Goal: Task Accomplishment & Management: Manage account settings

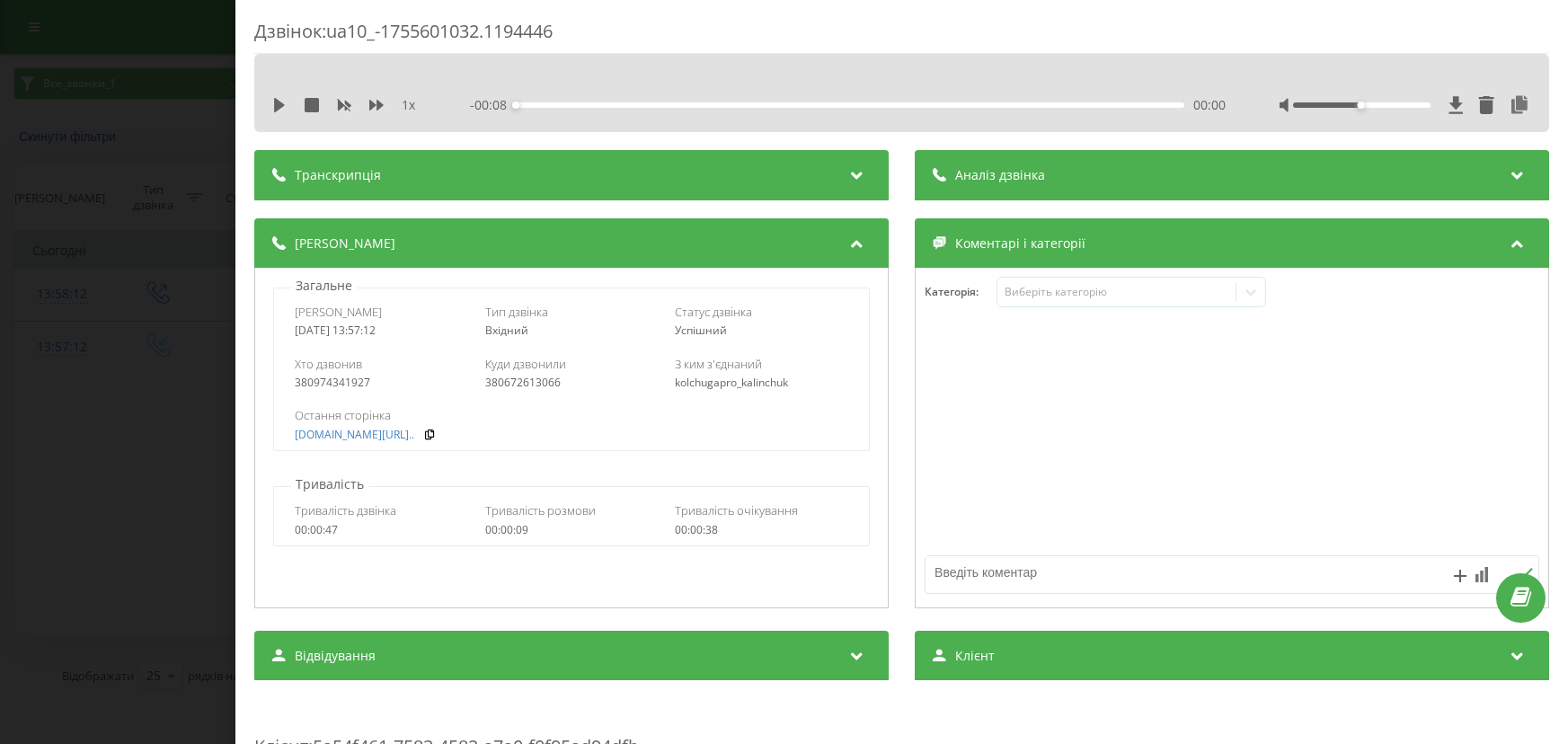
click at [161, 183] on div "Дзвінок : ua10_-1755601032.1194446 1 x - 00:08 00:00 00:00 Транскрипція Для AI-…" at bounding box center [784, 372] width 1568 height 744
click at [120, 182] on div "Дзвінок : ua10_-1755601032.1194446 1 x - 00:01 00:00 00:00 Транскрипція Для AI-…" at bounding box center [784, 372] width 1568 height 744
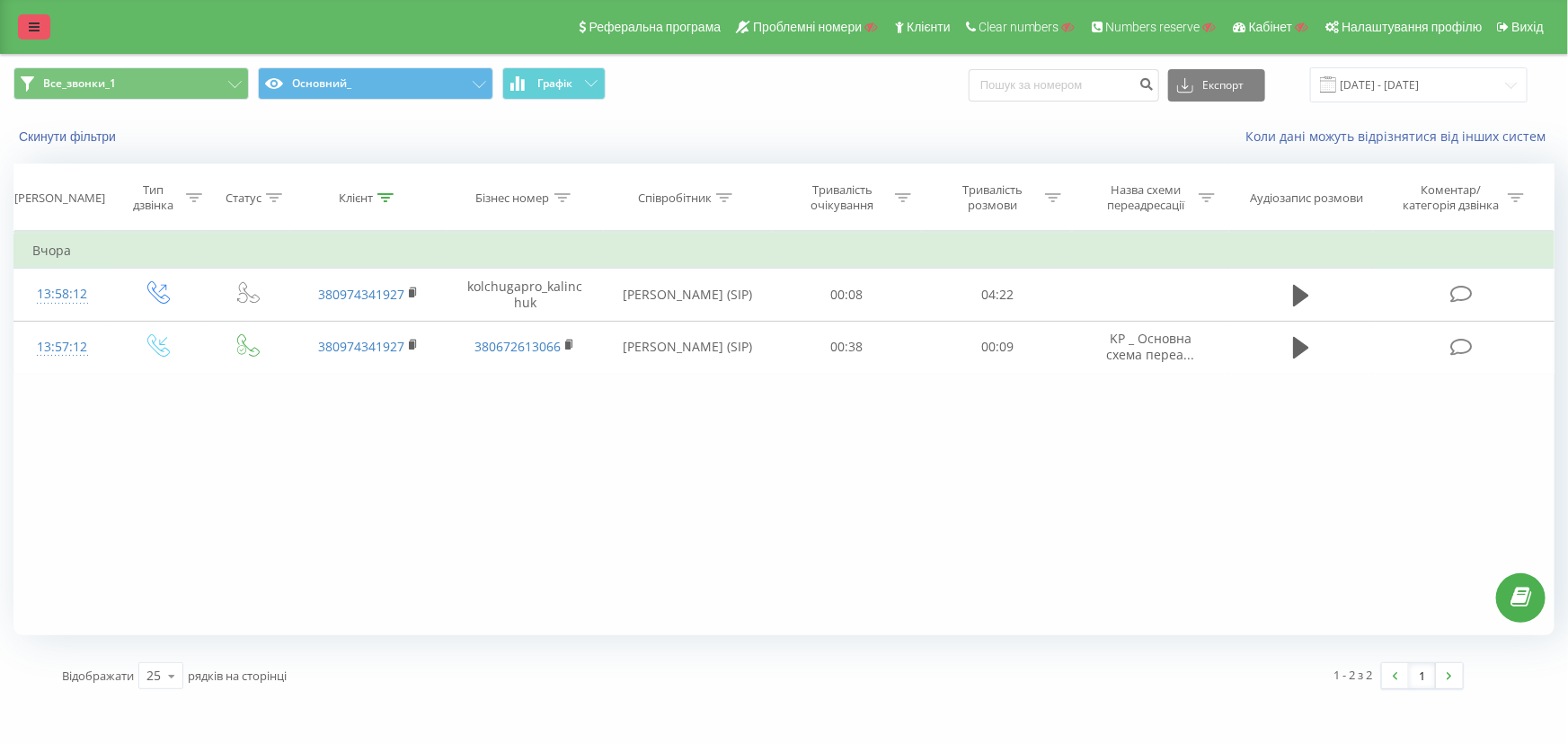
click at [22, 27] on link at bounding box center [34, 26] width 33 height 25
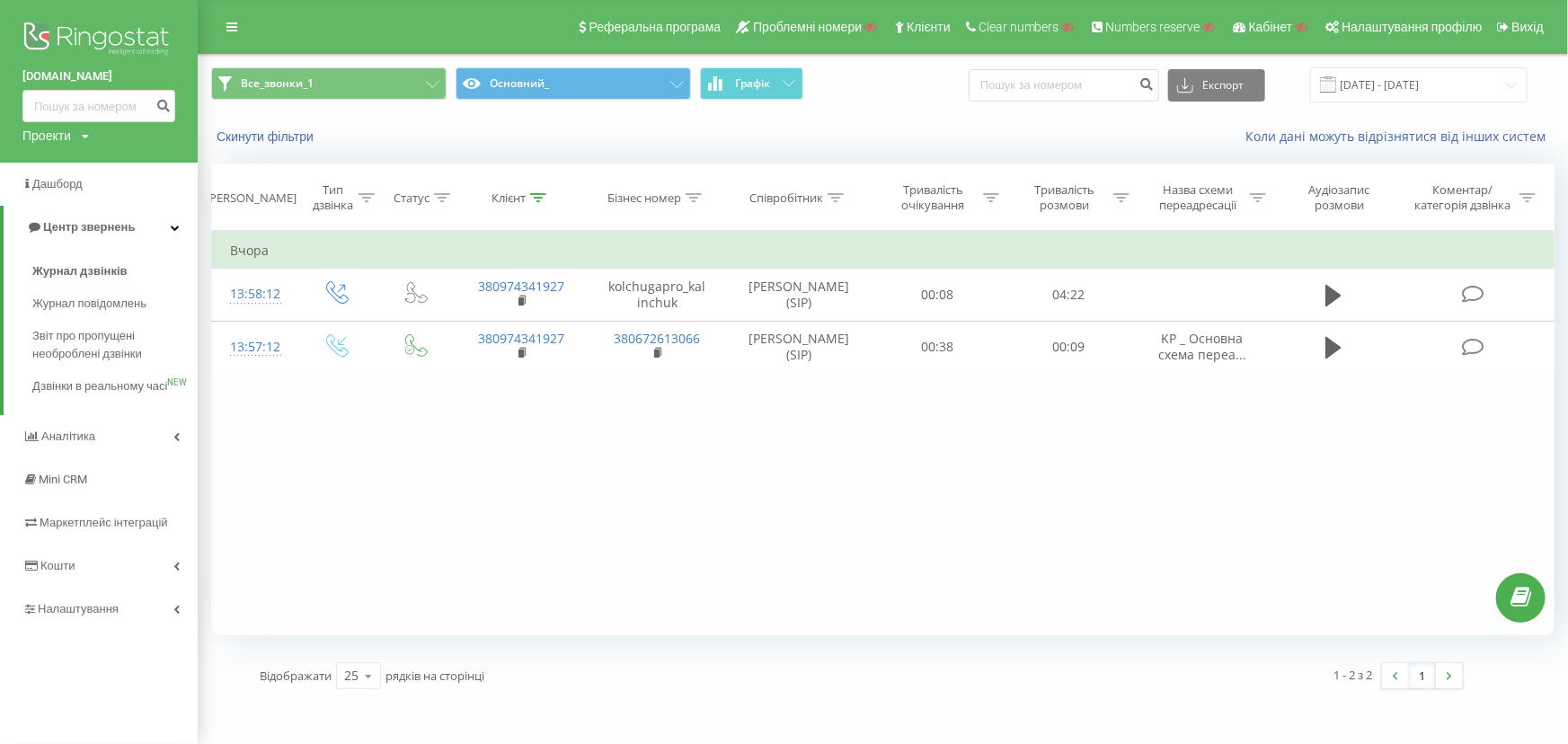
click at [123, 30] on img at bounding box center [98, 40] width 153 height 45
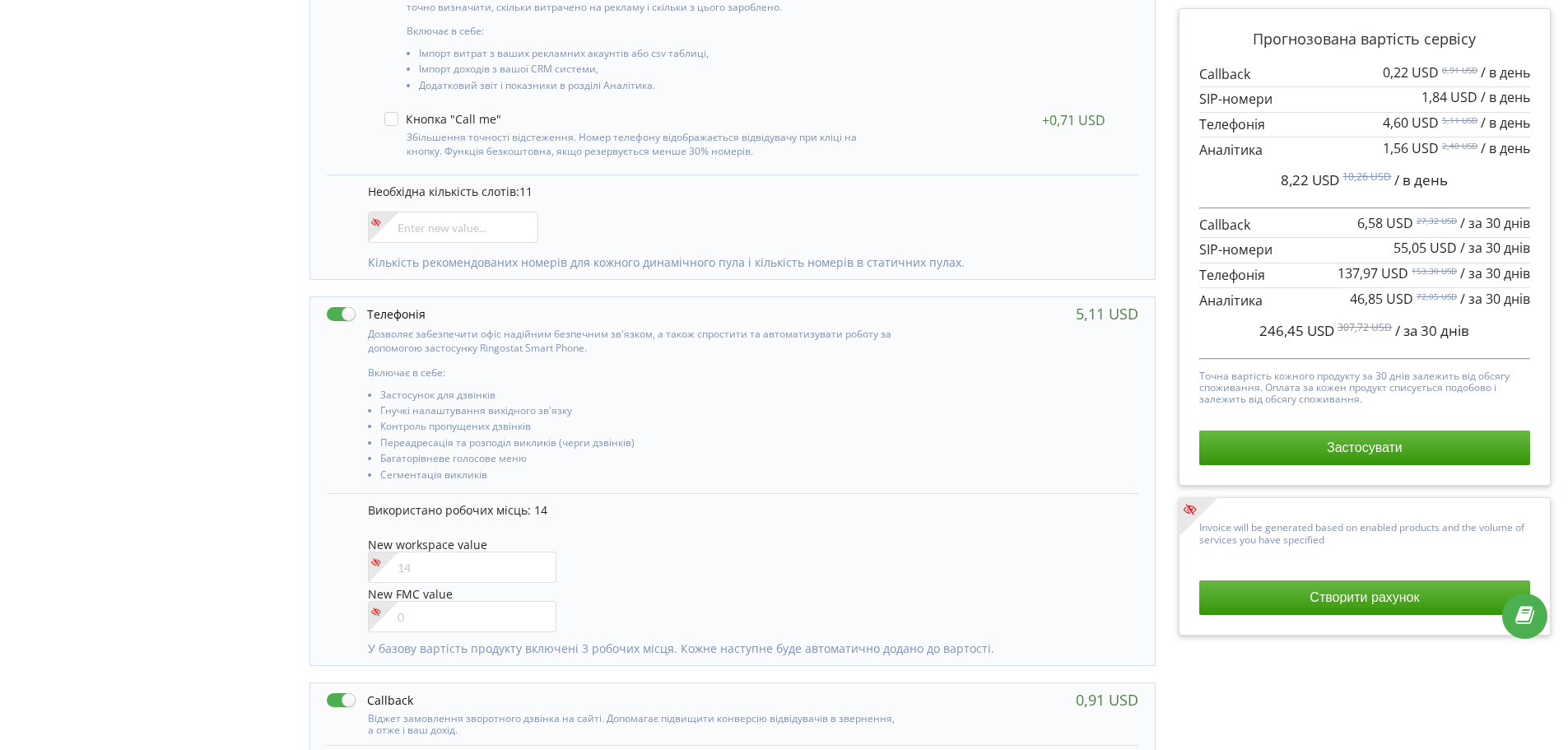
scroll to position [458, 0]
click at [428, 560] on input"] "number" at bounding box center [462, 565] width 189 height 31
click at [811, 527] on div "Використано робочих місць: 14 New workspace value 15 New FMC value" at bounding box center [745, 568] width 754 height 138
drag, startPoint x: 418, startPoint y: 567, endPoint x: 374, endPoint y: 566, distance: 44.0
click at [374, 566] on div "15" at bounding box center [462, 565] width 189 height 31
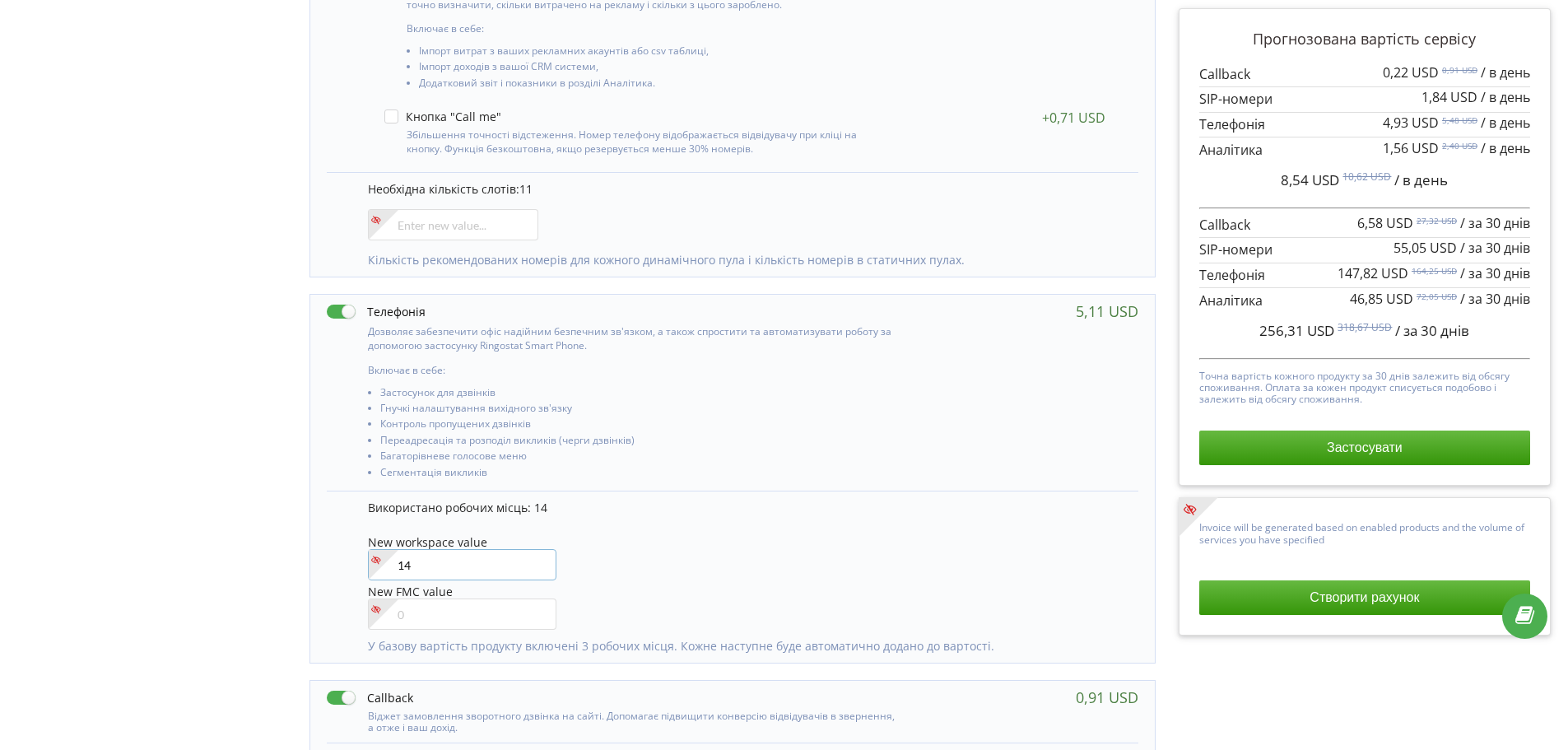
type input"] "14"
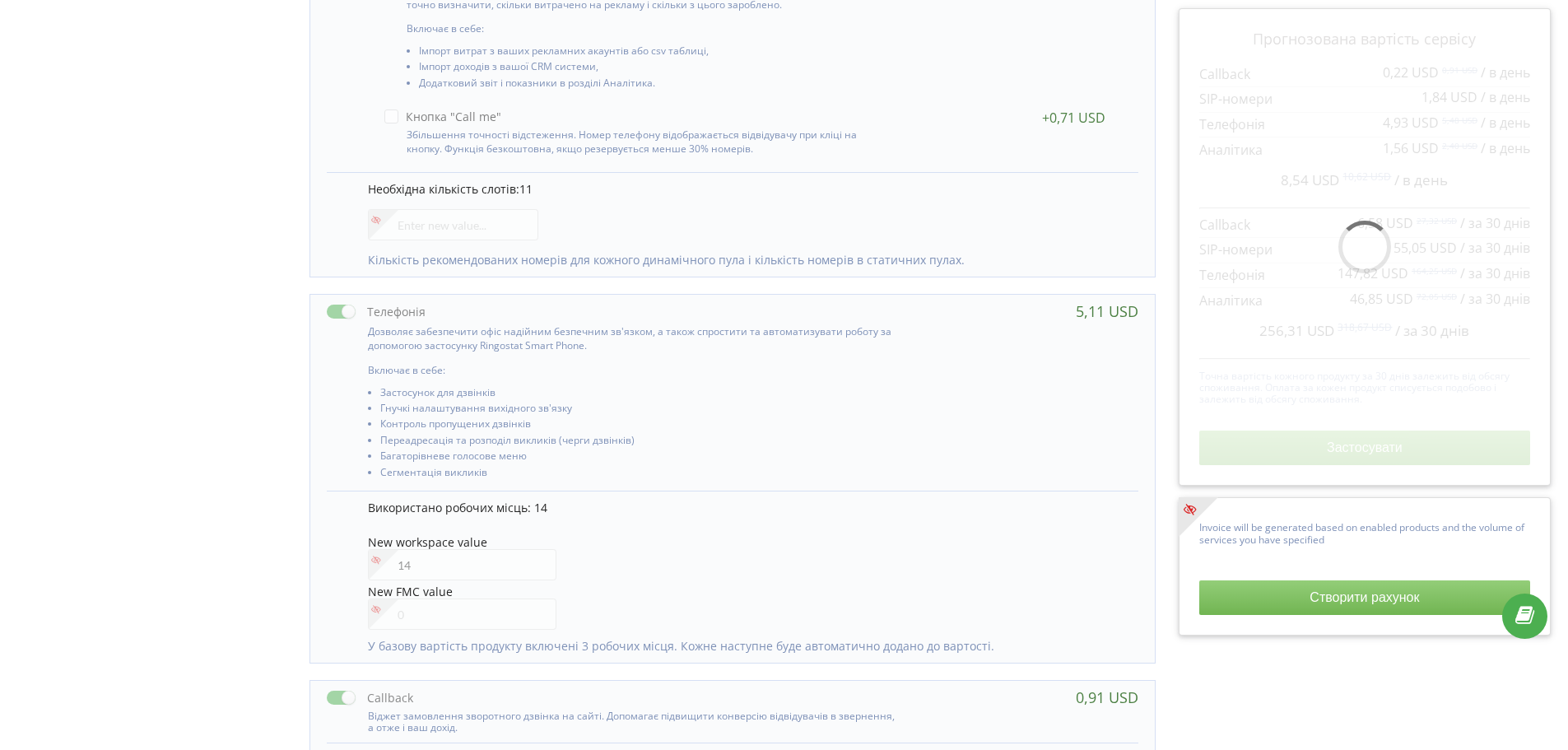
click at [1001, 498] on div "Використано робочих місць: 14 New workspace value 14 New FMC value" at bounding box center [733, 577] width 811 height 172
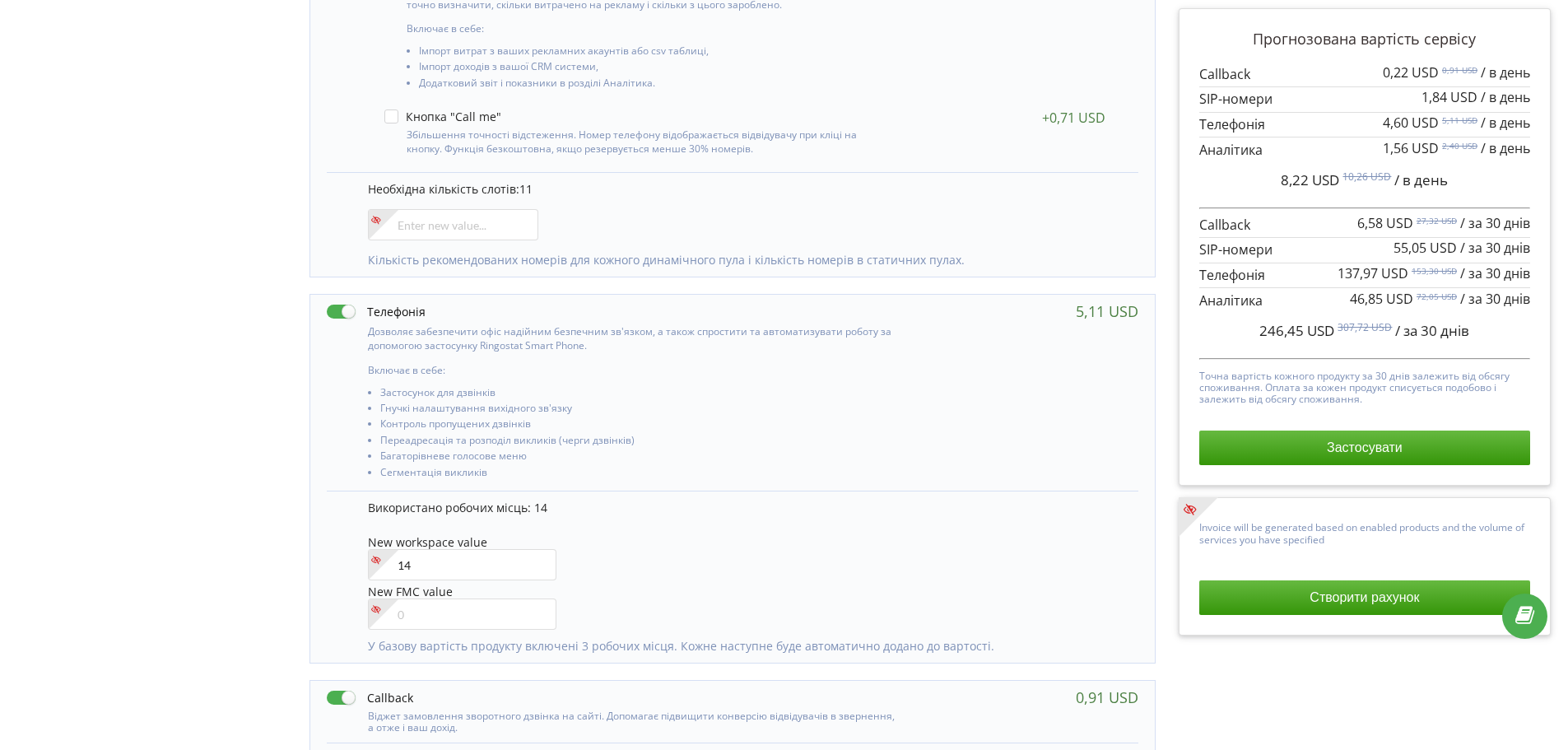
scroll to position [0, 0]
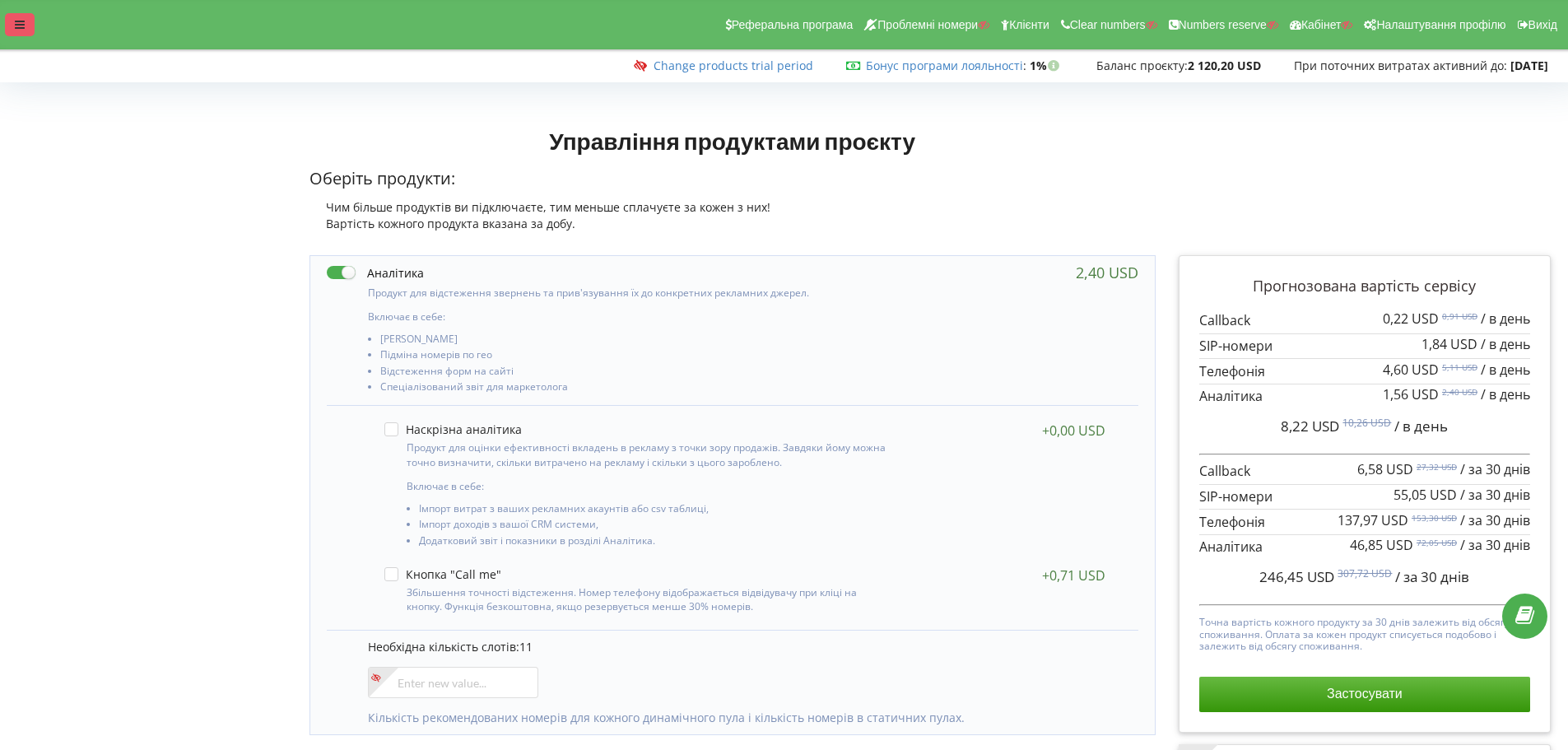
click at [9, 30] on div at bounding box center [20, 24] width 30 height 23
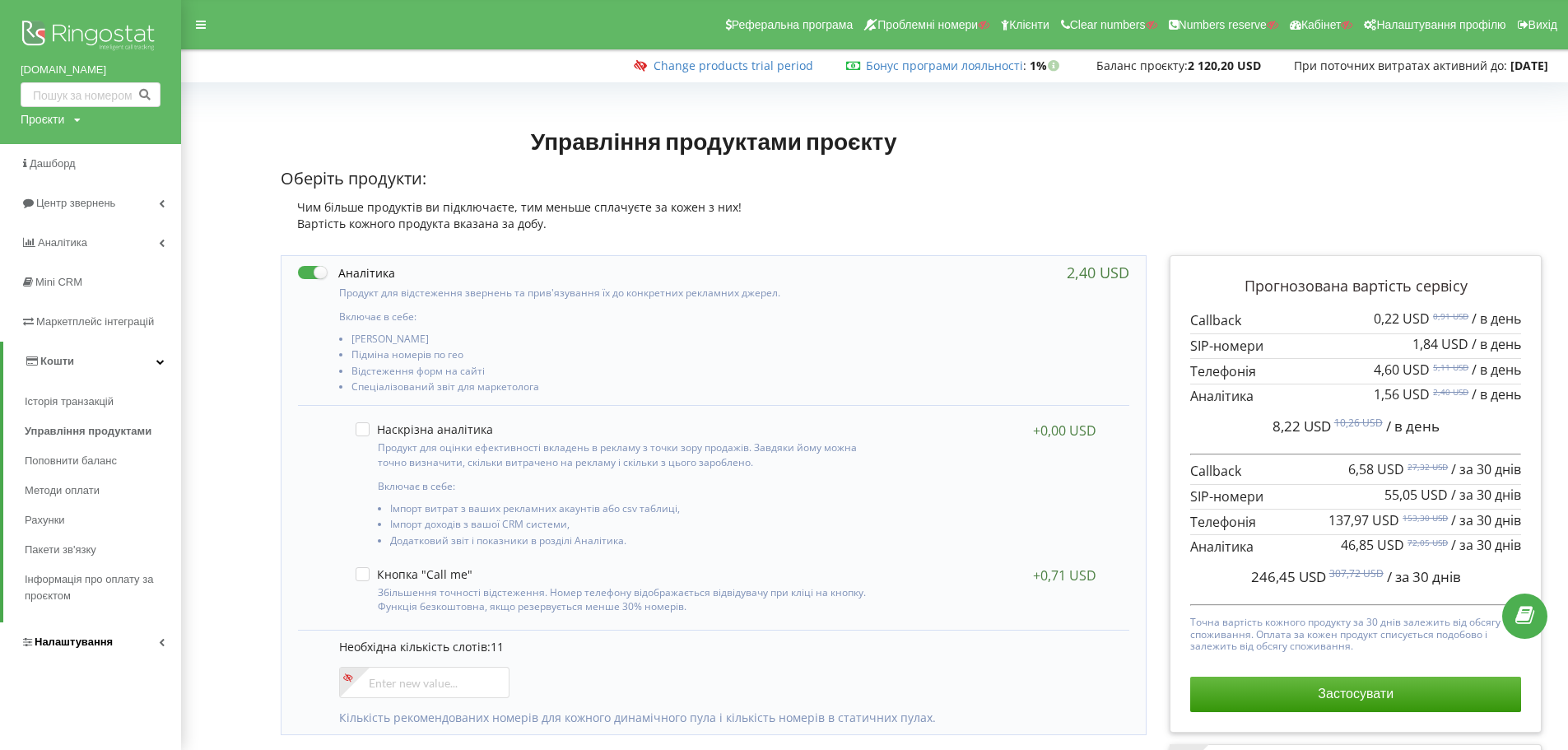
click at [86, 638] on span "Налаштування" at bounding box center [73, 642] width 78 height 12
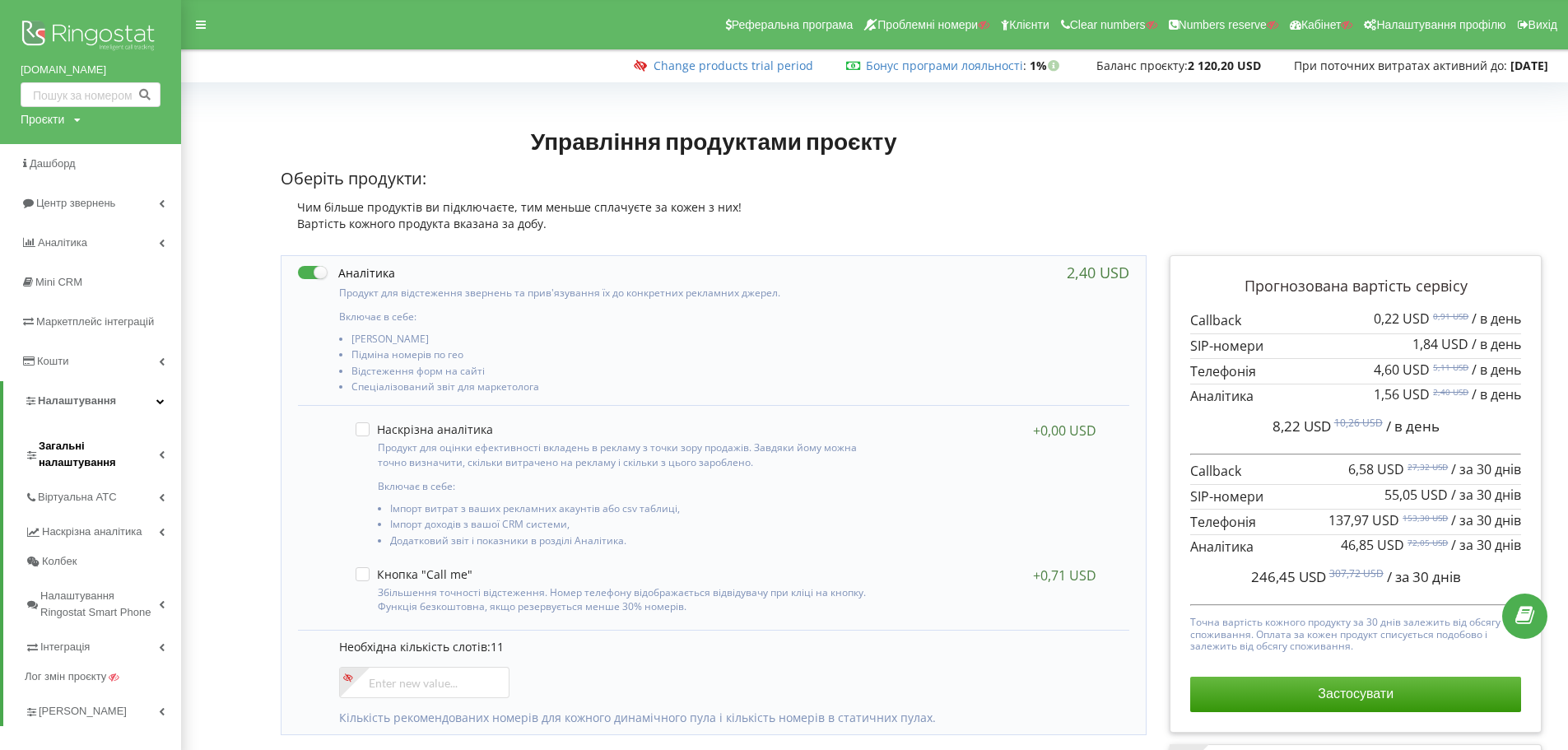
click at [77, 452] on span "Загальні налаштування" at bounding box center [99, 455] width 120 height 33
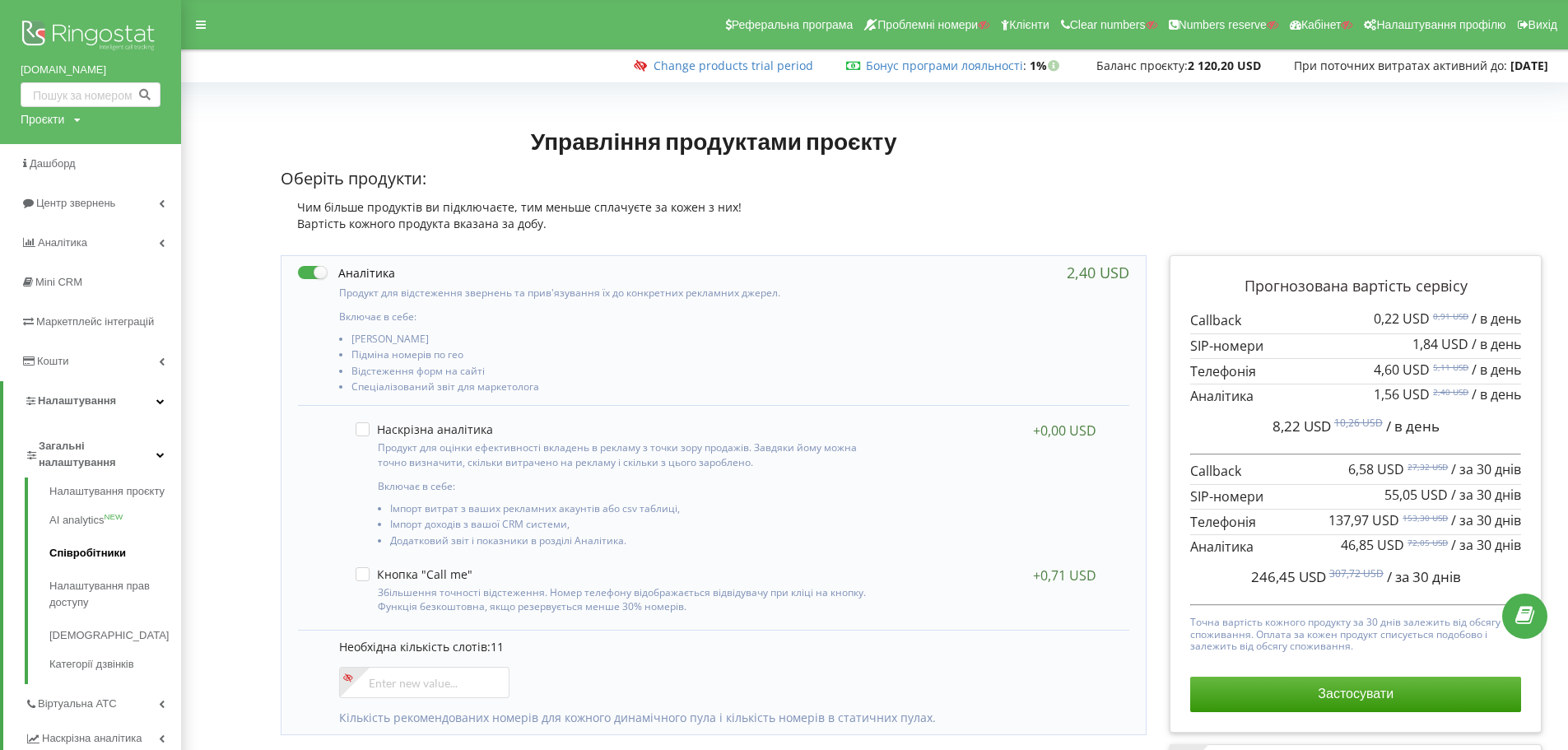
click at [69, 552] on link "Співробітники" at bounding box center [116, 553] width 132 height 33
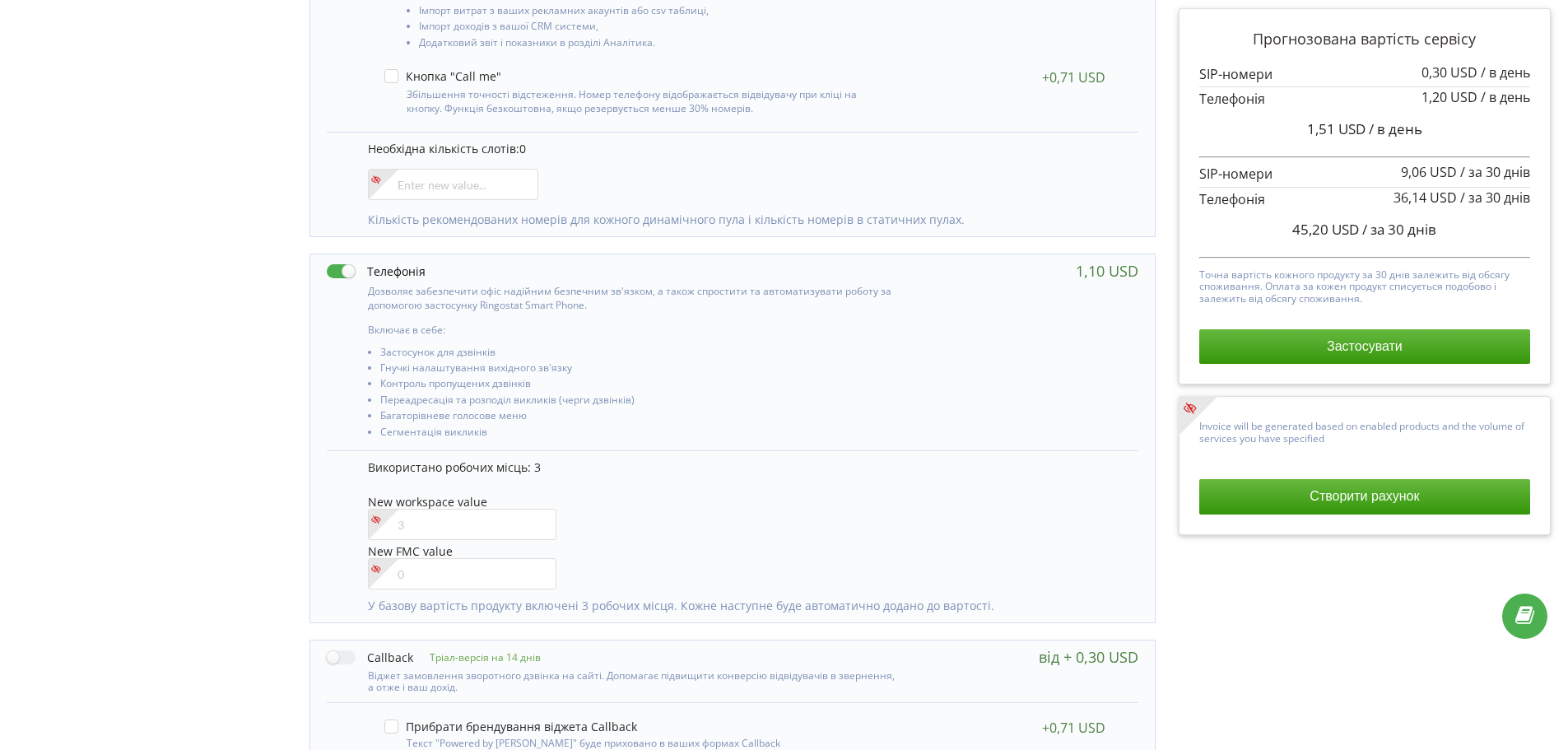
scroll to position [638, 0]
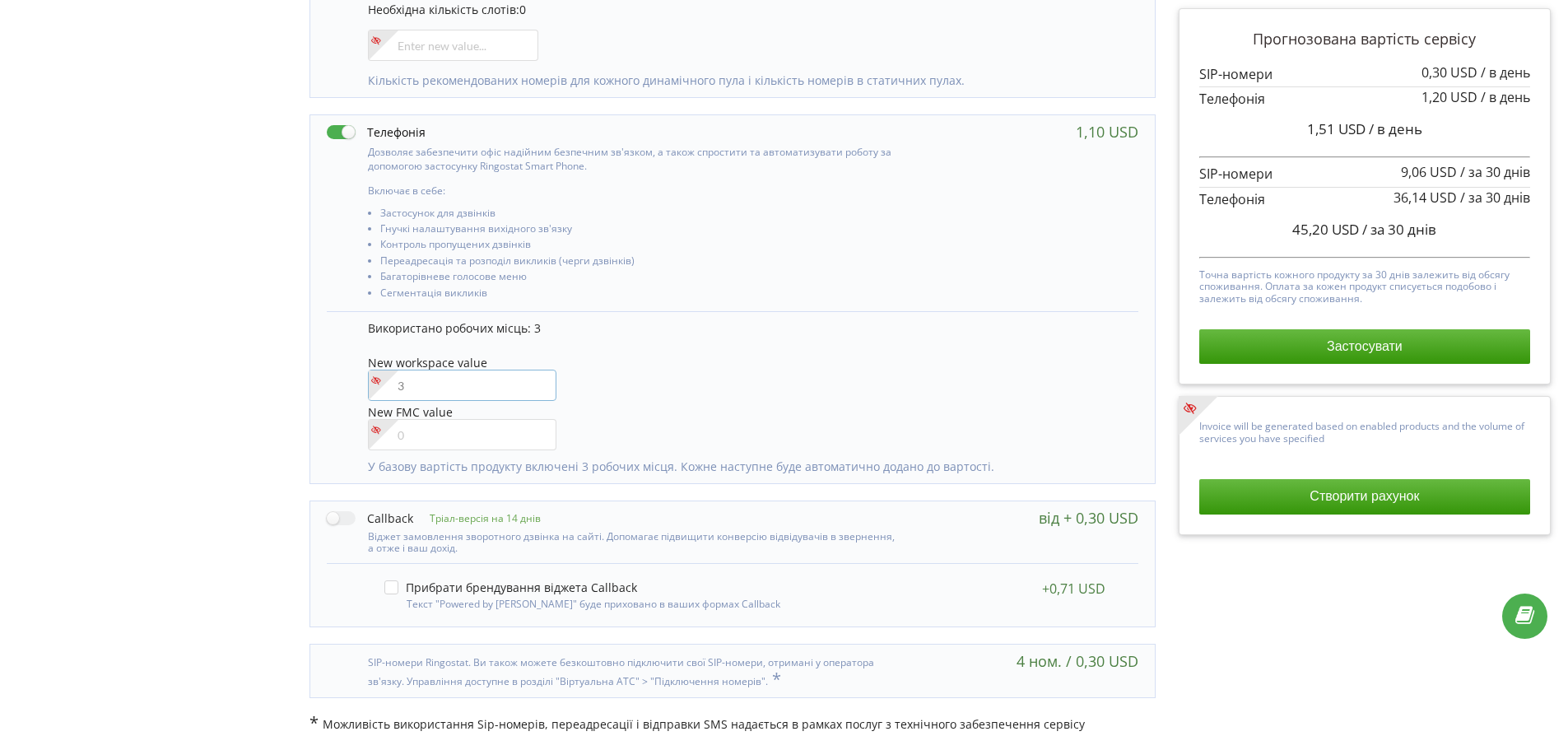
click at [456, 384] on input"] "number" at bounding box center [462, 385] width 189 height 31
type input"] "4"
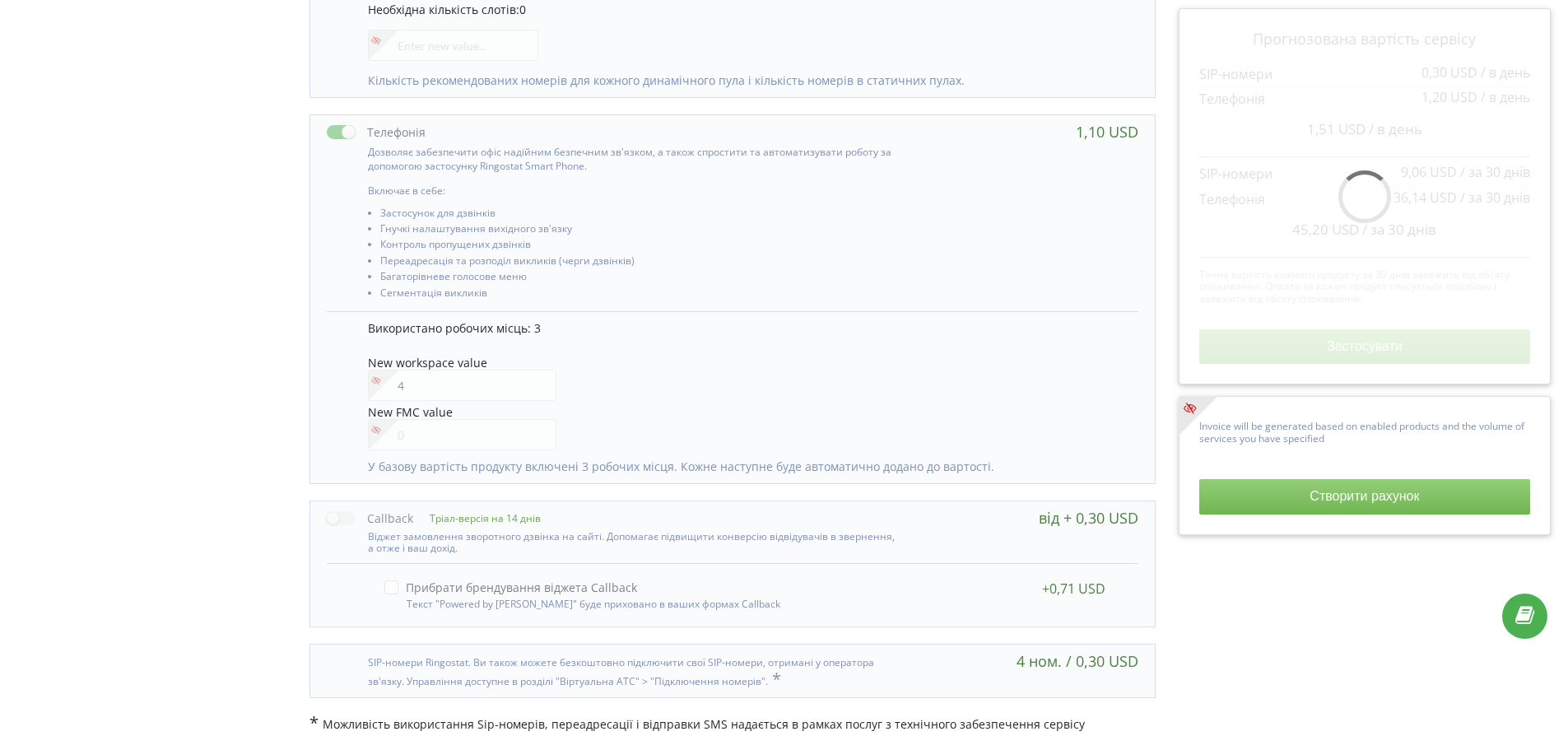
click at [646, 376] on div "New workspace value 4" at bounding box center [745, 380] width 754 height 47
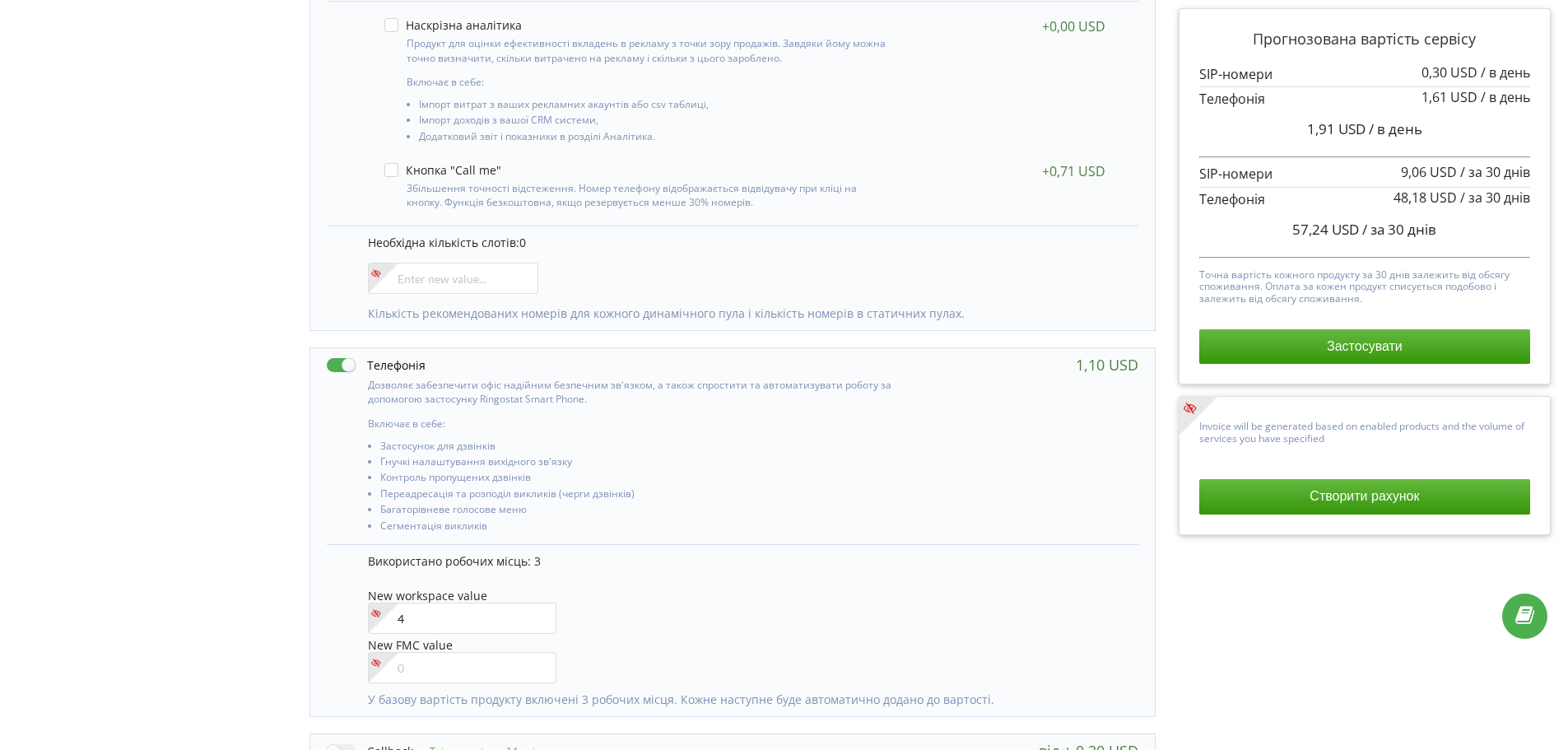
scroll to position [0, 0]
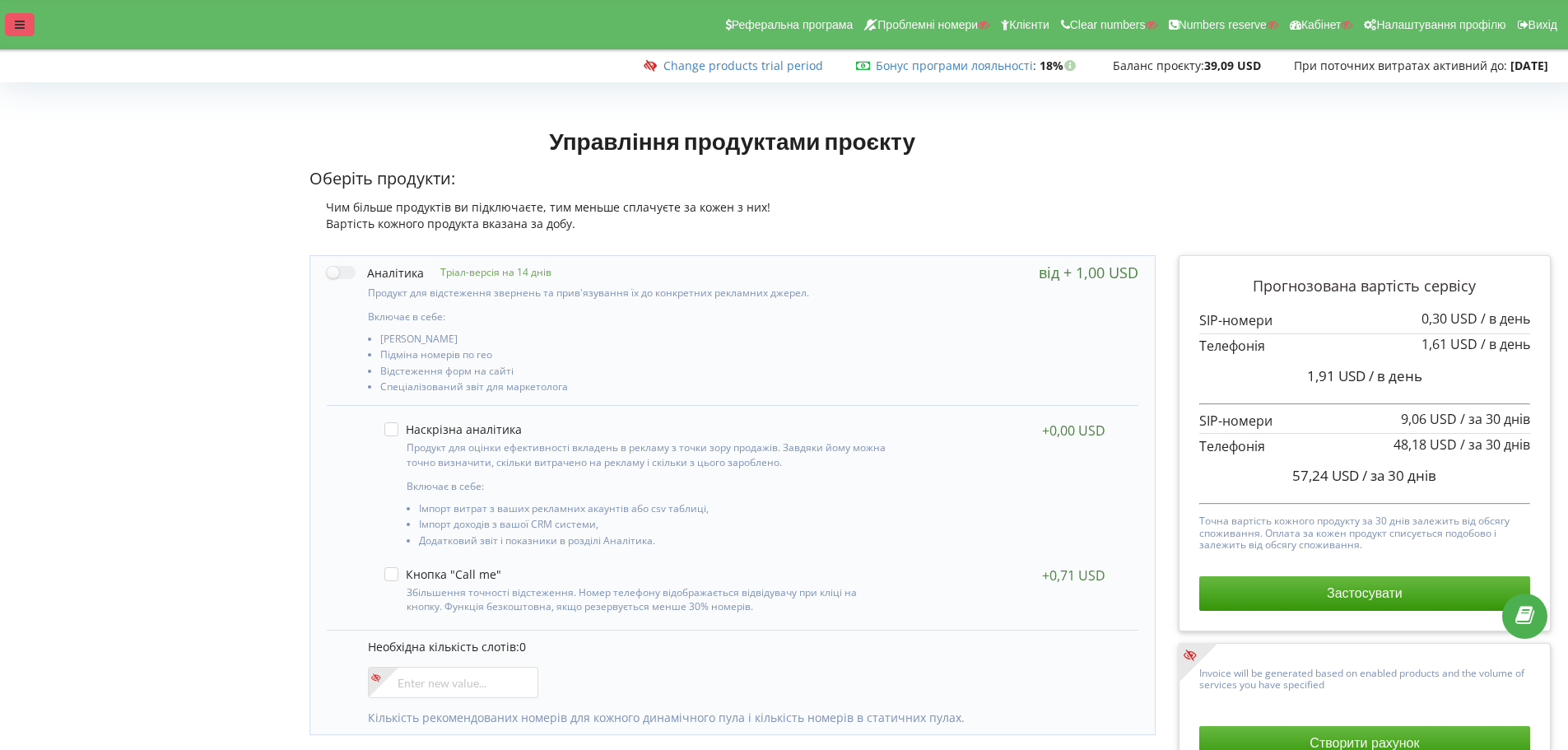
click at [22, 22] on icon at bounding box center [20, 24] width 10 height 11
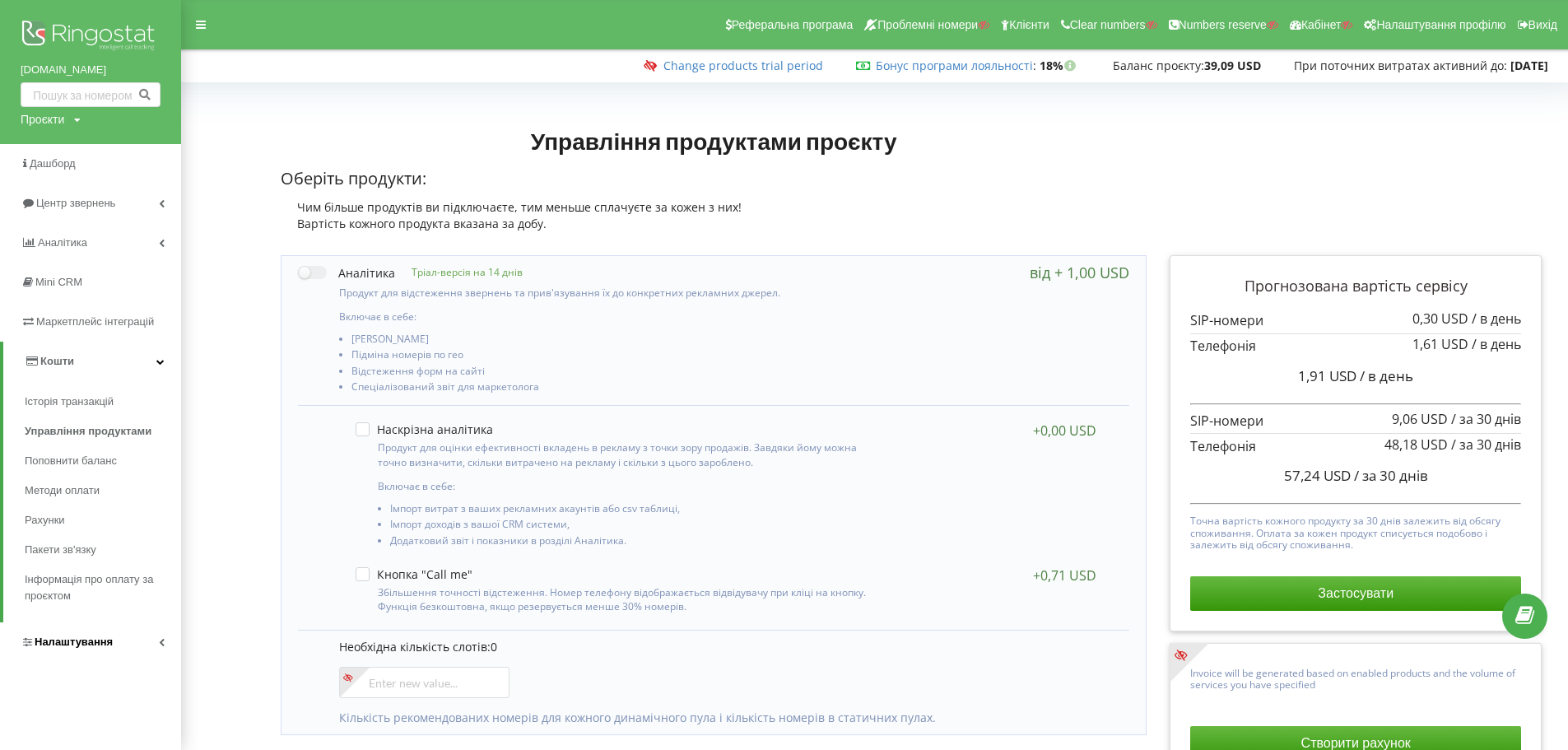
click at [48, 640] on span "Налаштування" at bounding box center [73, 642] width 78 height 12
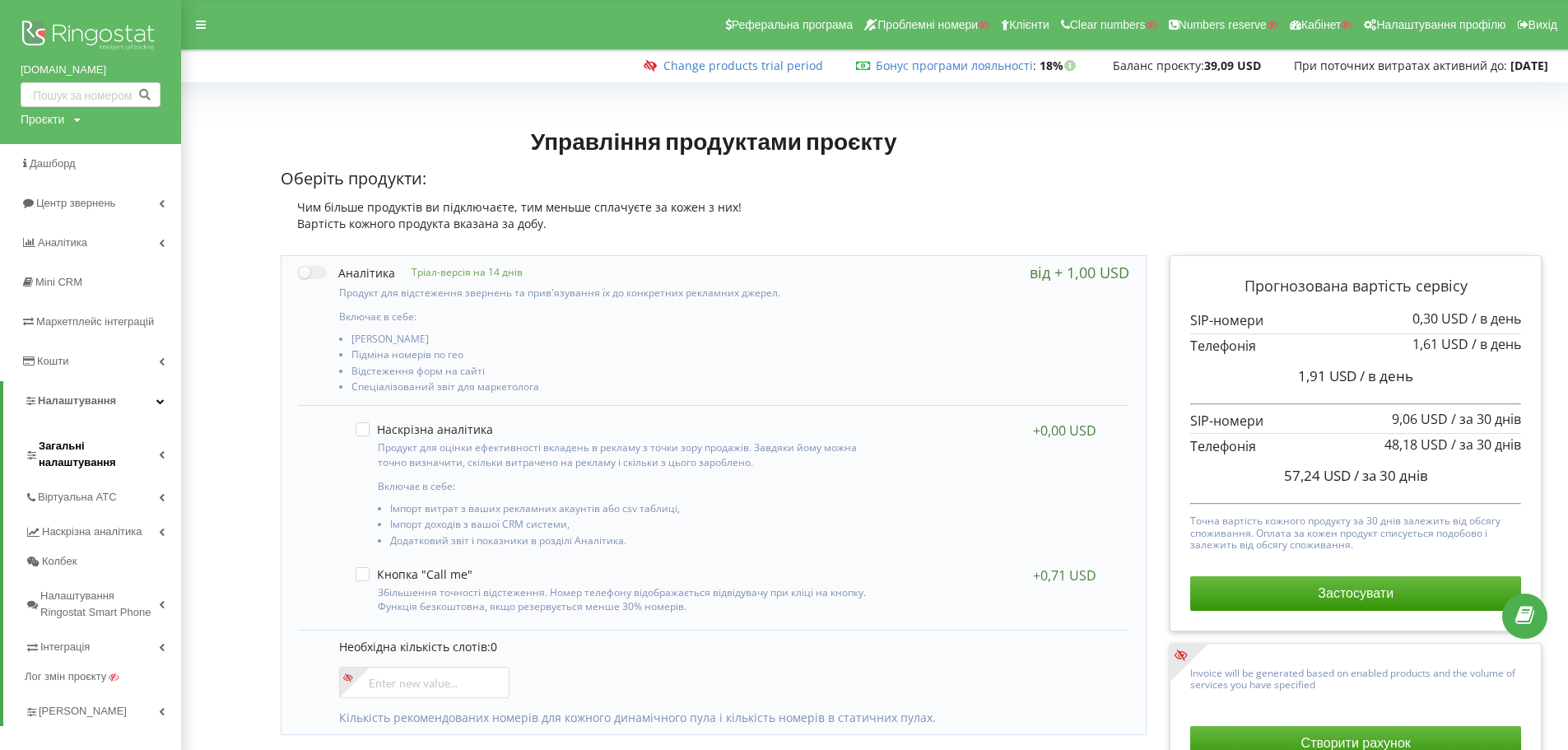
click at [83, 445] on span "Загальні налаштування" at bounding box center [99, 455] width 120 height 33
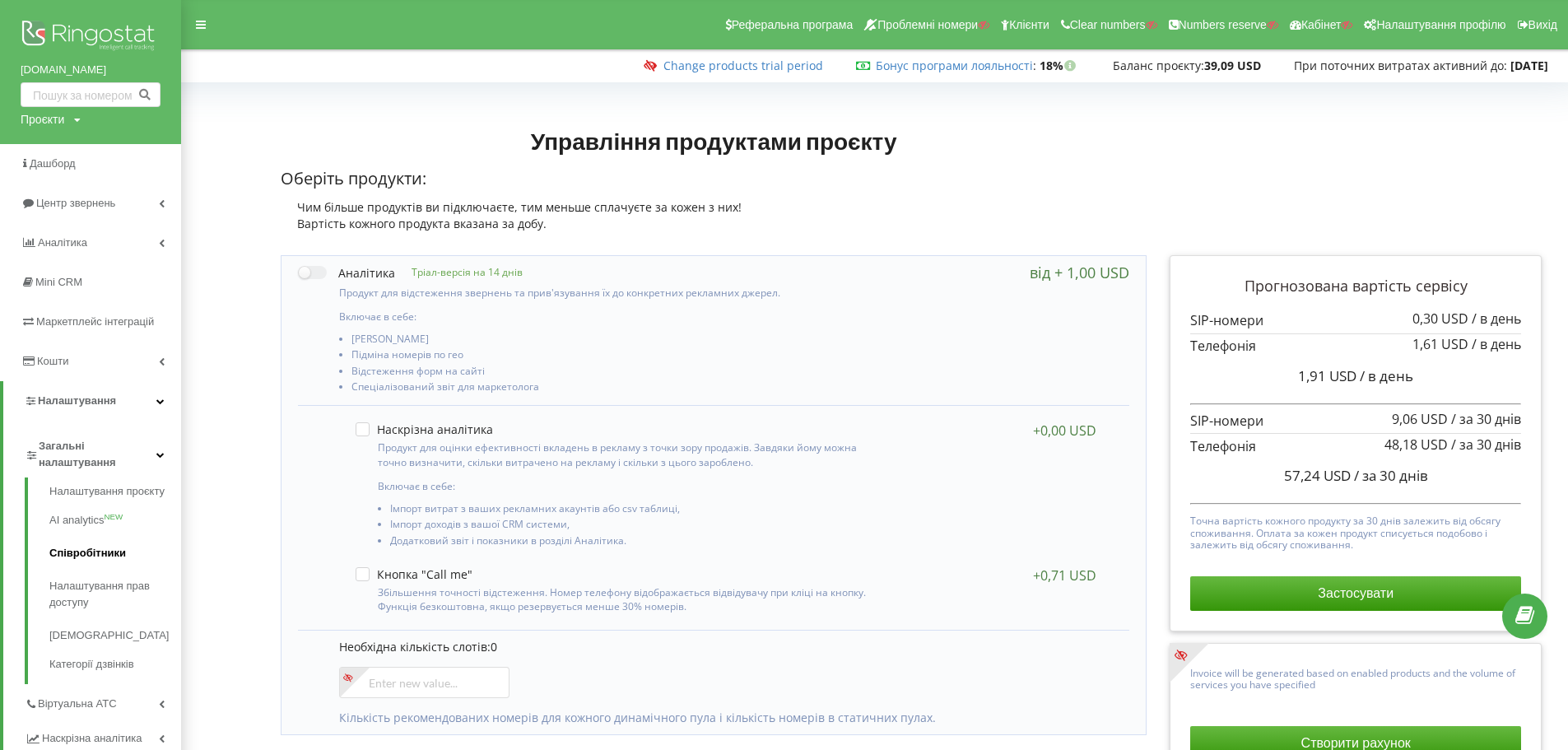
click at [84, 550] on link "Співробітники" at bounding box center [116, 553] width 132 height 33
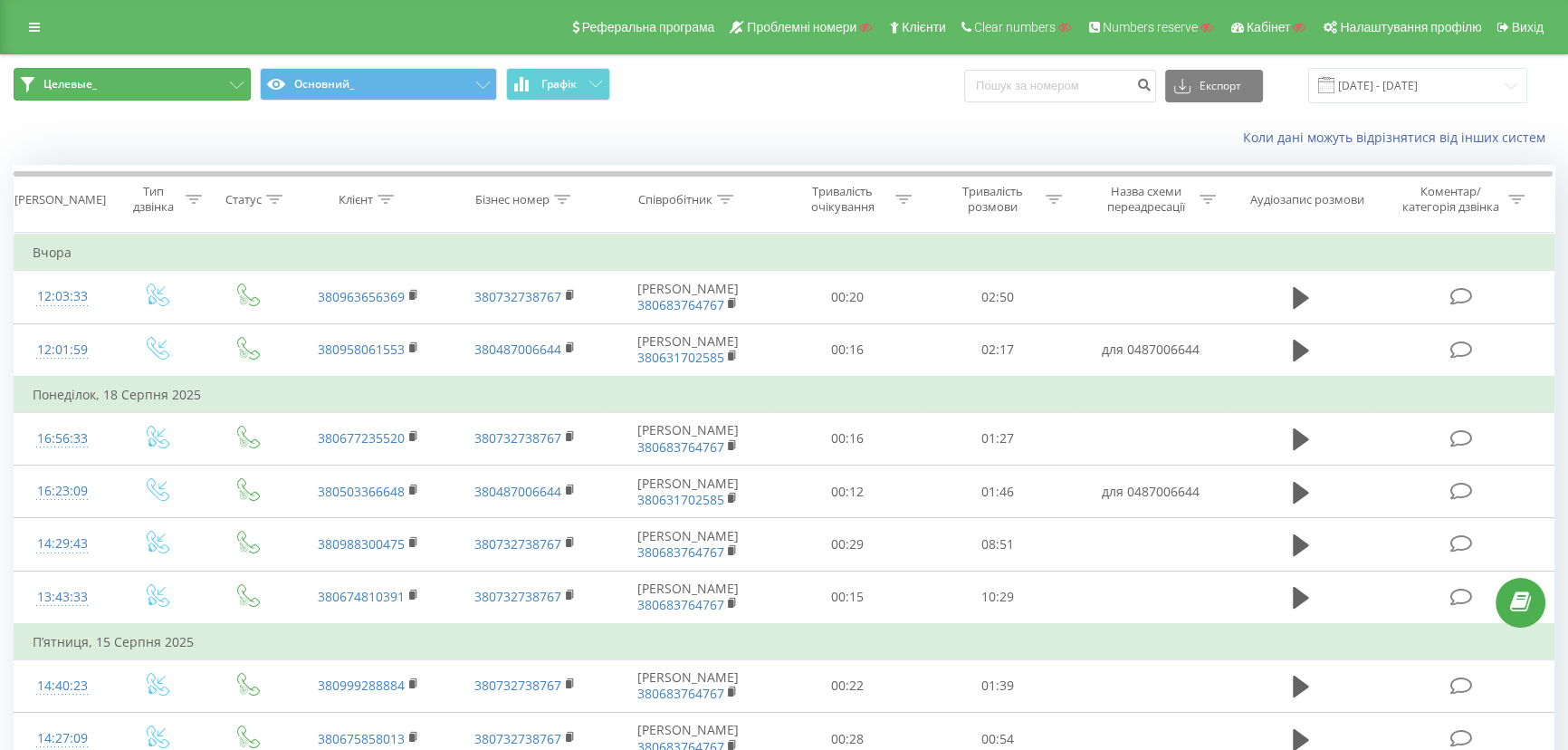
click at [142, 87] on button "Целевые_" at bounding box center [131, 84] width 237 height 33
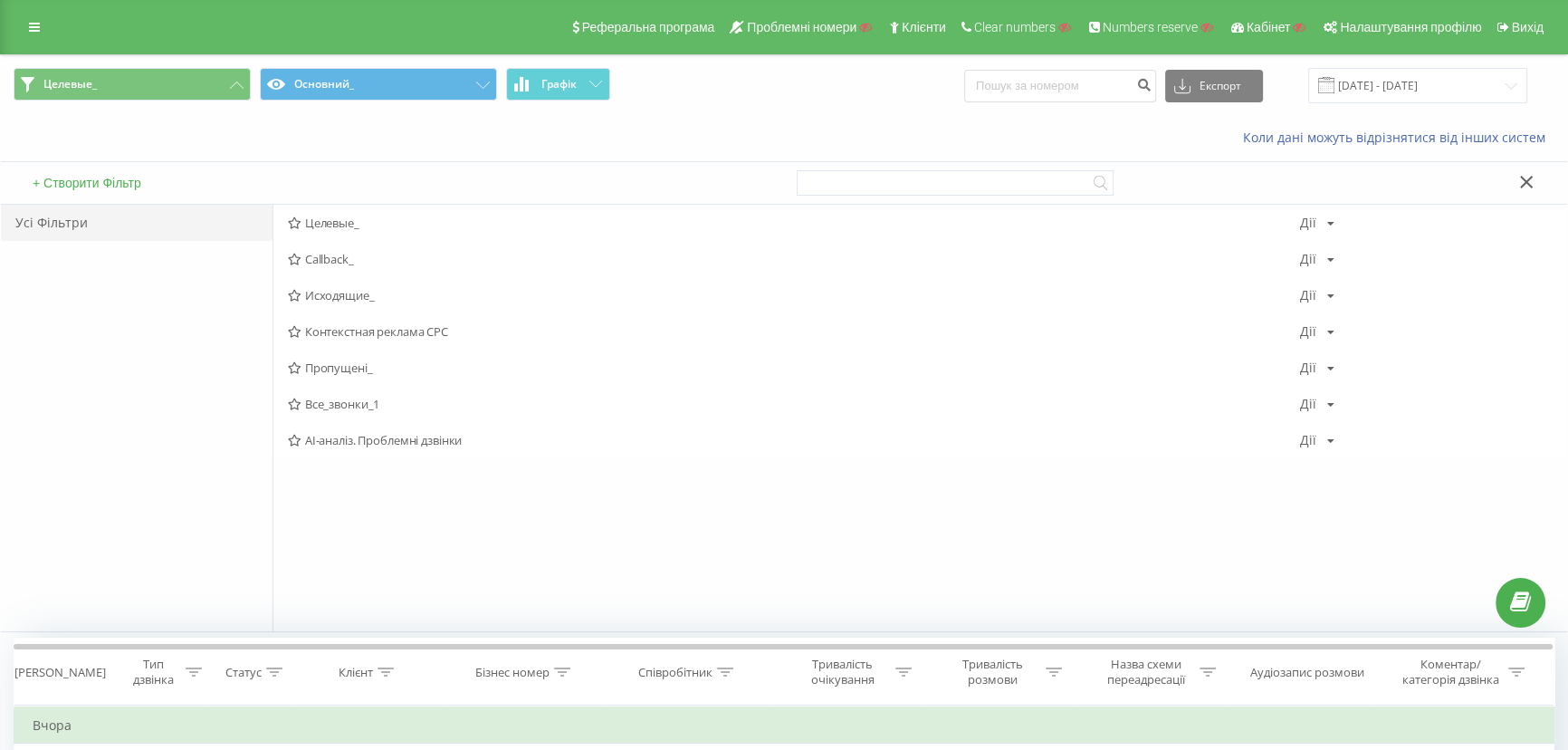
click at [332, 402] on span "Все_звонки_1" at bounding box center [793, 403] width 1012 height 12
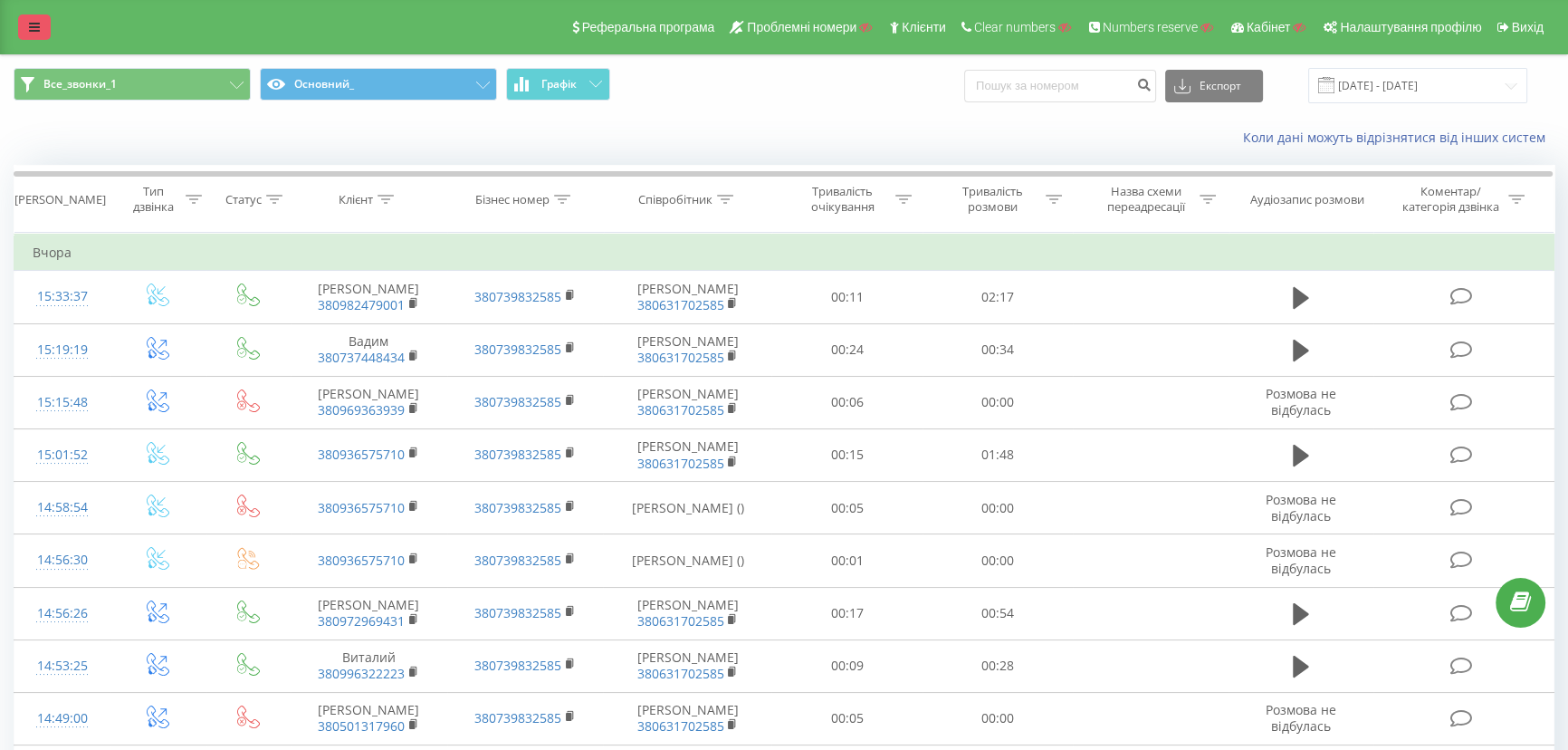
click at [32, 28] on icon at bounding box center [35, 26] width 11 height 12
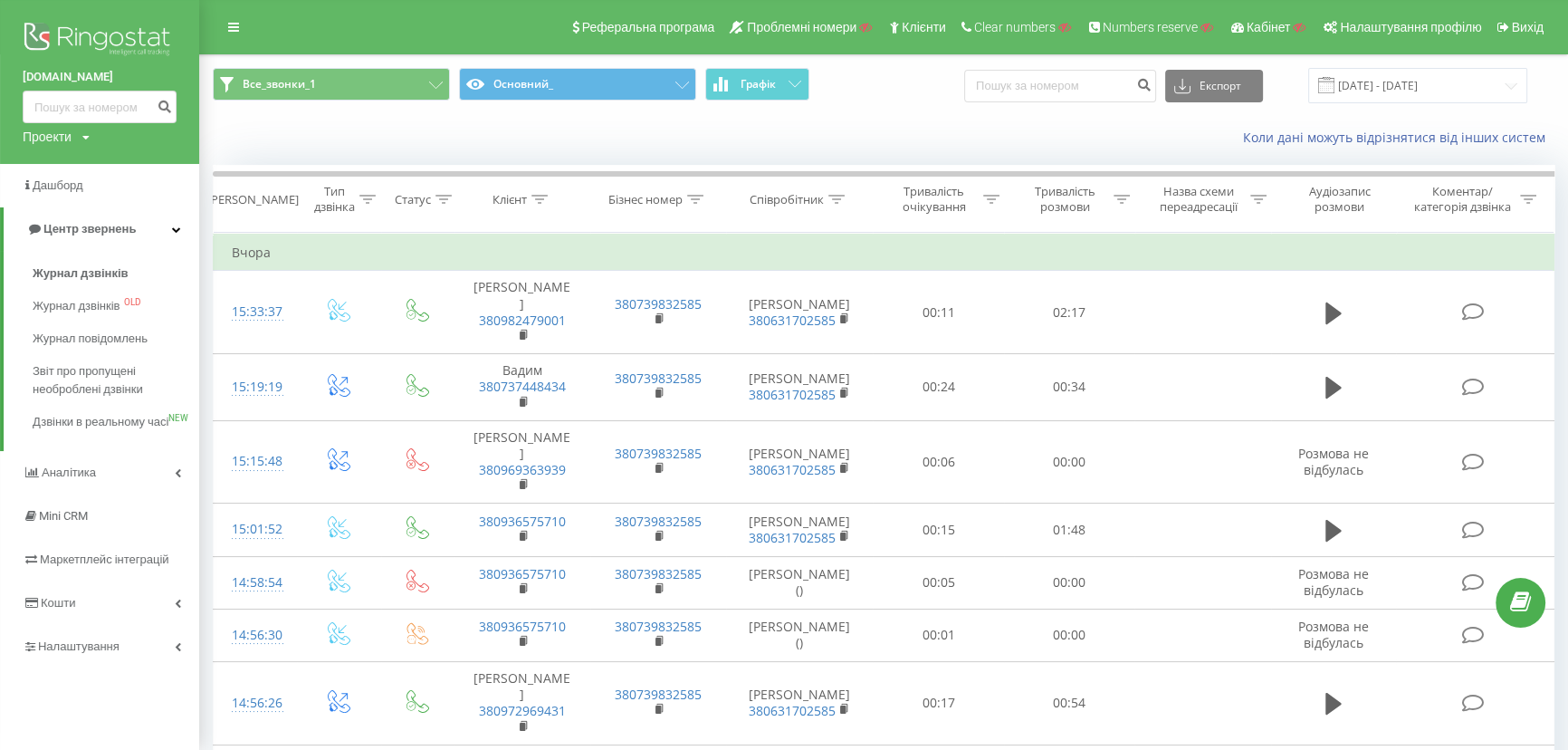
click at [87, 41] on img at bounding box center [99, 41] width 154 height 45
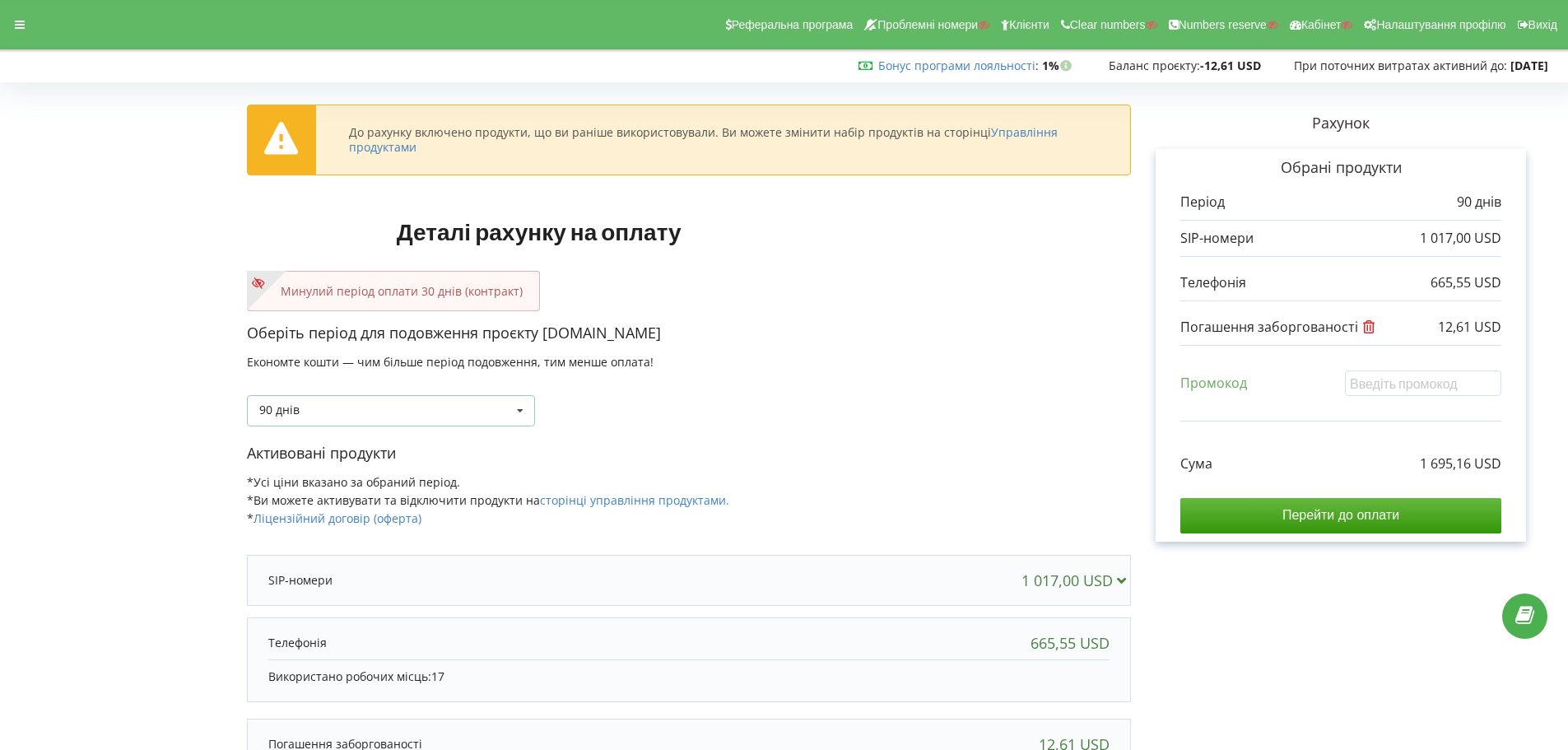
click at [396, 414] on div "90 днів Поповнити баланс без подовження 30 днів" at bounding box center [391, 411] width 288 height 31
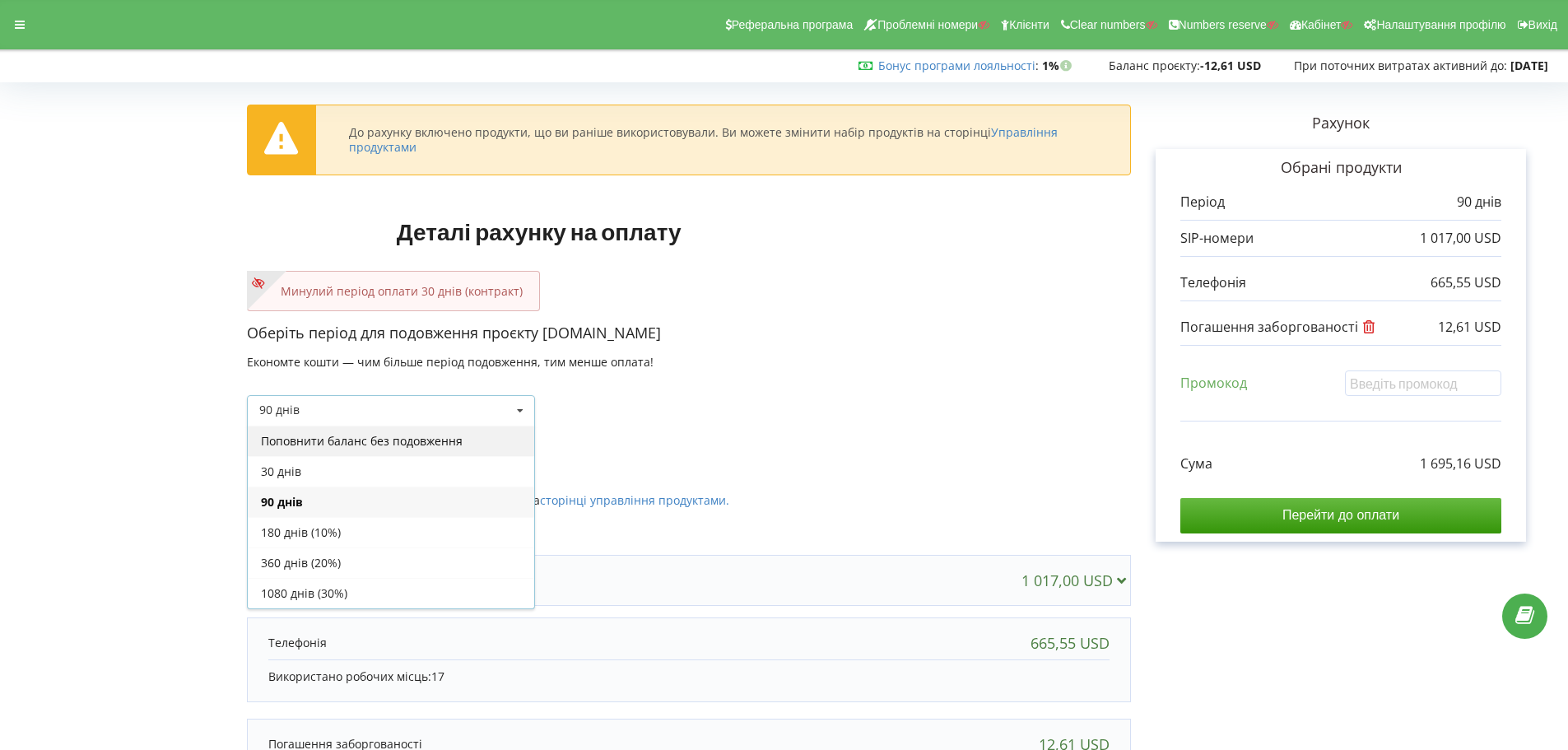
click at [380, 436] on div "Поповнити баланс без подовження" at bounding box center [391, 441] width 286 height 31
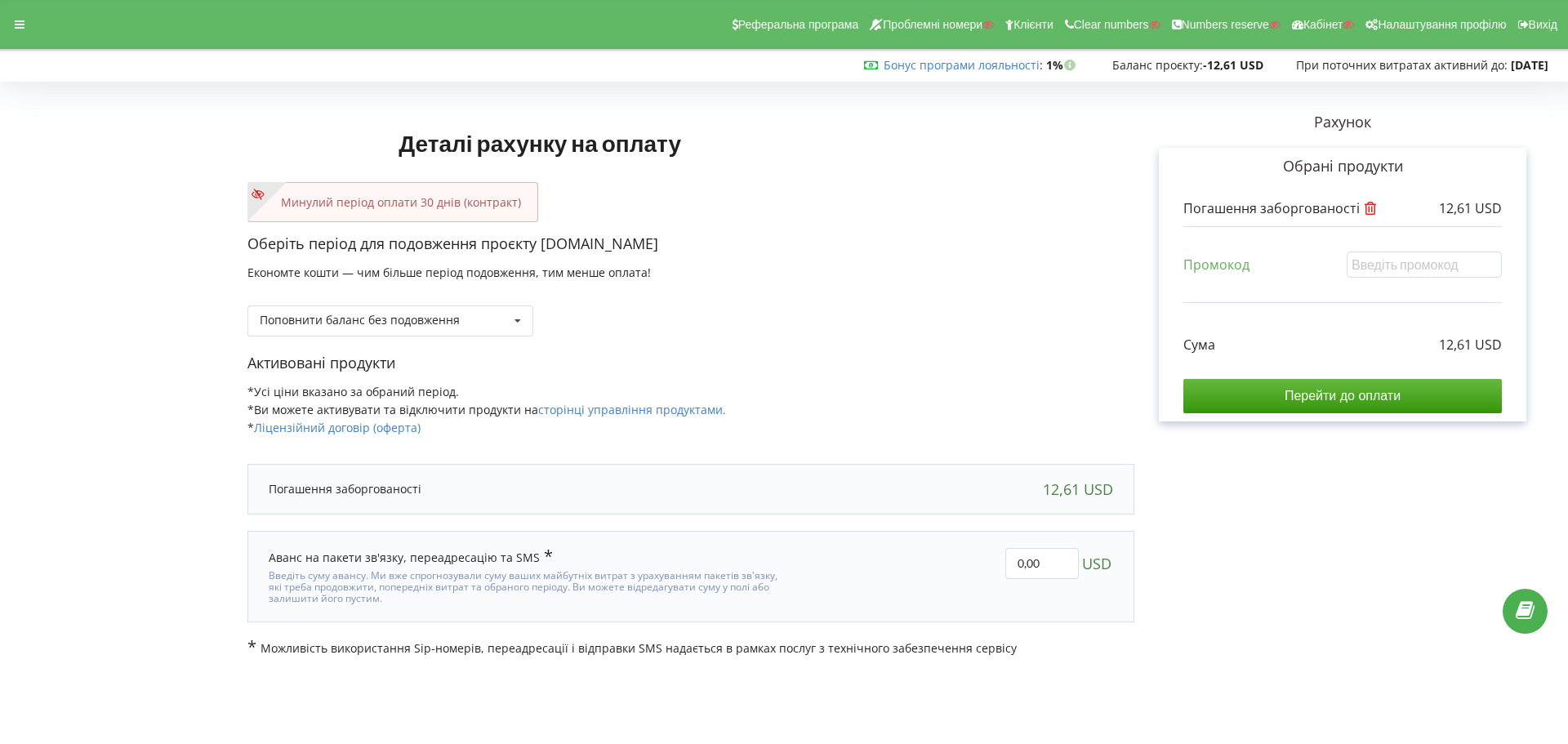
click at [1555, 489] on html "Реферальна програма Проблемні номери Клієнти Clear numbers Numbers reserve Кабі…" at bounding box center [784, 372] width 1568 height 744
drag, startPoint x: 1043, startPoint y: 556, endPoint x: 793, endPoint y: 558, distance: 250.0
click at [794, 558] on div "Аванс на пакети зв'язку, переадресацію та SMS 0,00 USD" at bounding box center [690, 576] width 867 height 80
type input "37,39"
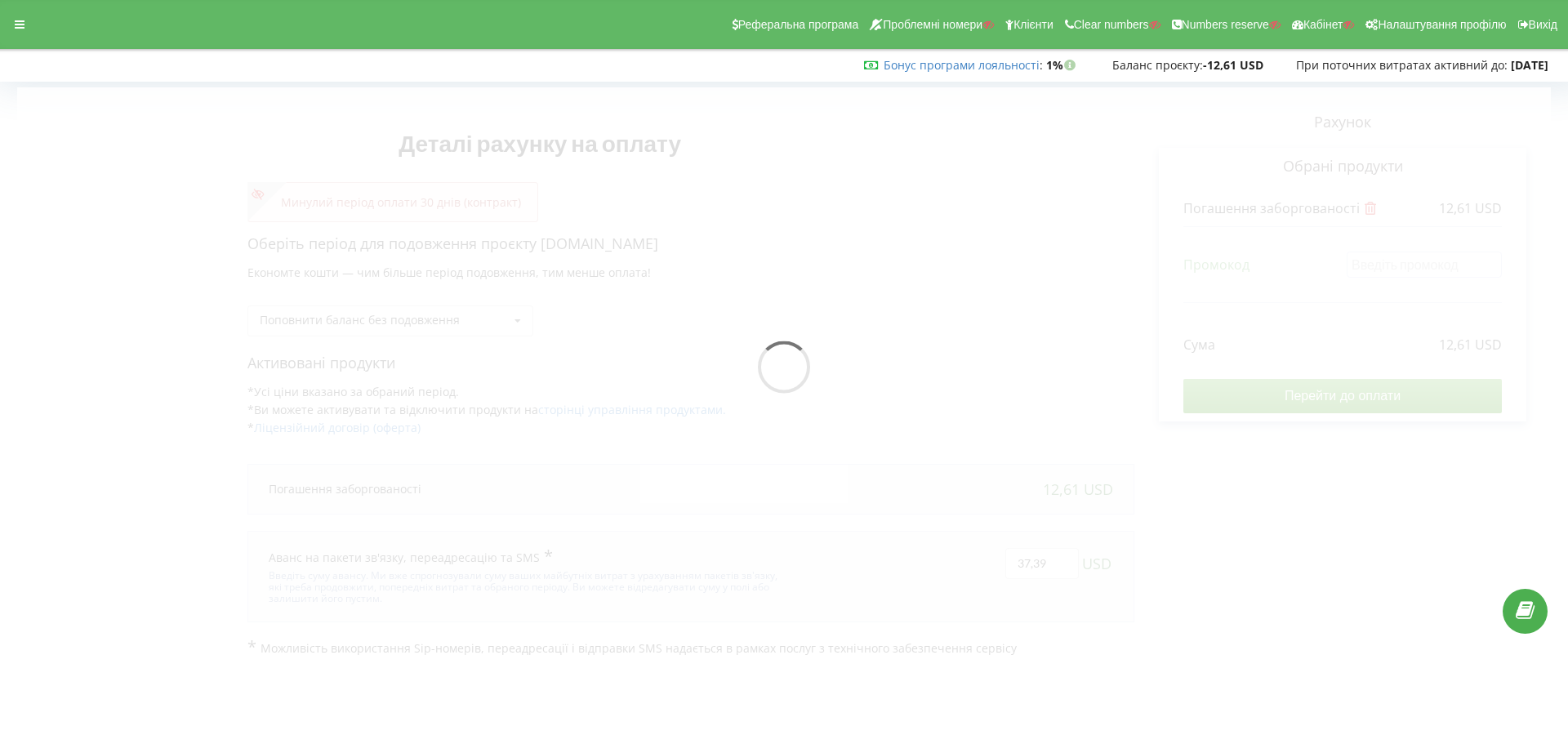
click at [1329, 530] on div "Деталі рахунку на оплату Минулий період оплати 30 днів (контракт) Оберіть періо…" at bounding box center [784, 372] width 1534 height 569
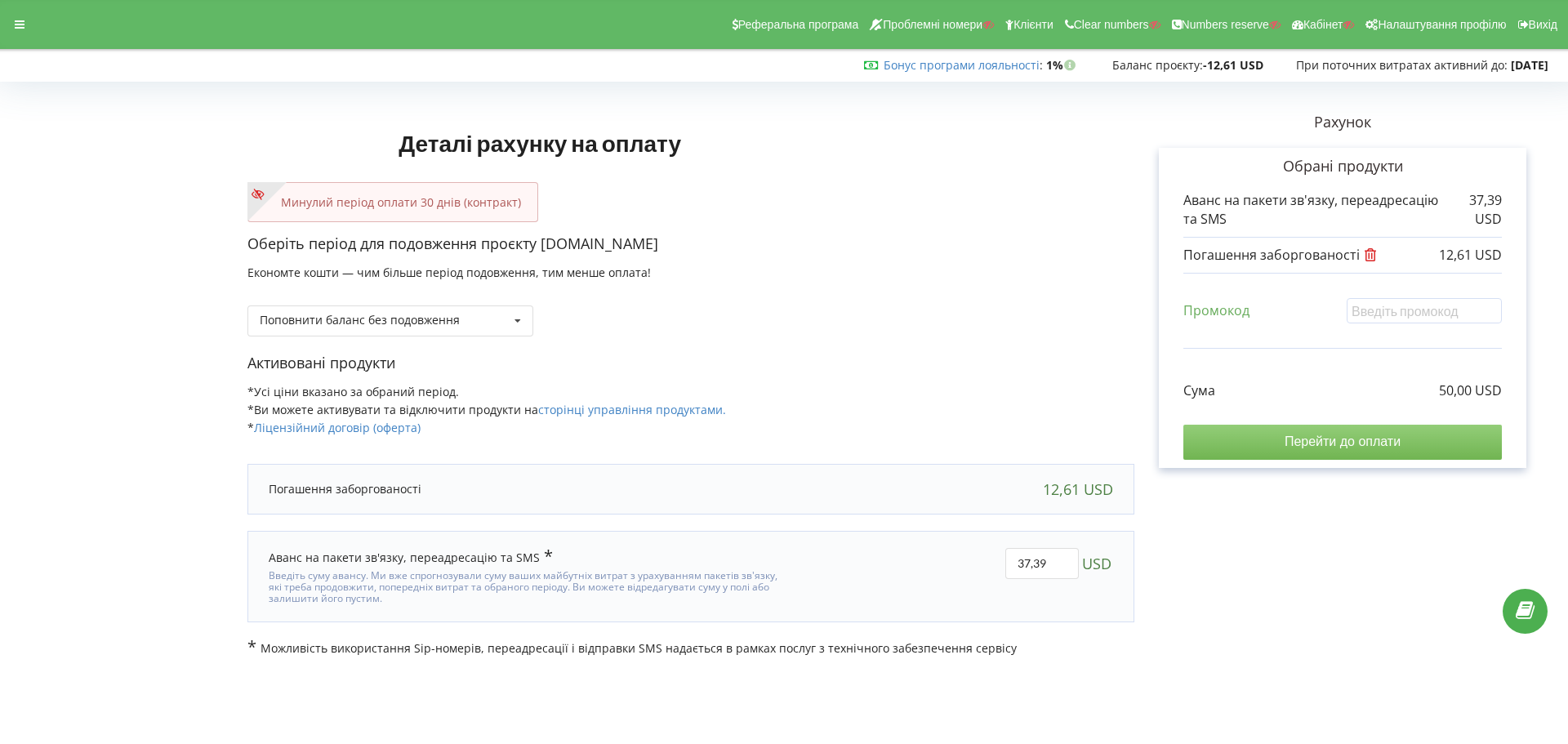
click at [1265, 439] on input "Перейти до оплати" at bounding box center [1342, 442] width 318 height 34
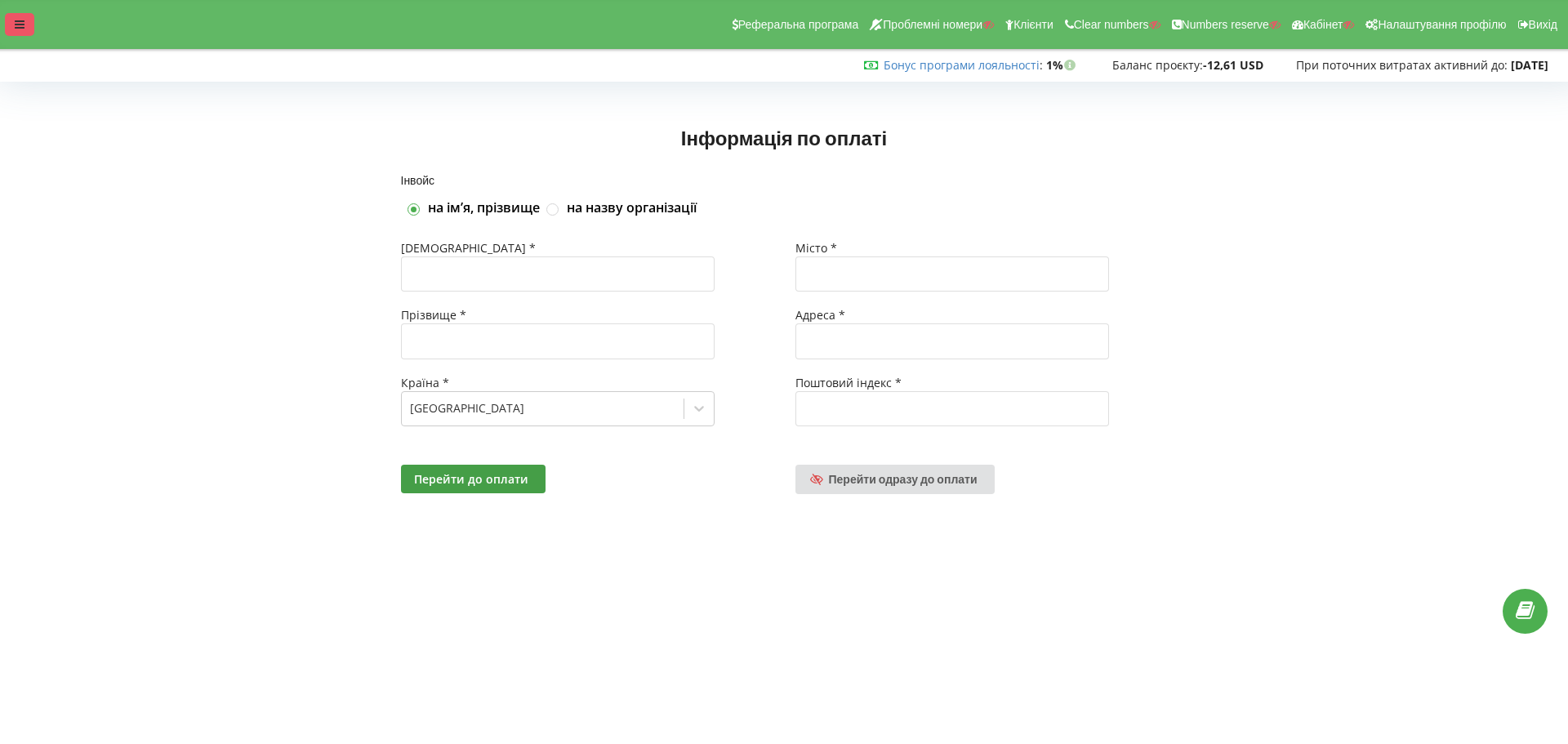
click at [14, 26] on div at bounding box center [20, 24] width 30 height 23
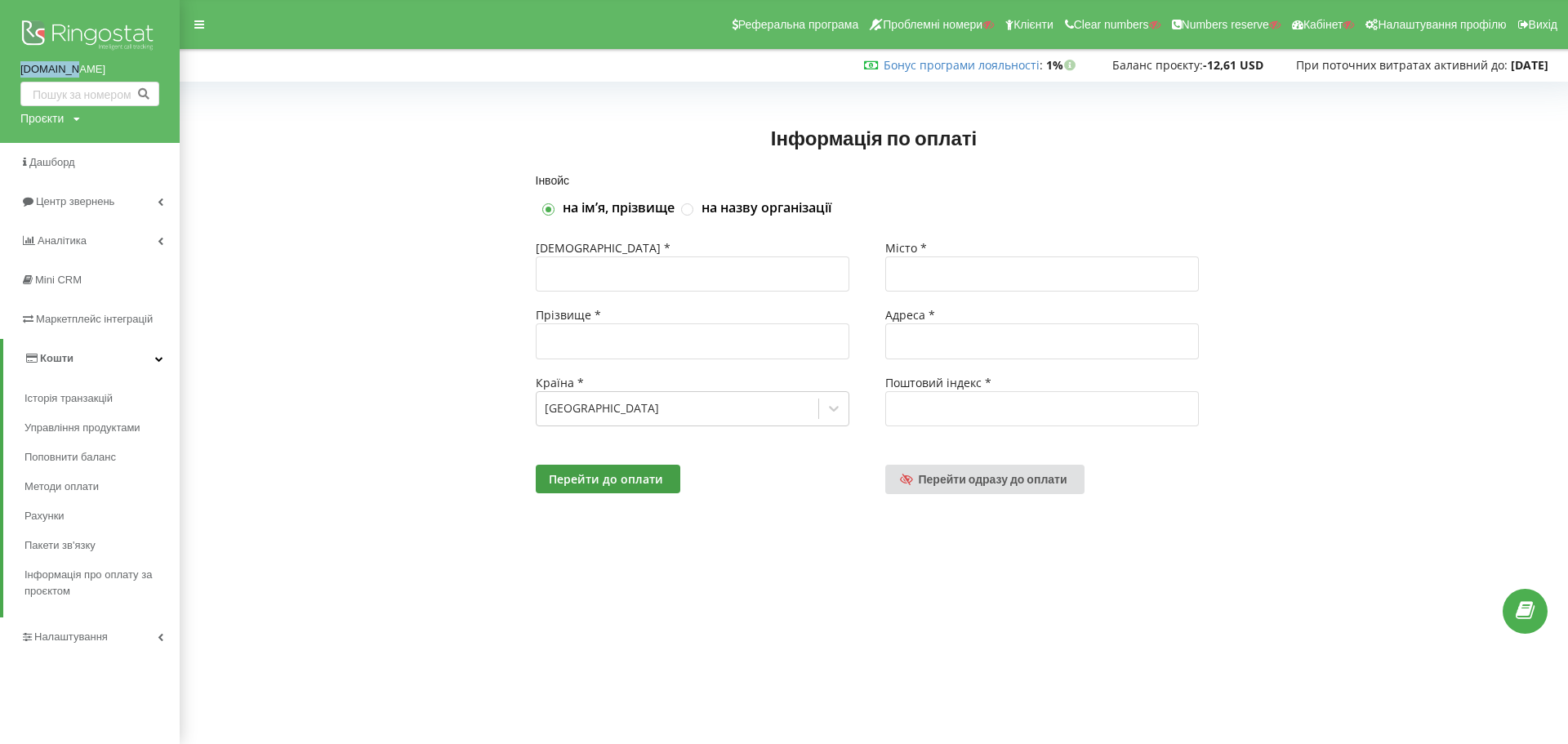
drag, startPoint x: 12, startPoint y: 72, endPoint x: 72, endPoint y: 74, distance: 60.0
click at [72, 74] on div "shaqyr.kz Проєкти Пошук" at bounding box center [89, 72] width 180 height 143
copy link "shaqyr.kz"
click at [119, 31] on img at bounding box center [89, 37] width 139 height 41
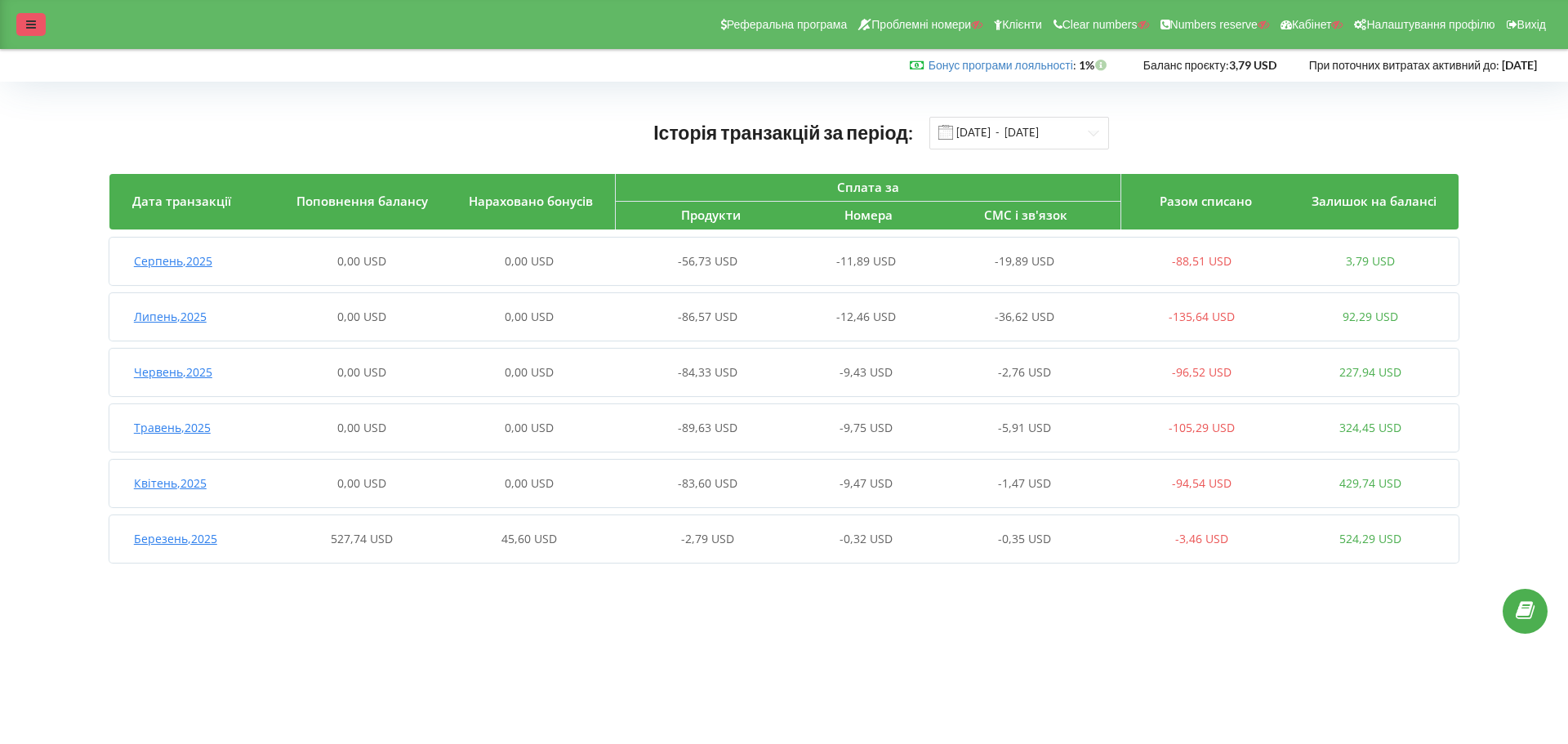
click at [37, 20] on div at bounding box center [31, 24] width 30 height 23
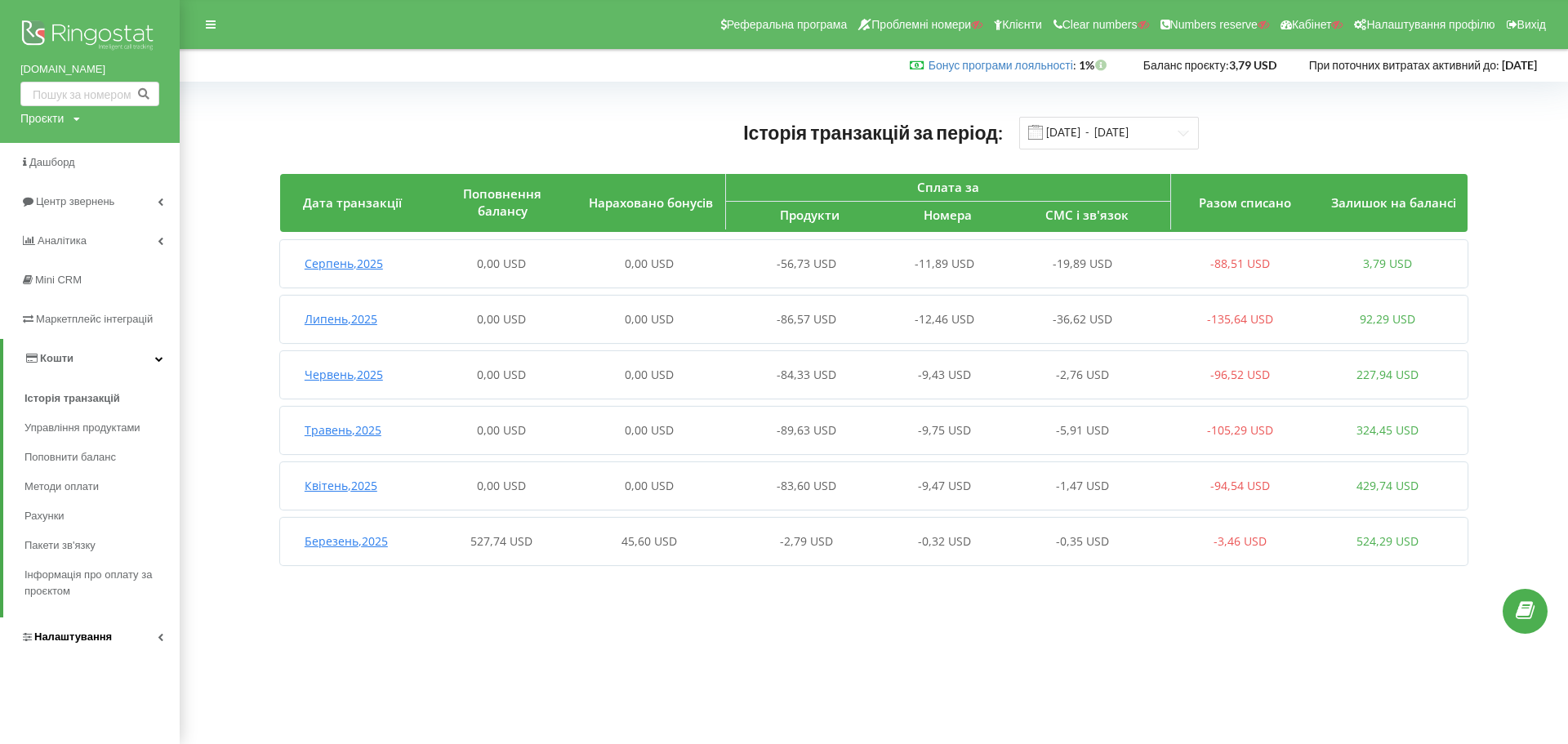
click at [47, 633] on span "Налаштування" at bounding box center [72, 637] width 77 height 12
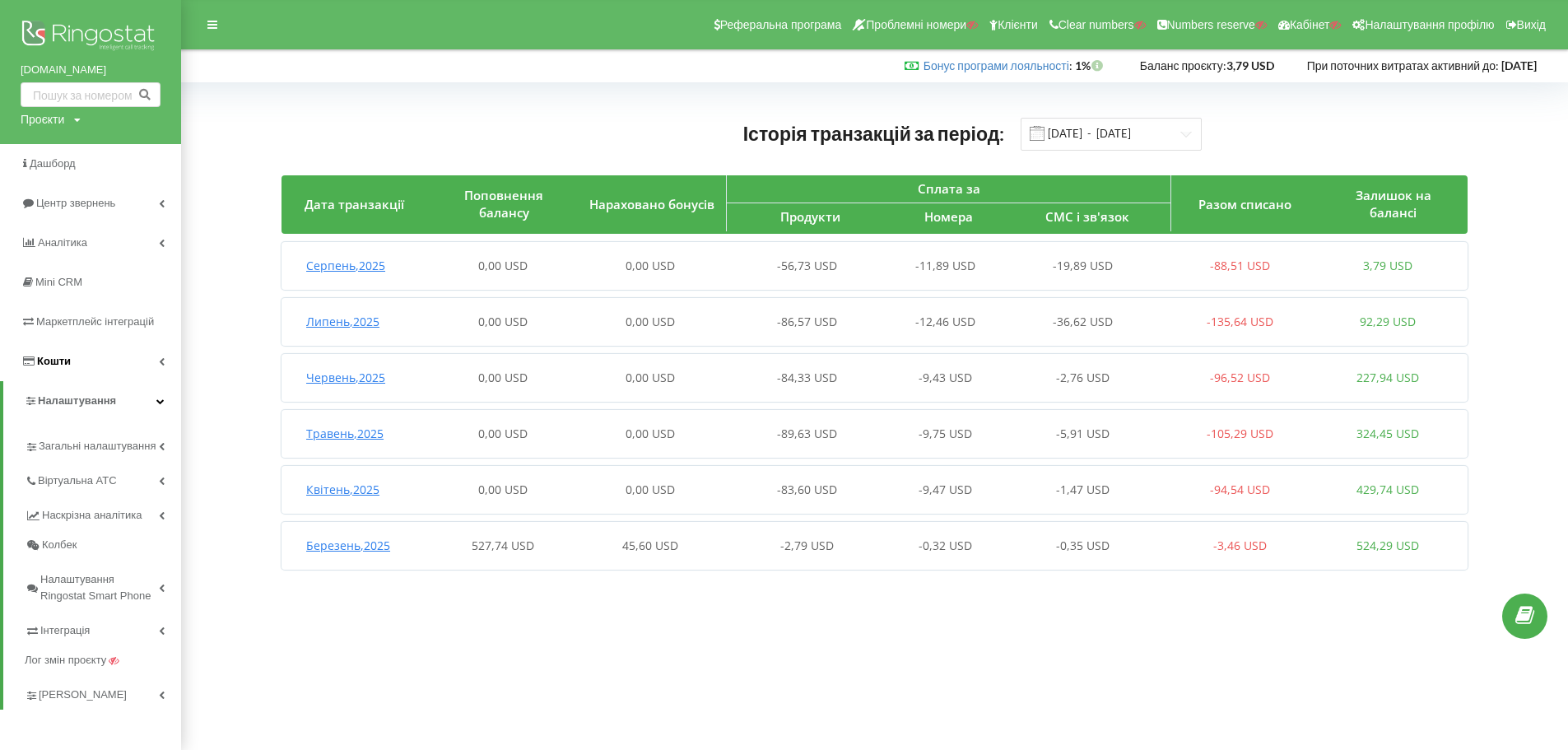
click at [51, 364] on span "Кошти" at bounding box center [53, 361] width 33 height 12
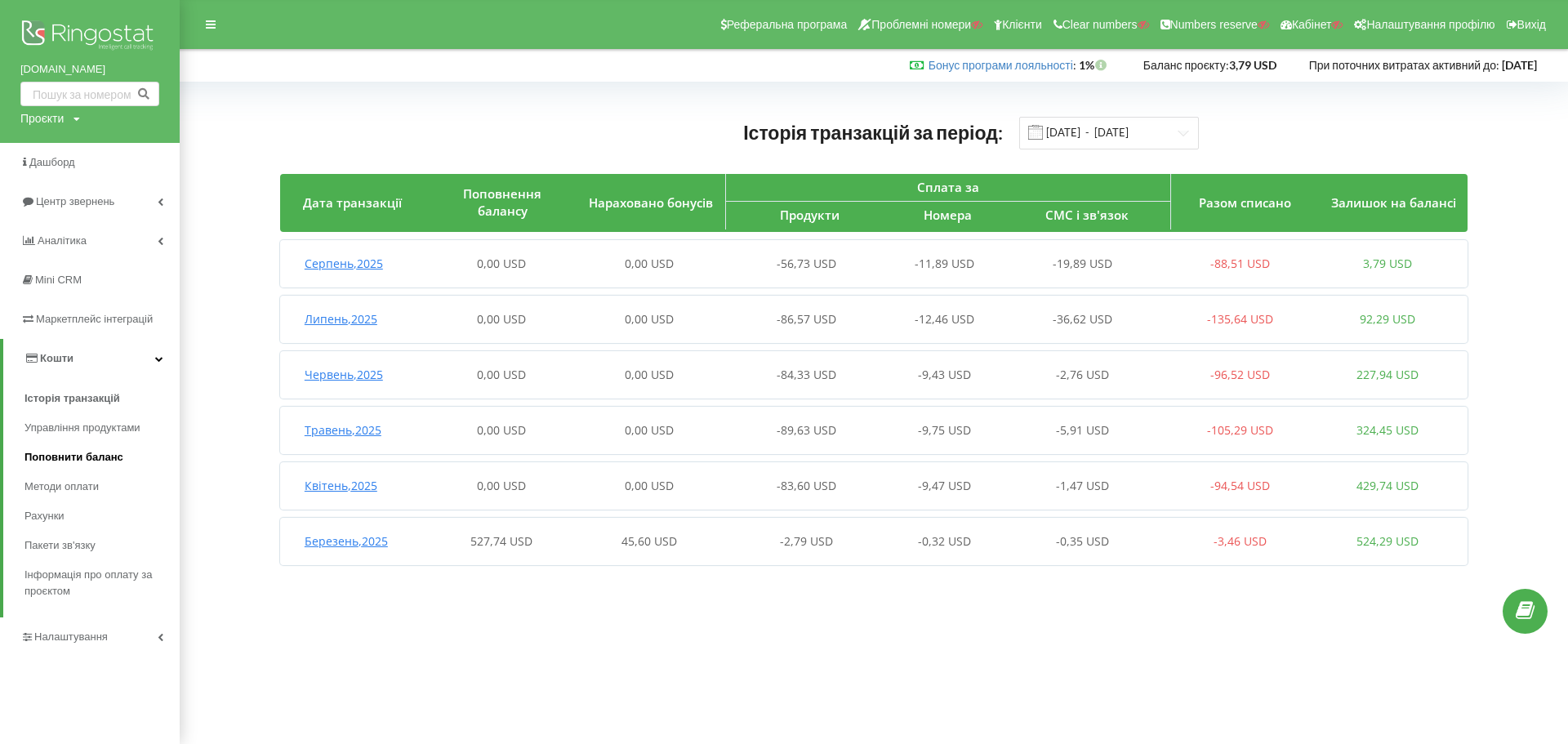
click at [36, 461] on span "Поповнити баланс" at bounding box center [74, 457] width 99 height 16
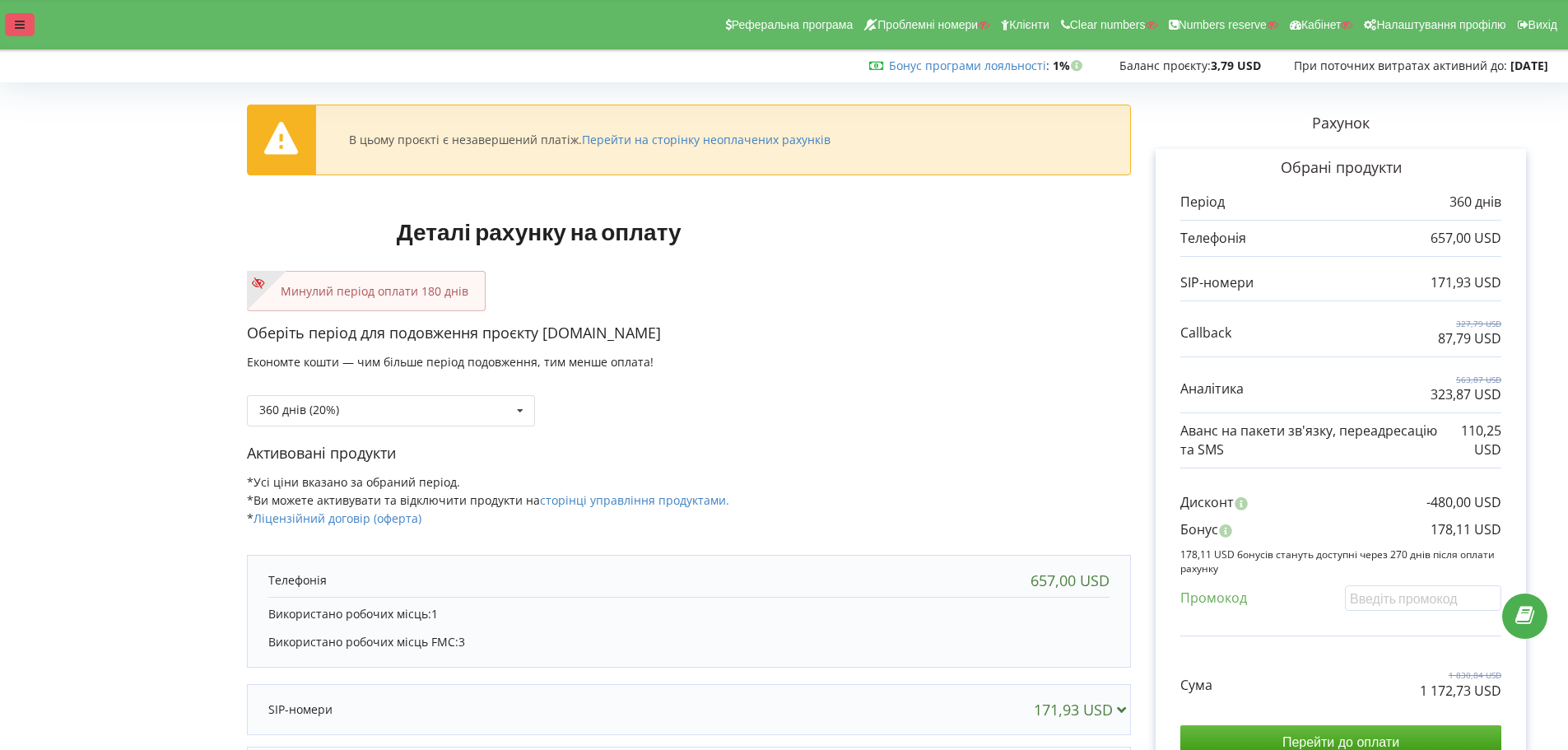
click at [21, 19] on icon at bounding box center [20, 24] width 10 height 11
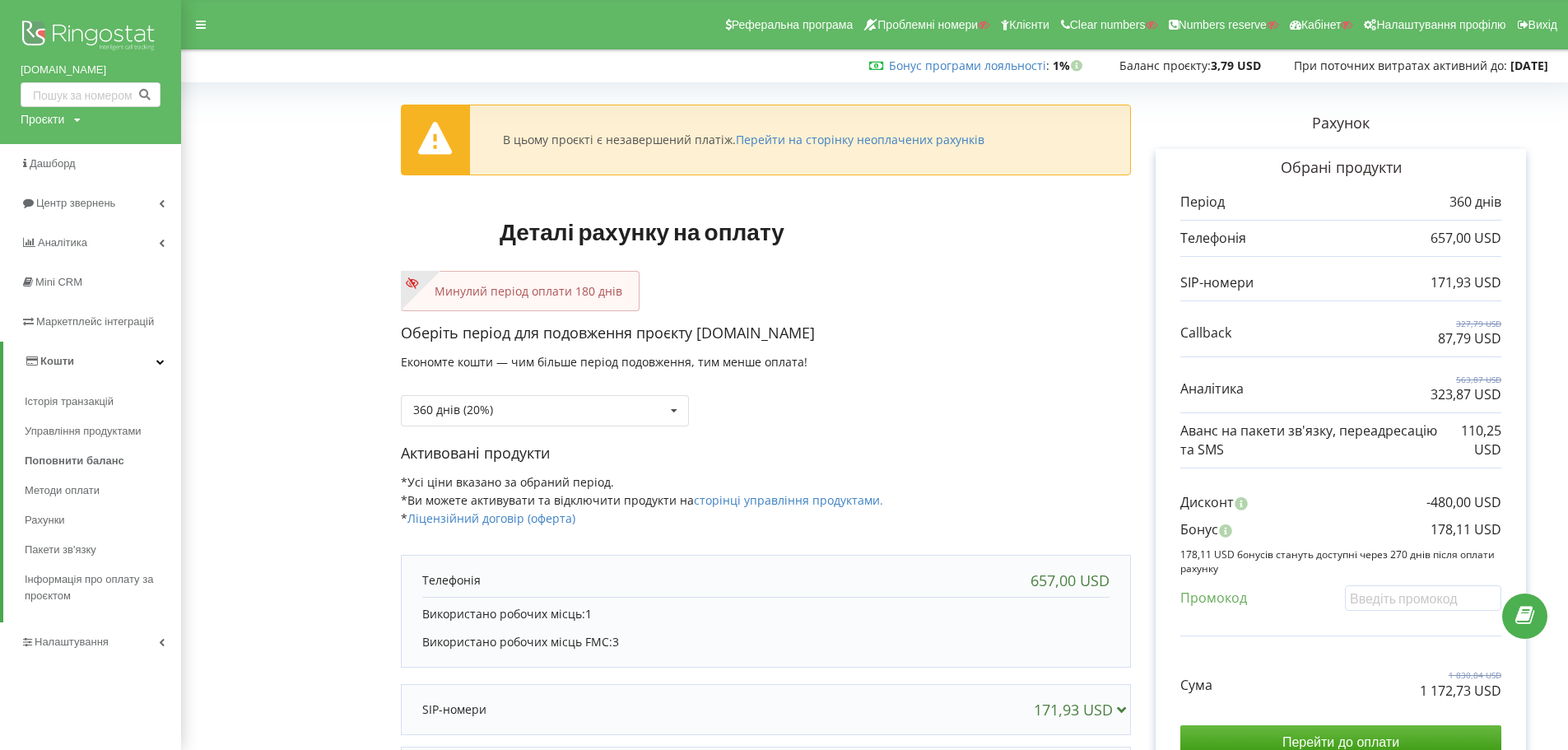
click at [76, 39] on img at bounding box center [90, 37] width 140 height 41
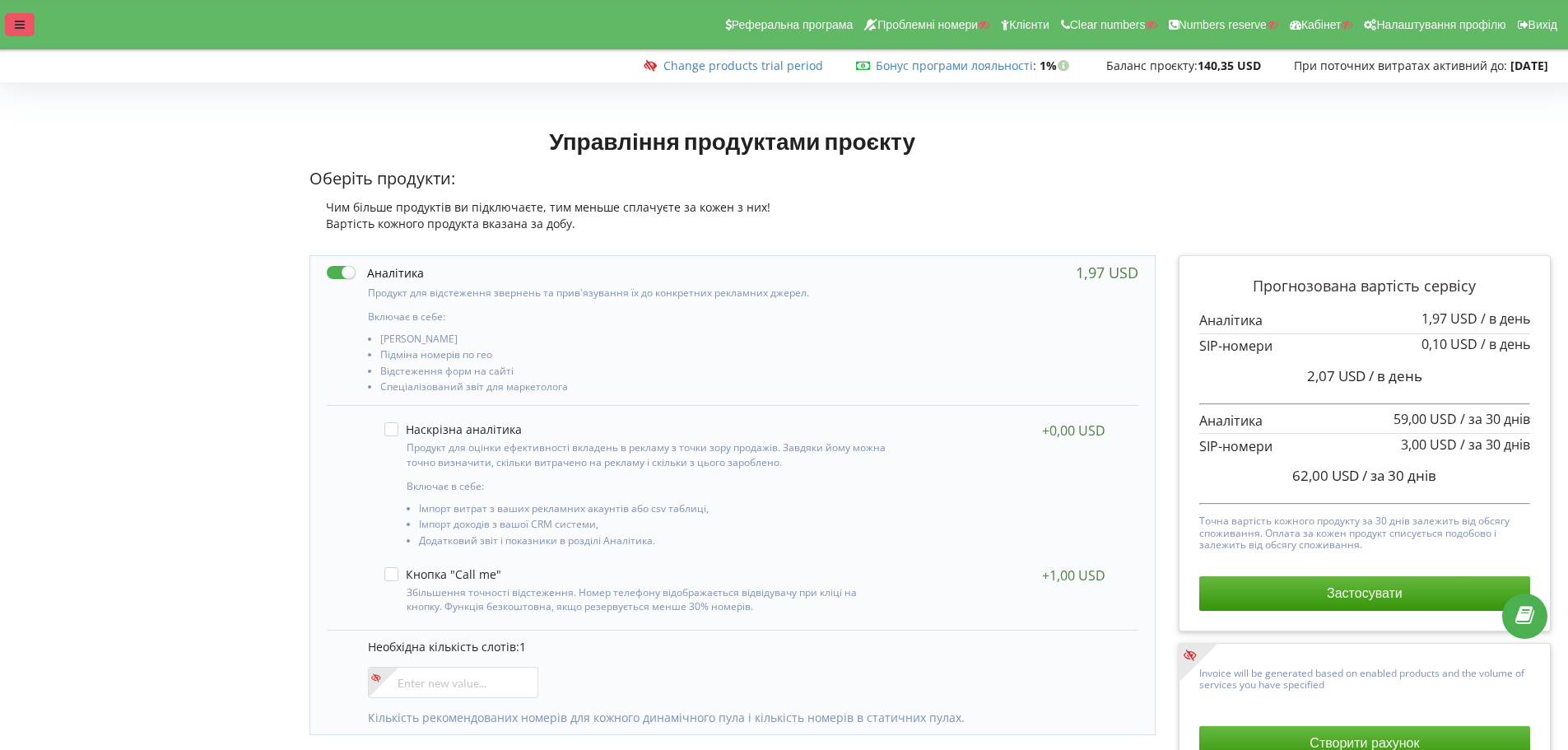
click at [12, 22] on div at bounding box center [20, 24] width 30 height 23
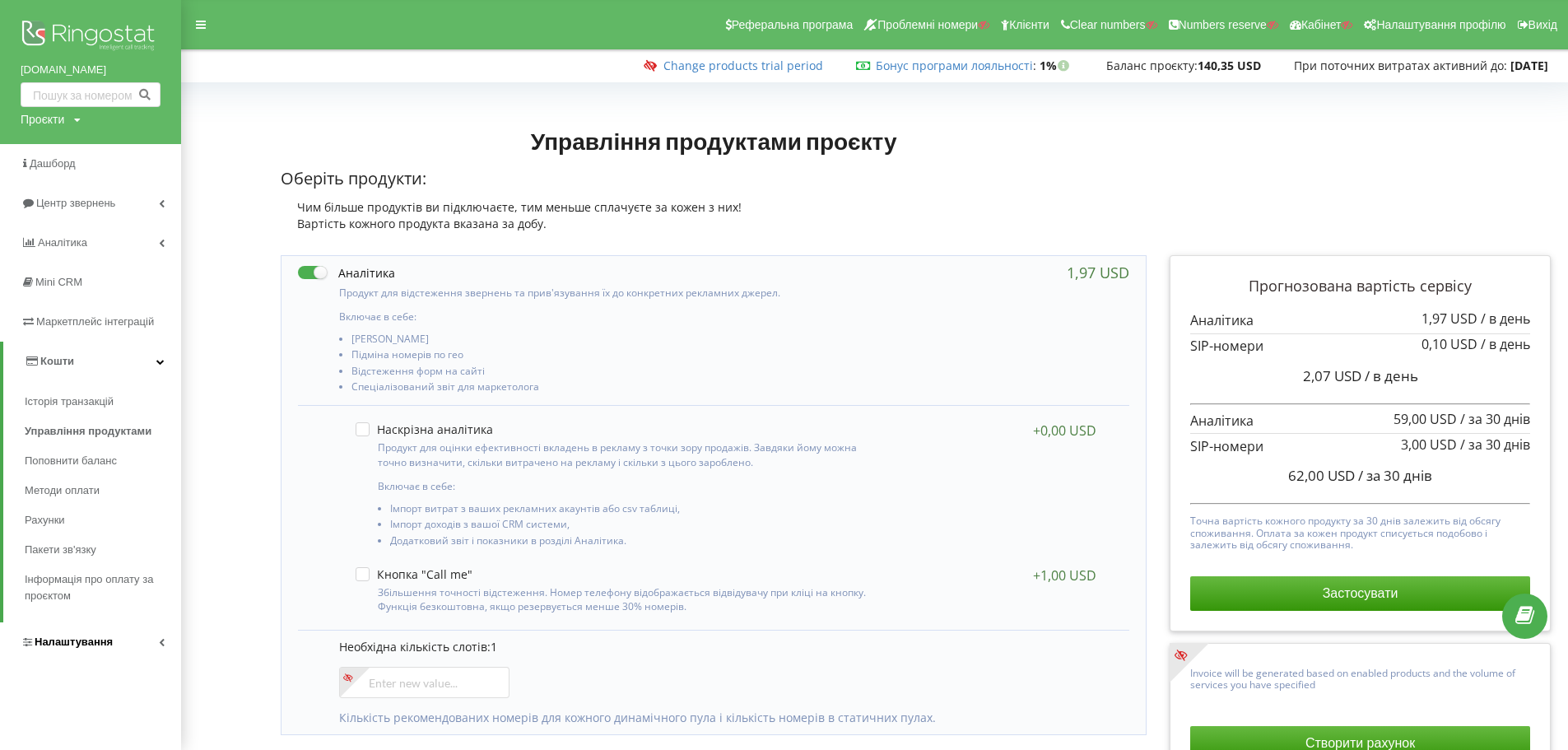
click at [54, 638] on span "Налаштування" at bounding box center [73, 642] width 78 height 12
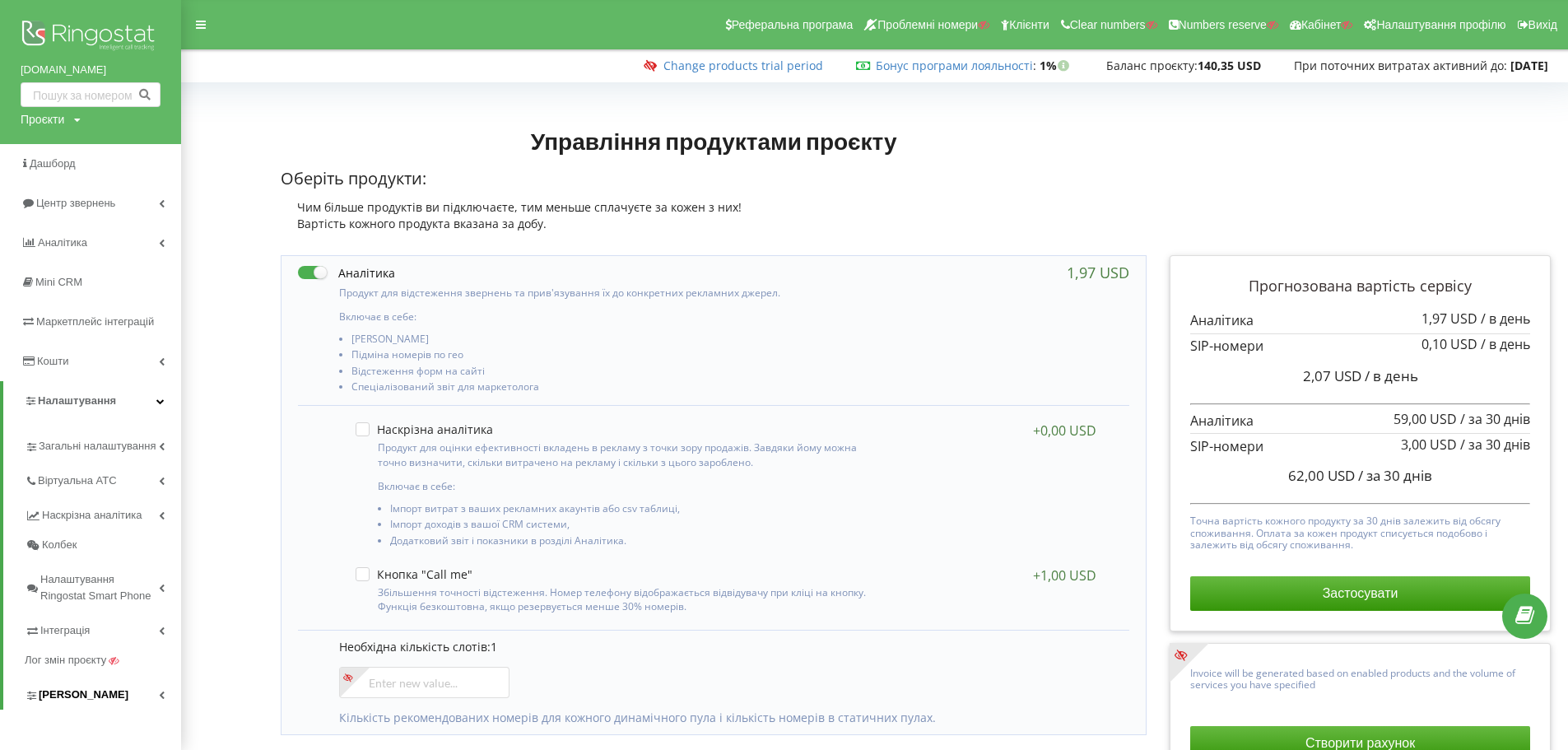
click at [64, 688] on span "Коллтрекінг" at bounding box center [83, 694] width 90 height 16
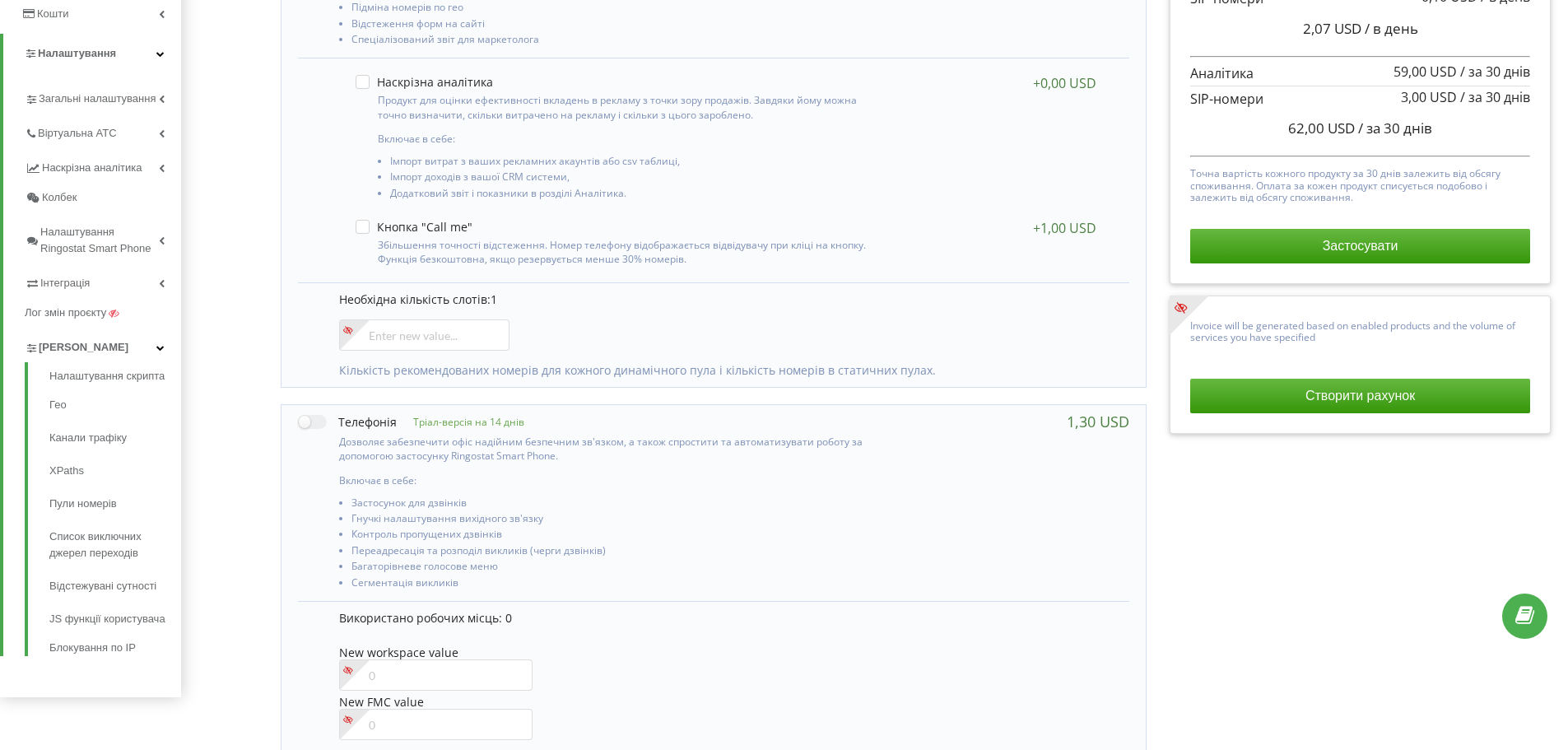
scroll to position [370, 0]
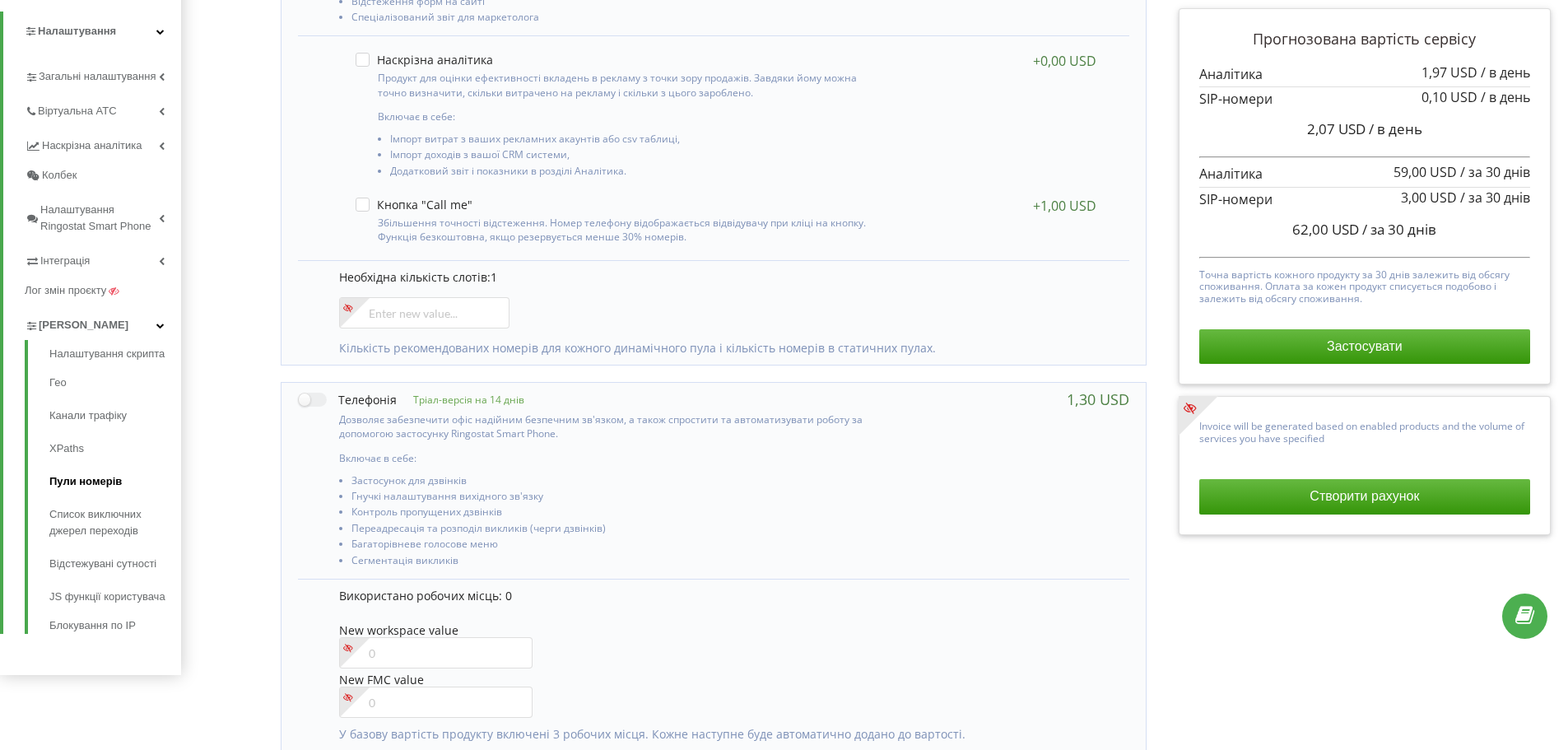
click at [69, 478] on link "Пули номерів" at bounding box center [116, 481] width 132 height 33
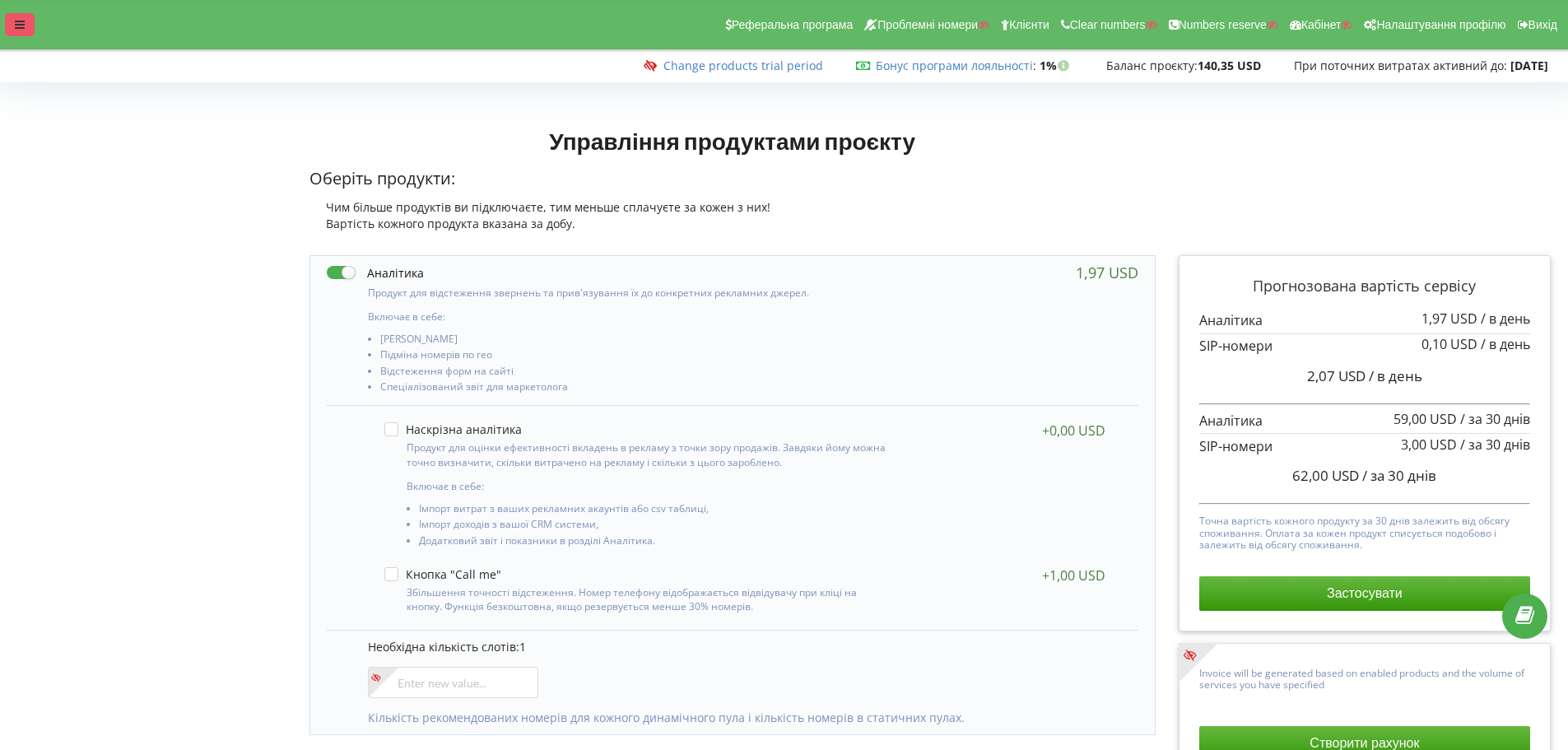
click at [27, 19] on div at bounding box center [20, 24] width 30 height 23
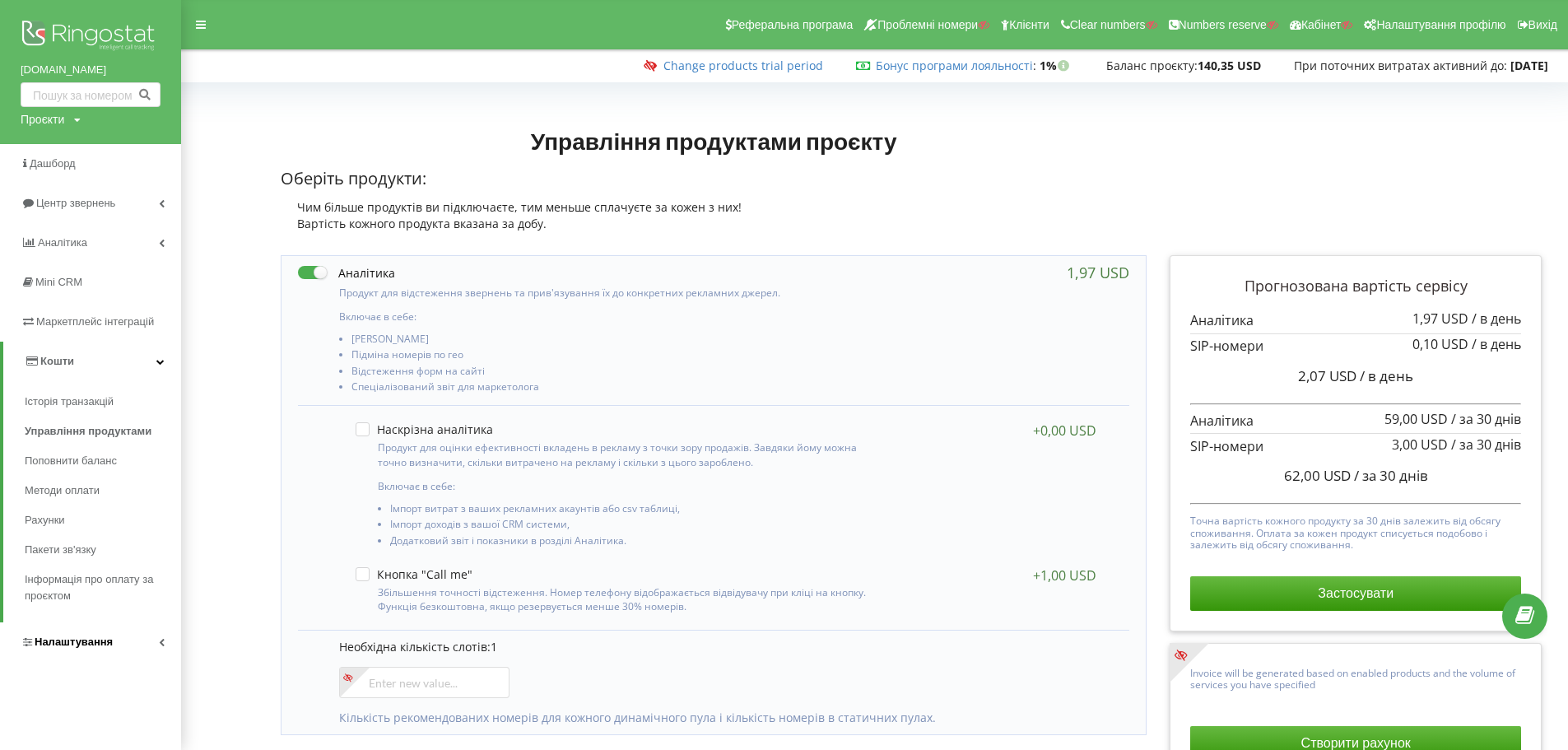
click at [72, 627] on link "Налаштування" at bounding box center [90, 642] width 181 height 39
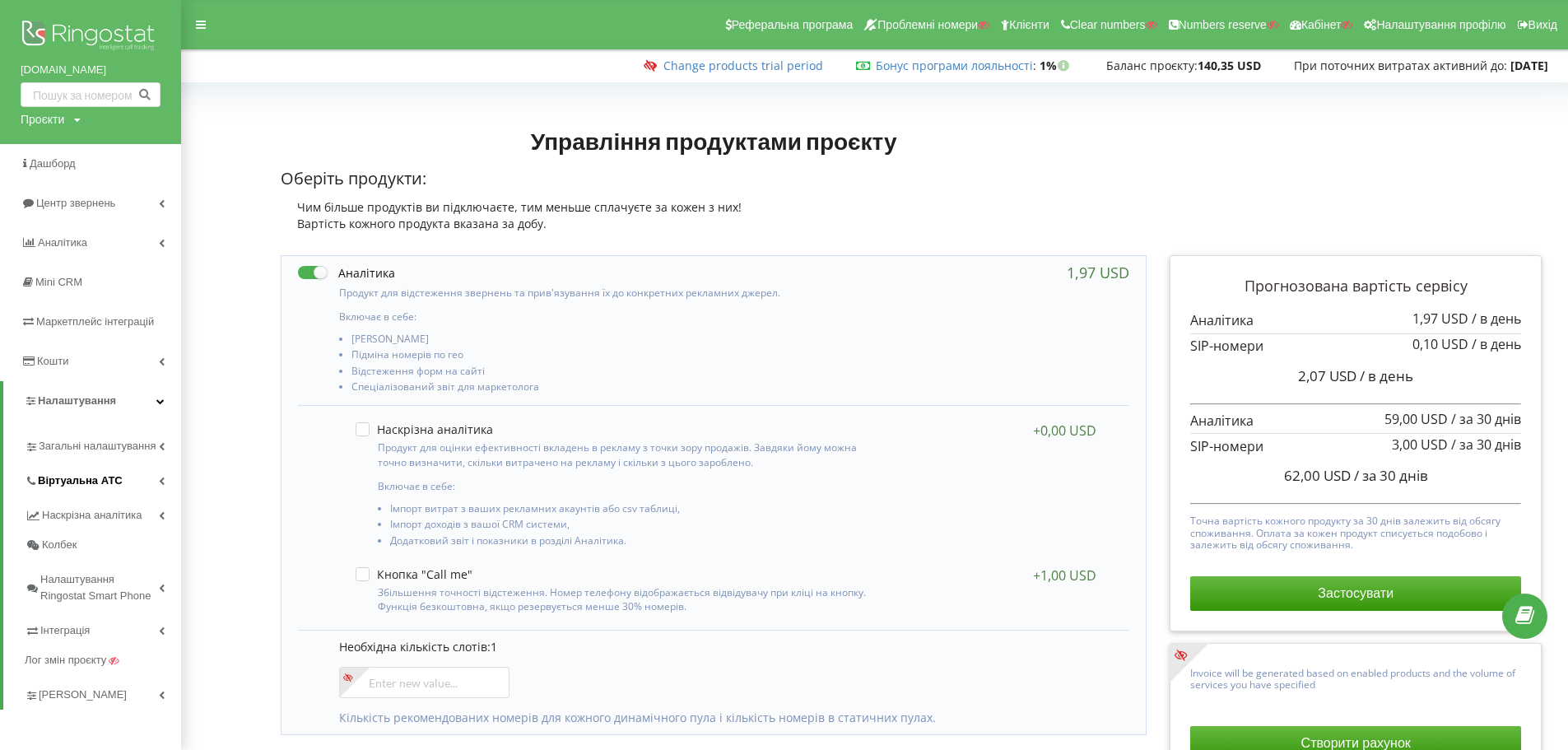
click at [53, 481] on span "Віртуальна АТС" at bounding box center [80, 481] width 85 height 16
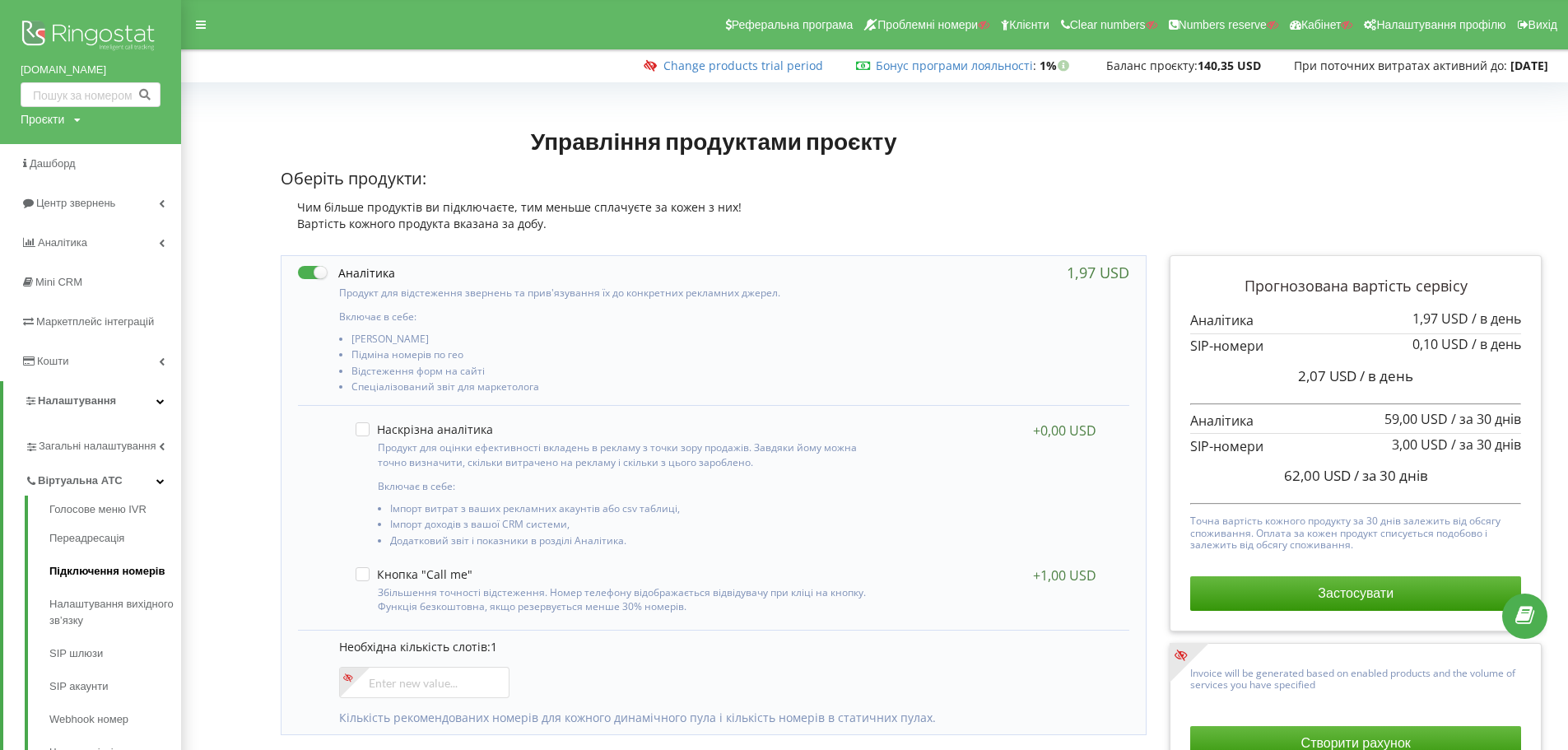
click at [86, 577] on link "Підключення номерів" at bounding box center [116, 572] width 132 height 33
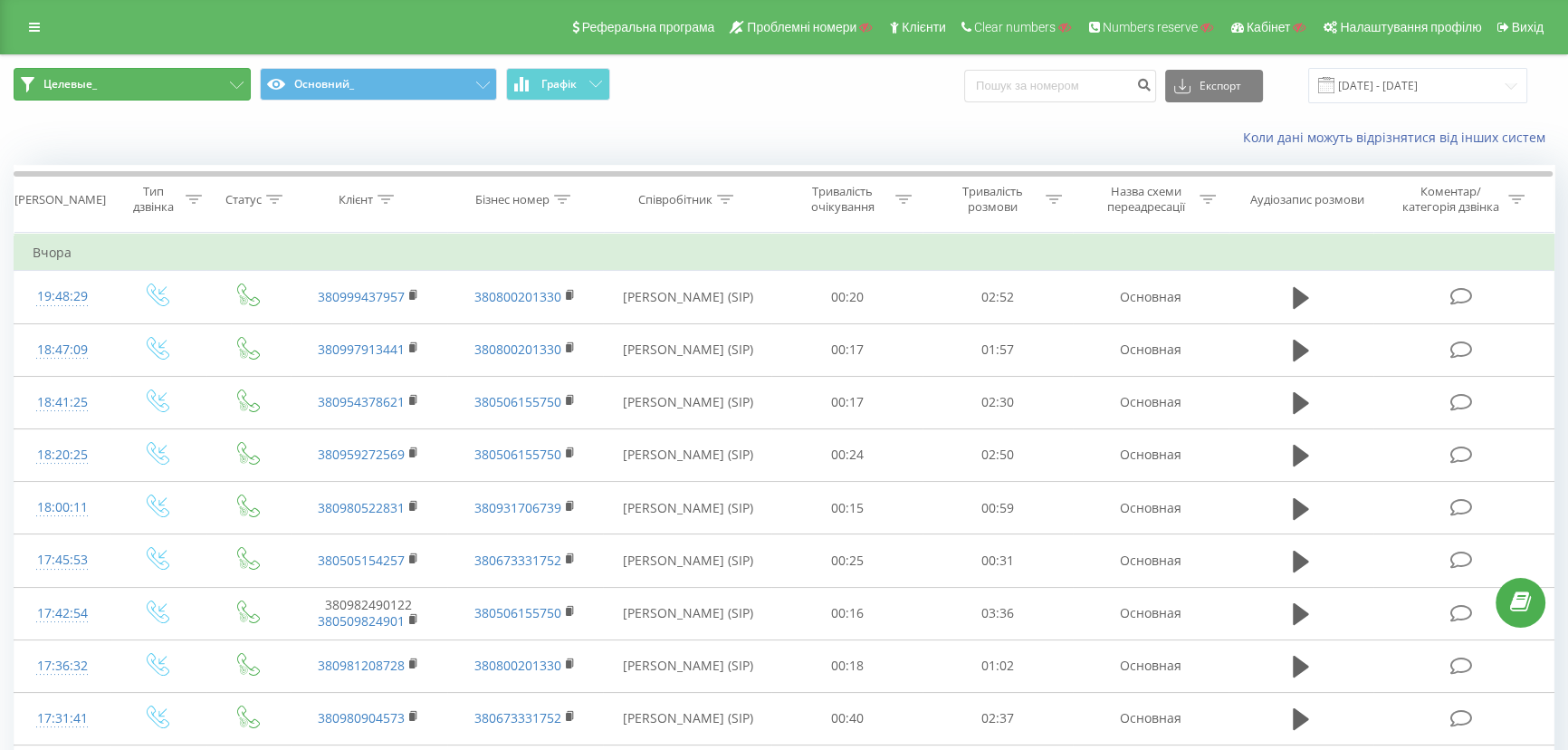
click at [173, 84] on button "Целевые_" at bounding box center [131, 84] width 237 height 33
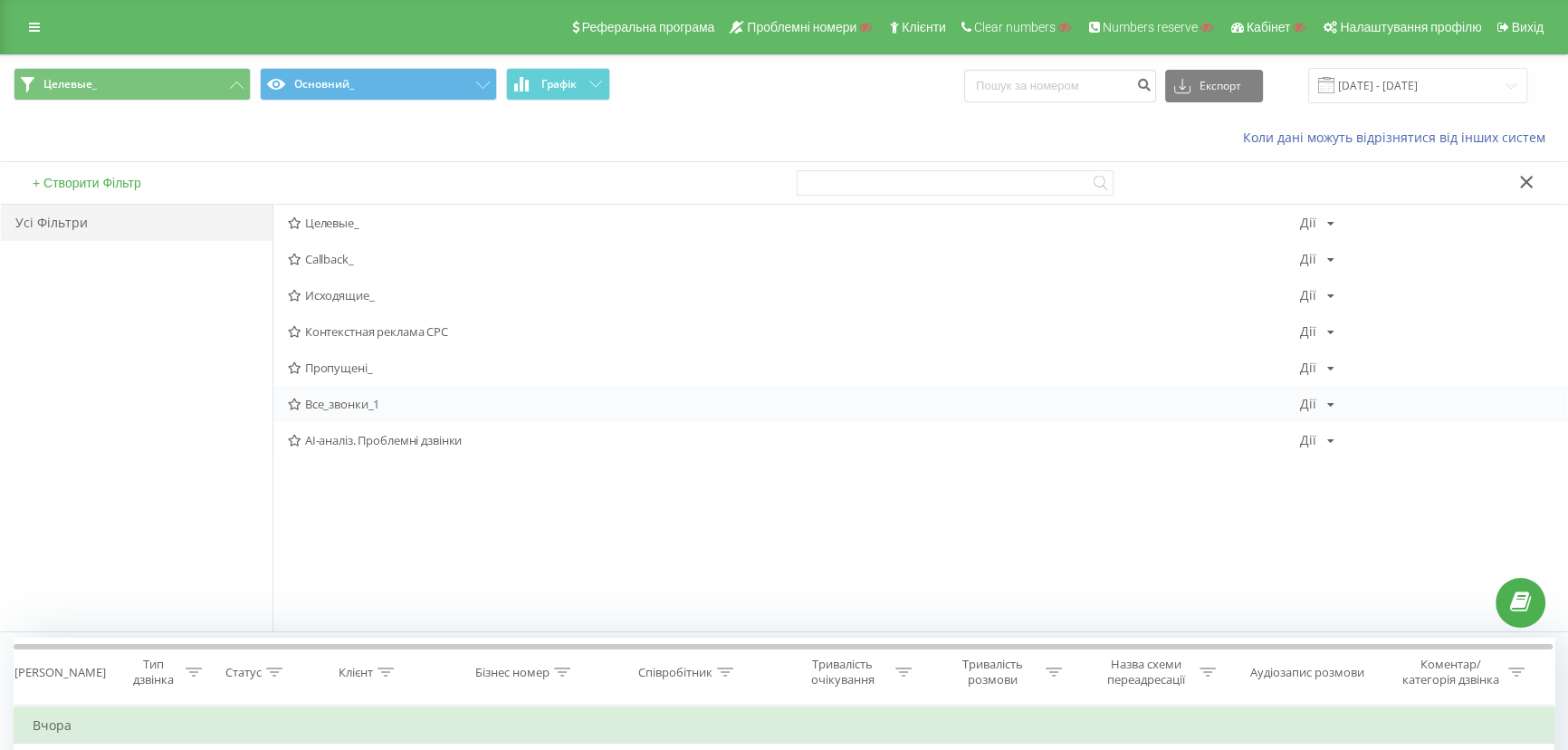
click at [335, 402] on span "Все_звонки_1" at bounding box center [793, 403] width 1012 height 12
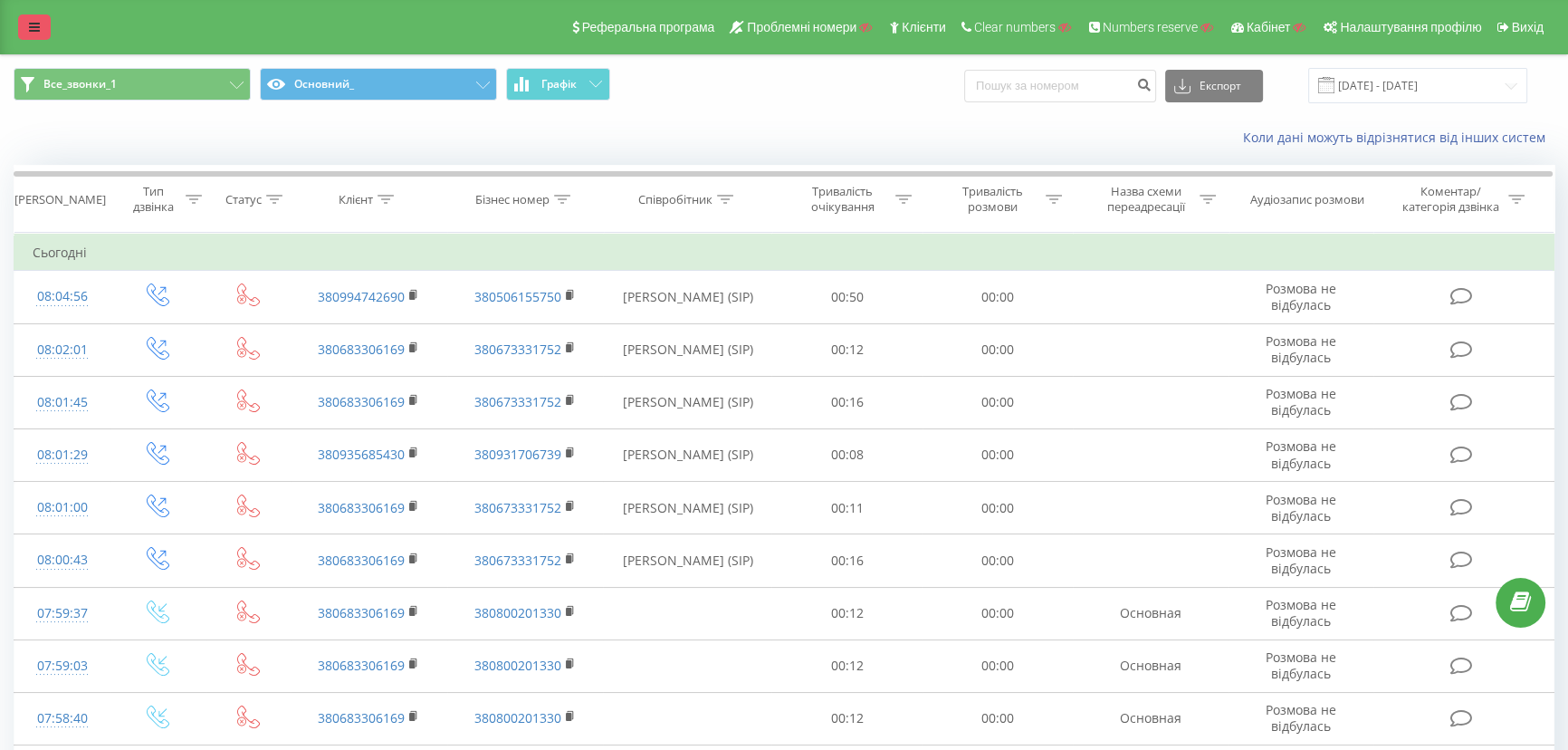
click at [29, 32] on icon at bounding box center [35, 26] width 11 height 12
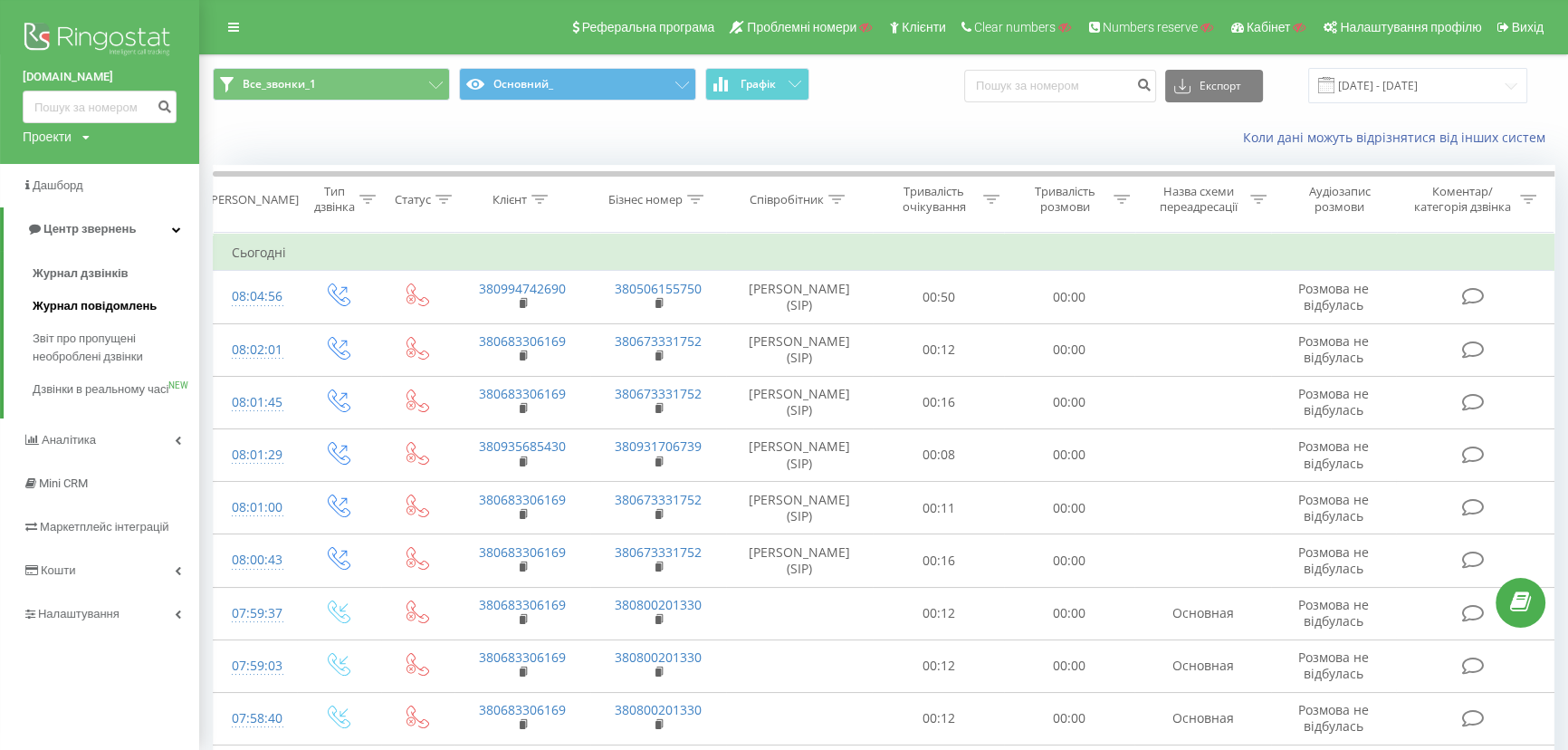
click at [47, 321] on link "Журнал повідомлень" at bounding box center [116, 306] width 167 height 33
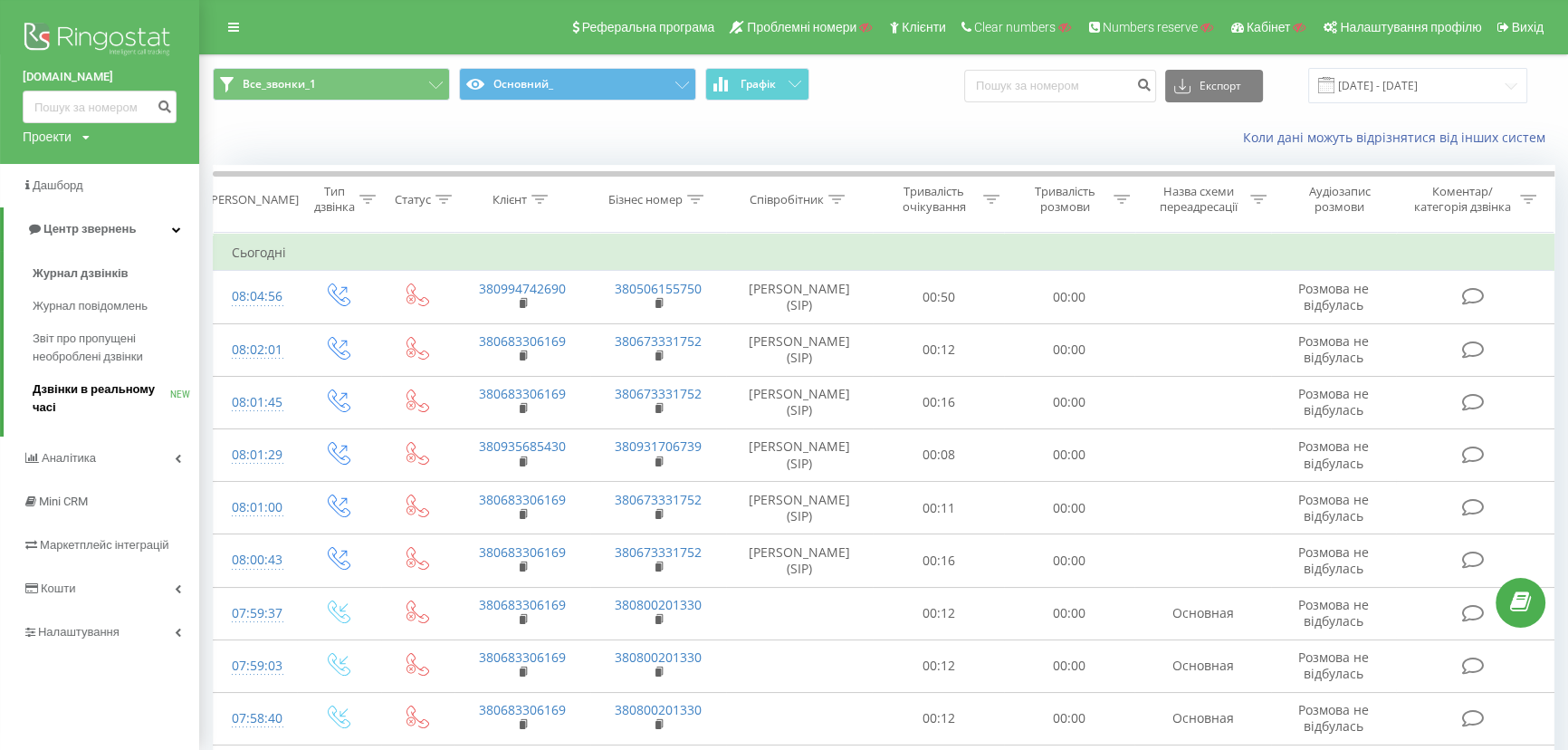
click at [41, 382] on span "Дзвінки в реальному часі" at bounding box center [102, 398] width 138 height 36
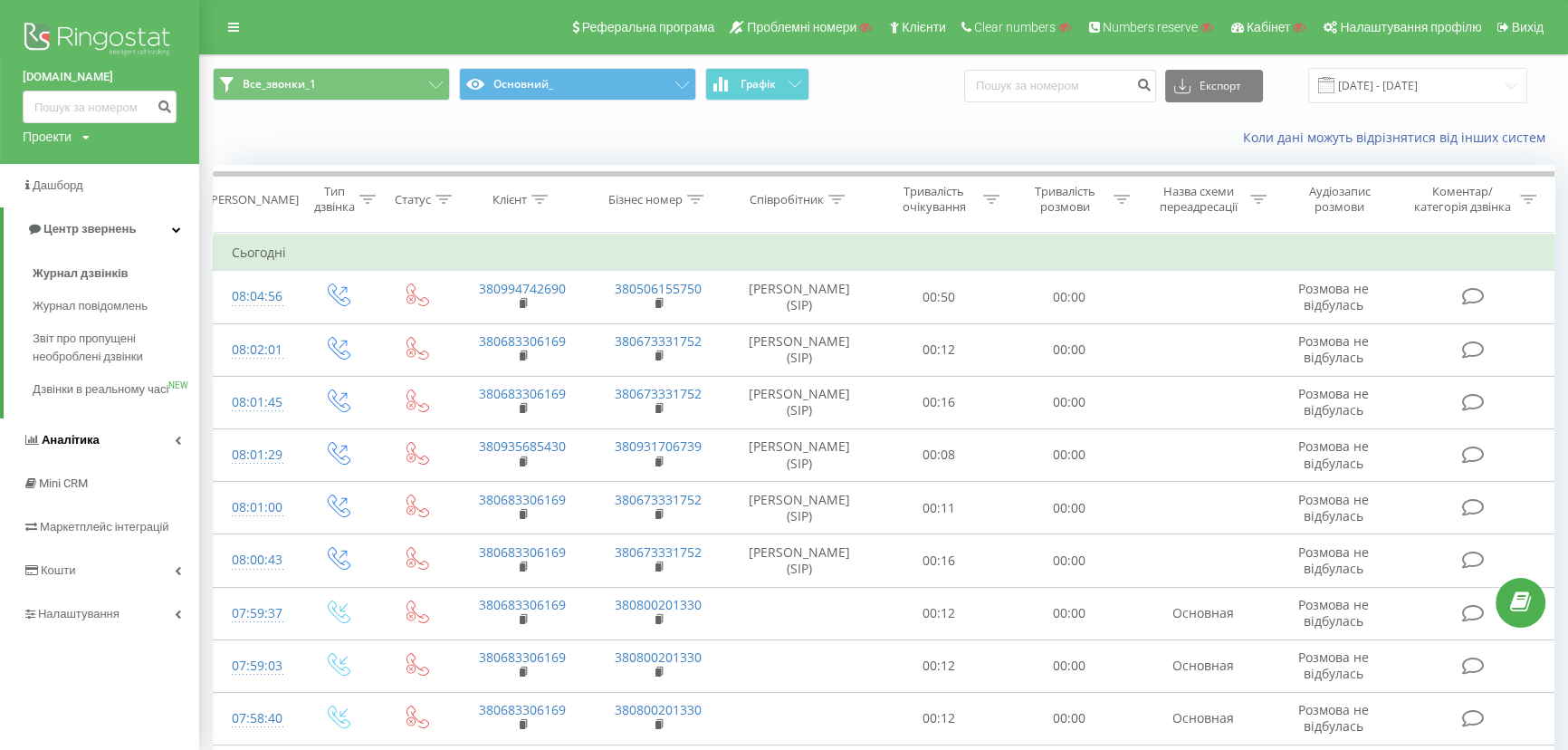
click at [42, 446] on span "Аналiтика" at bounding box center [70, 440] width 58 height 13
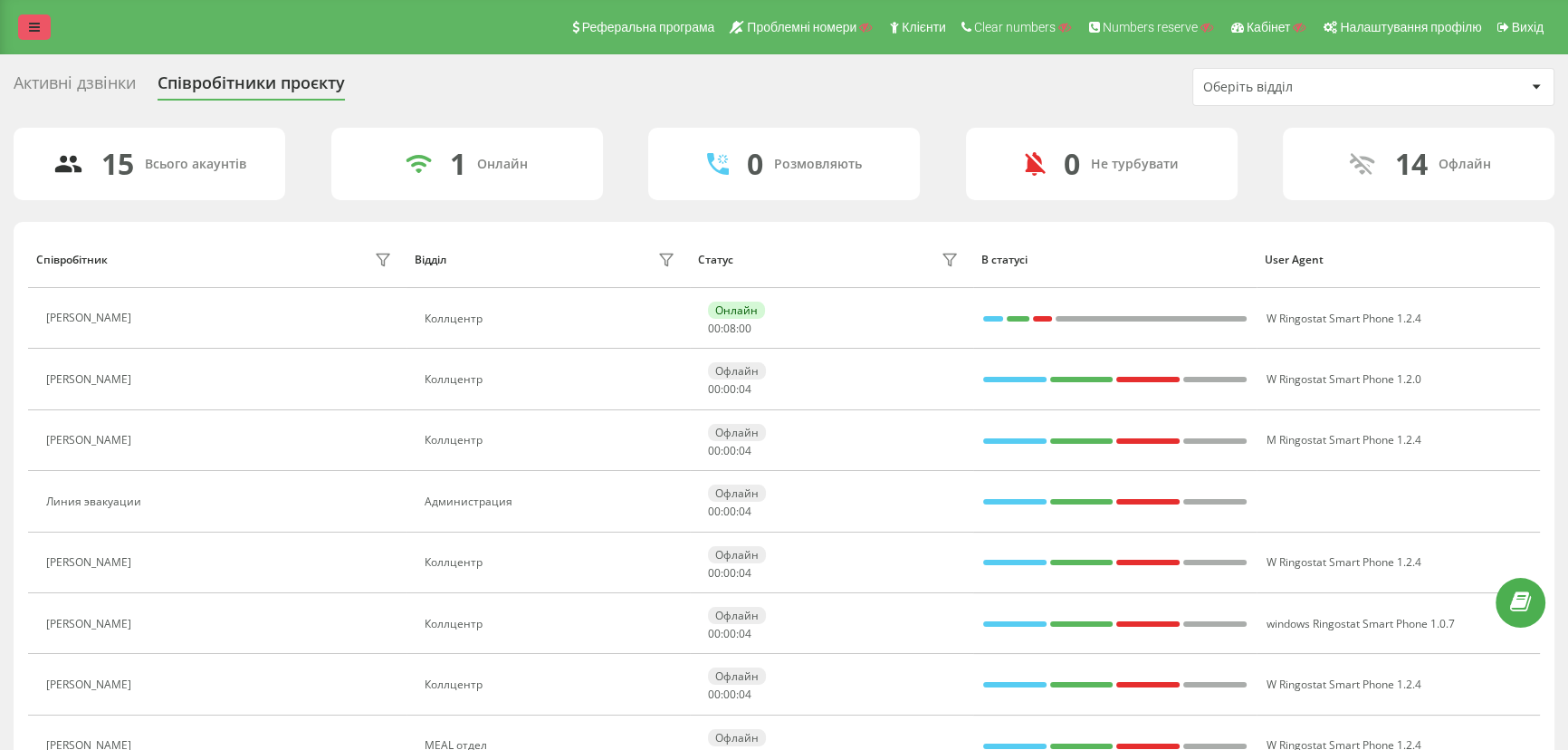
click at [32, 21] on icon at bounding box center [35, 26] width 11 height 12
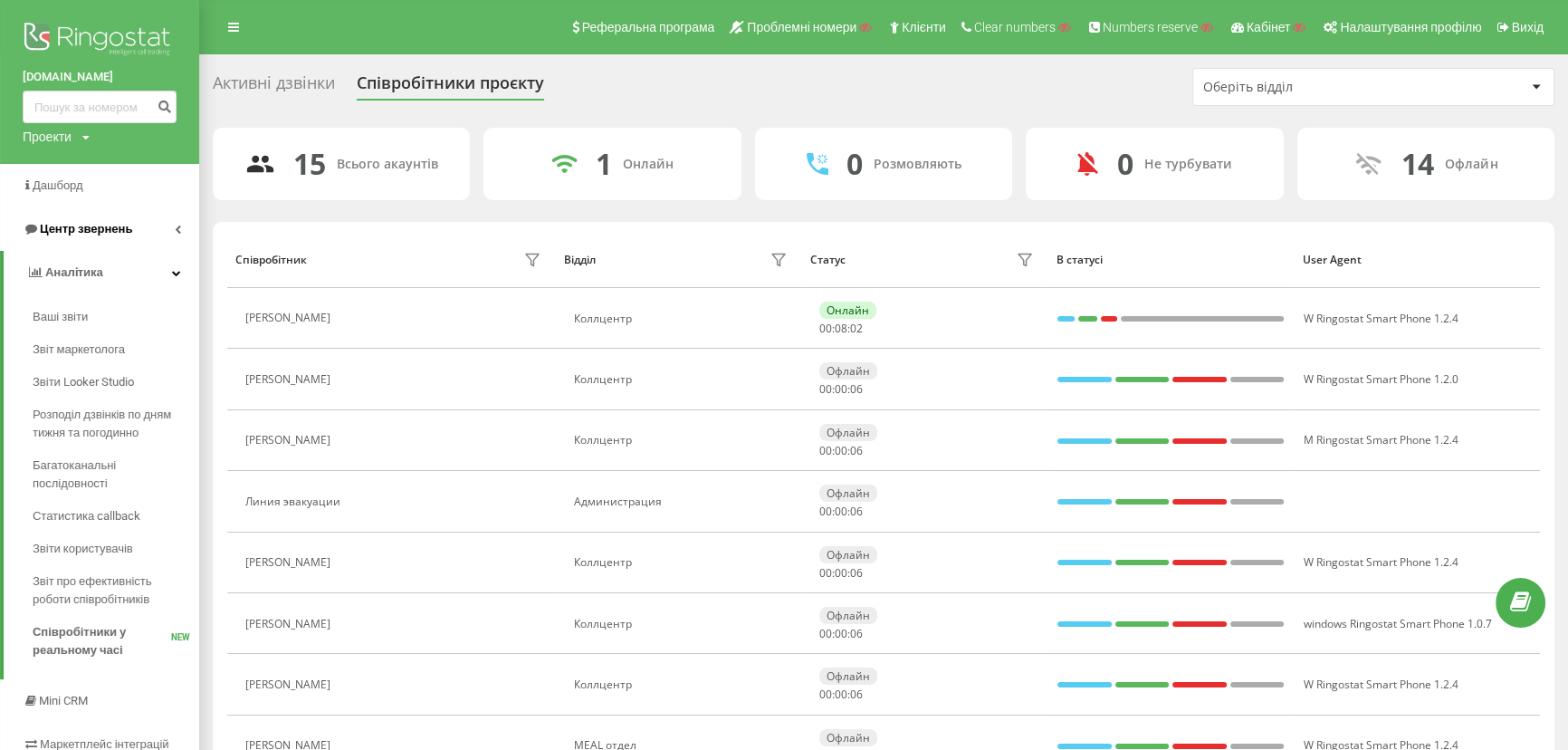
click at [58, 226] on span "Центр звернень" at bounding box center [86, 228] width 92 height 13
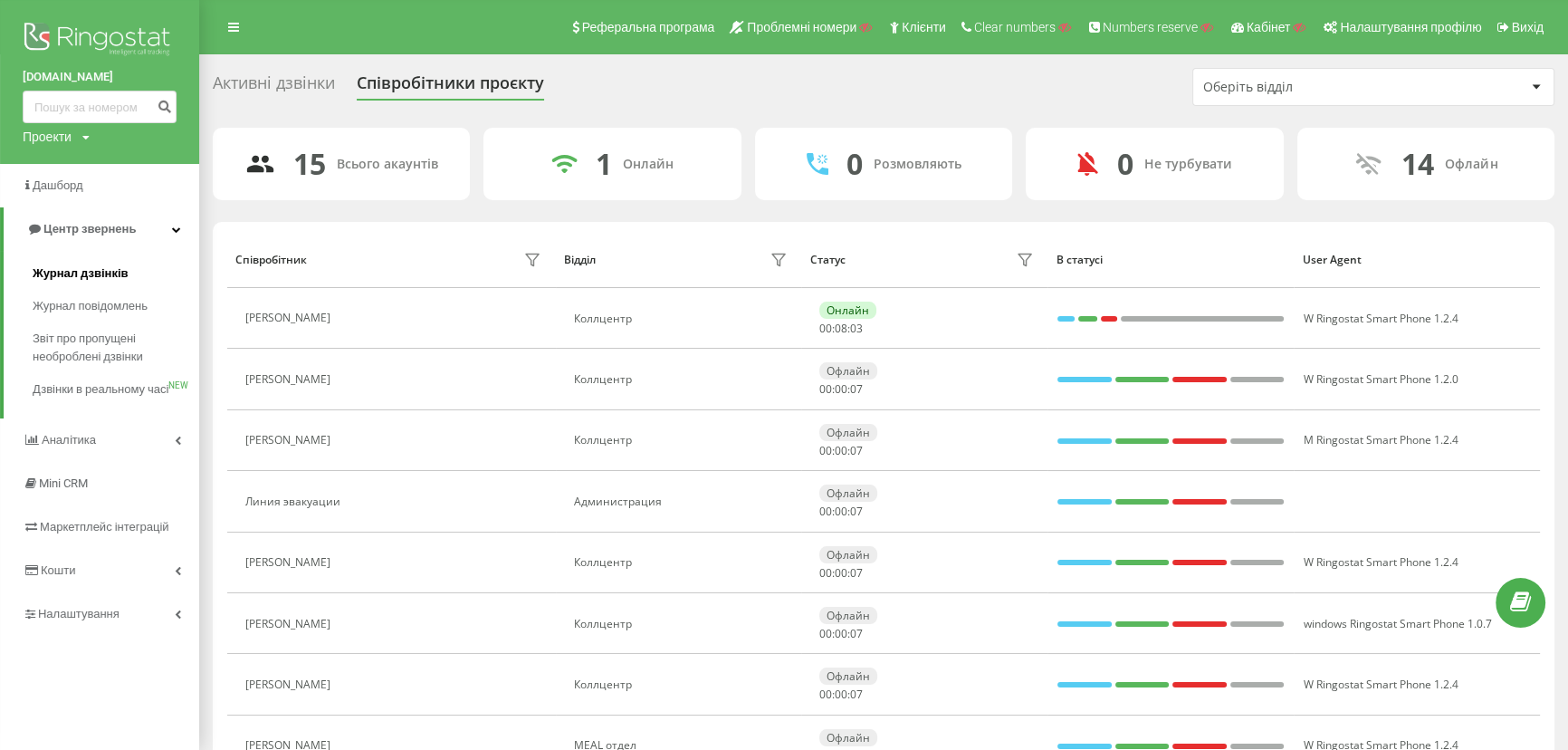
click at [56, 275] on span "Журнал дзвінків" at bounding box center [81, 273] width 96 height 18
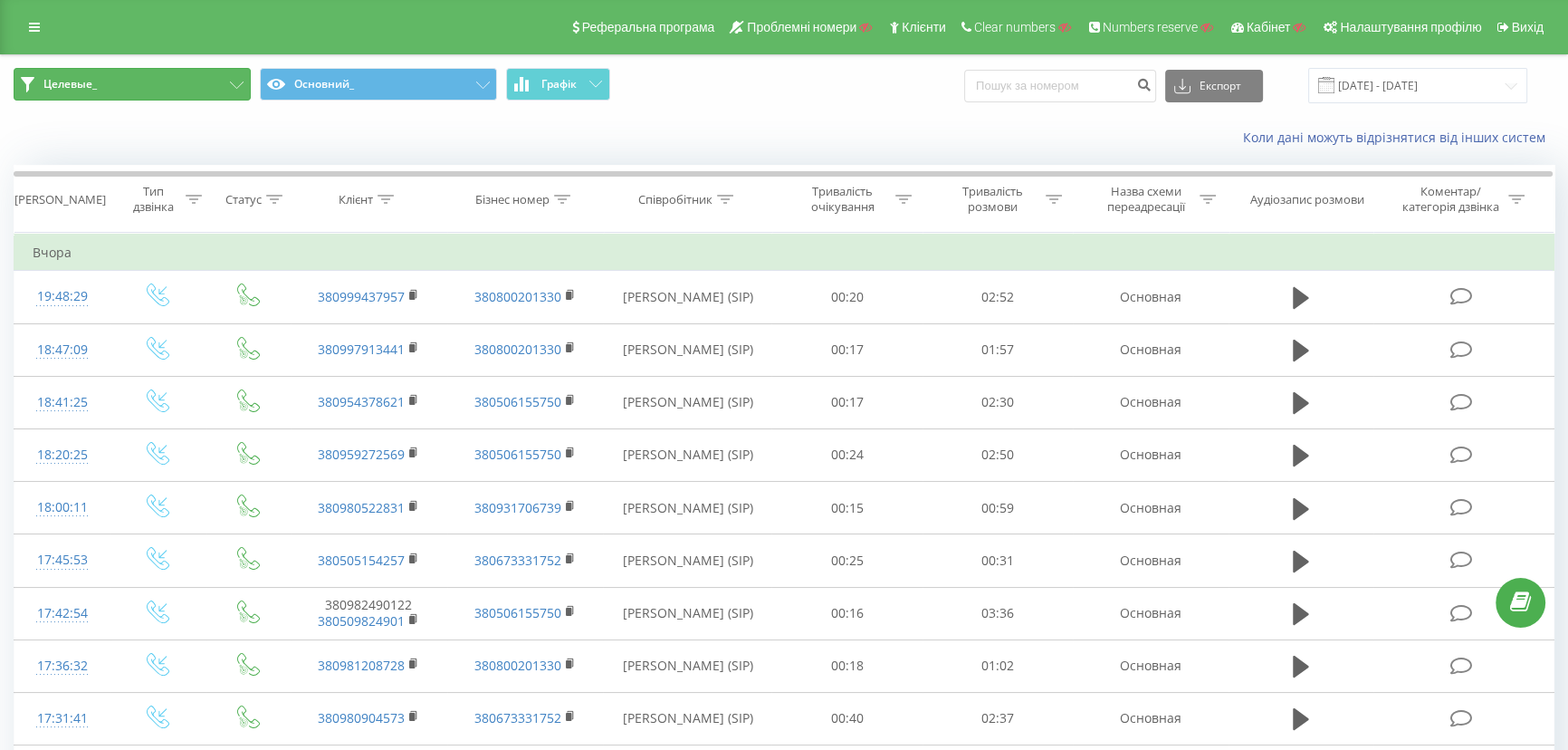
click at [176, 89] on button "Целевые_" at bounding box center [131, 84] width 237 height 33
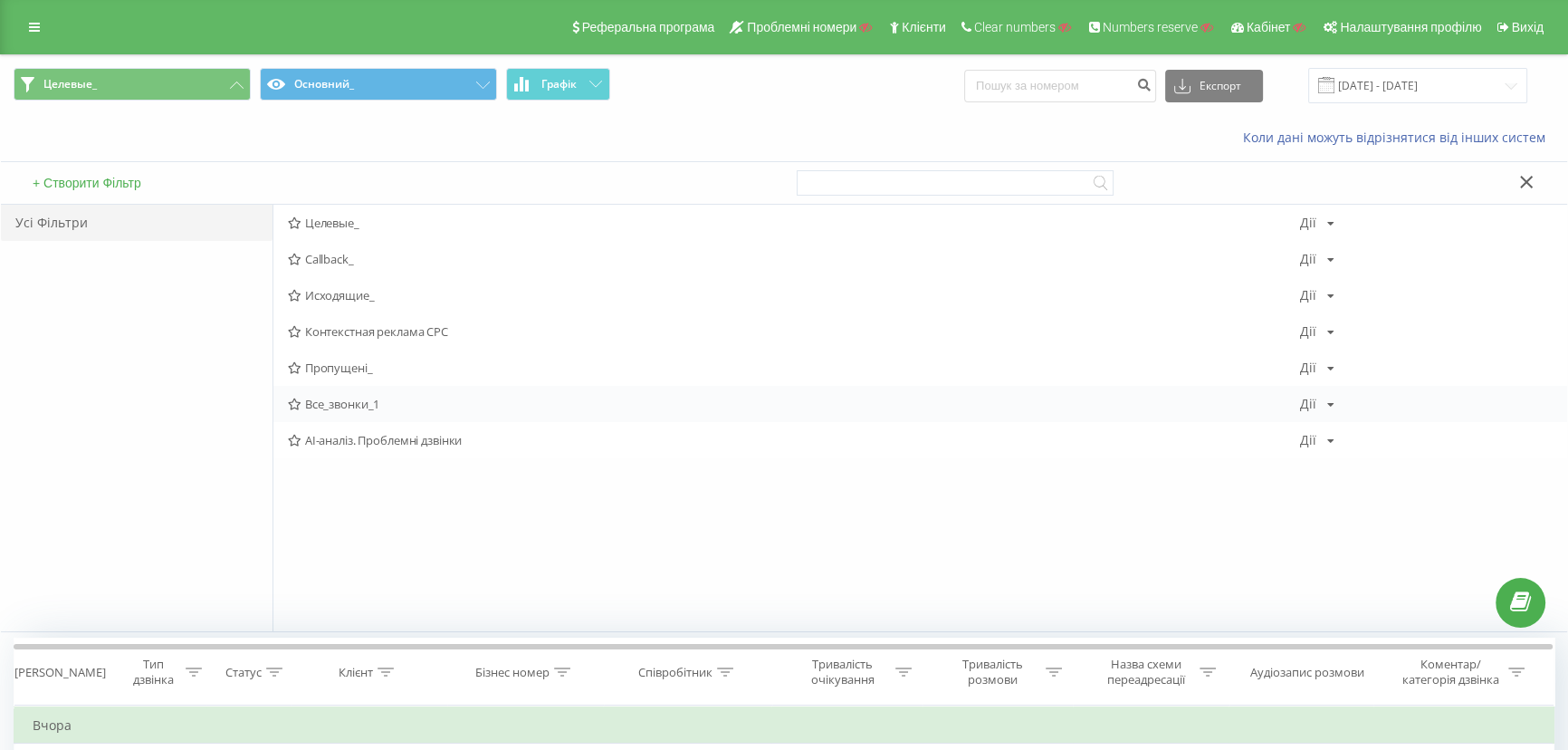
click at [322, 406] on span "Все_звонки_1" at bounding box center [793, 403] width 1012 height 12
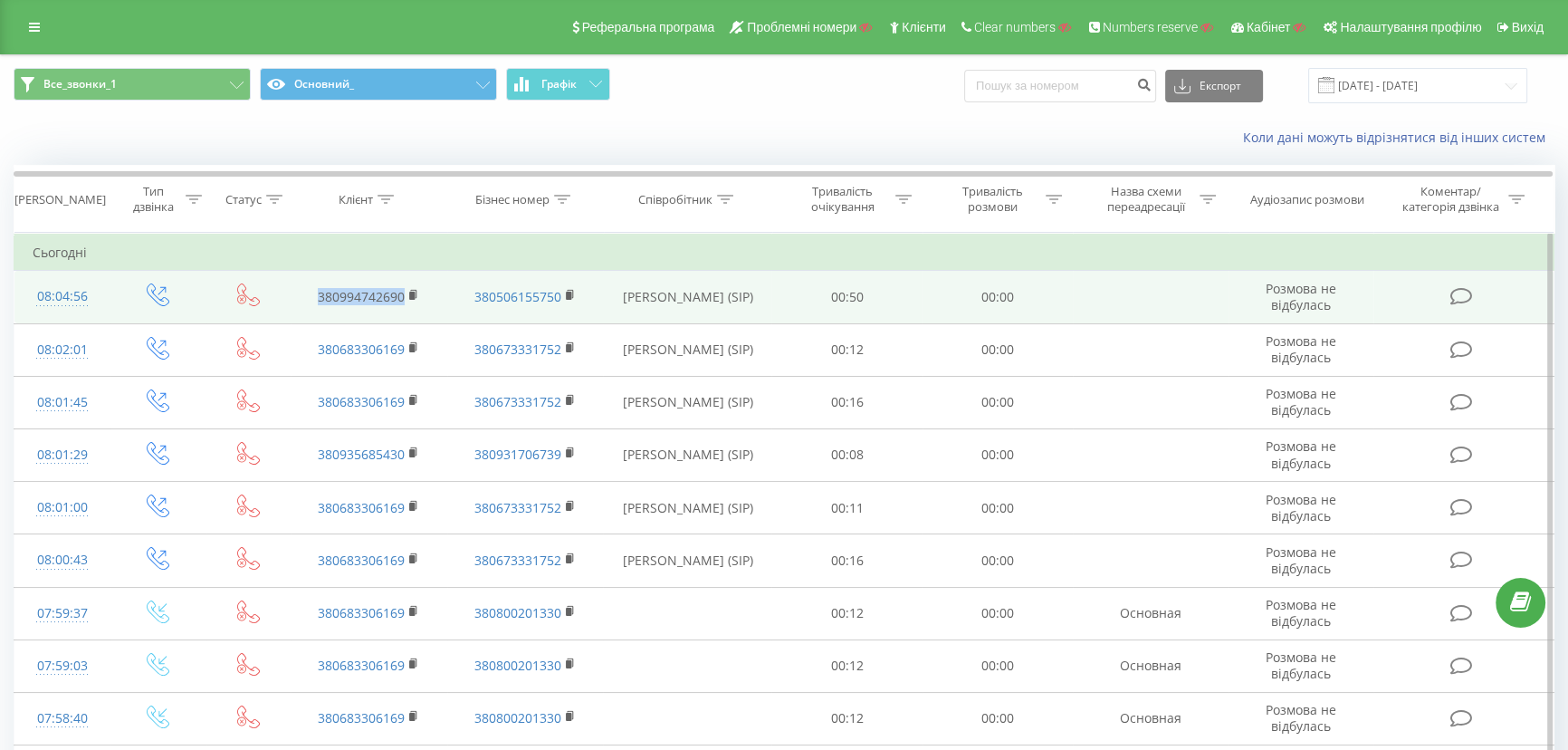
drag, startPoint x: 313, startPoint y: 305, endPoint x: 404, endPoint y: 304, distance: 91.0
click at [404, 304] on td "380994742690" at bounding box center [369, 297] width 157 height 53
copy link "380994742690"
click at [70, 302] on div "08:04:56" at bounding box center [62, 296] width 59 height 35
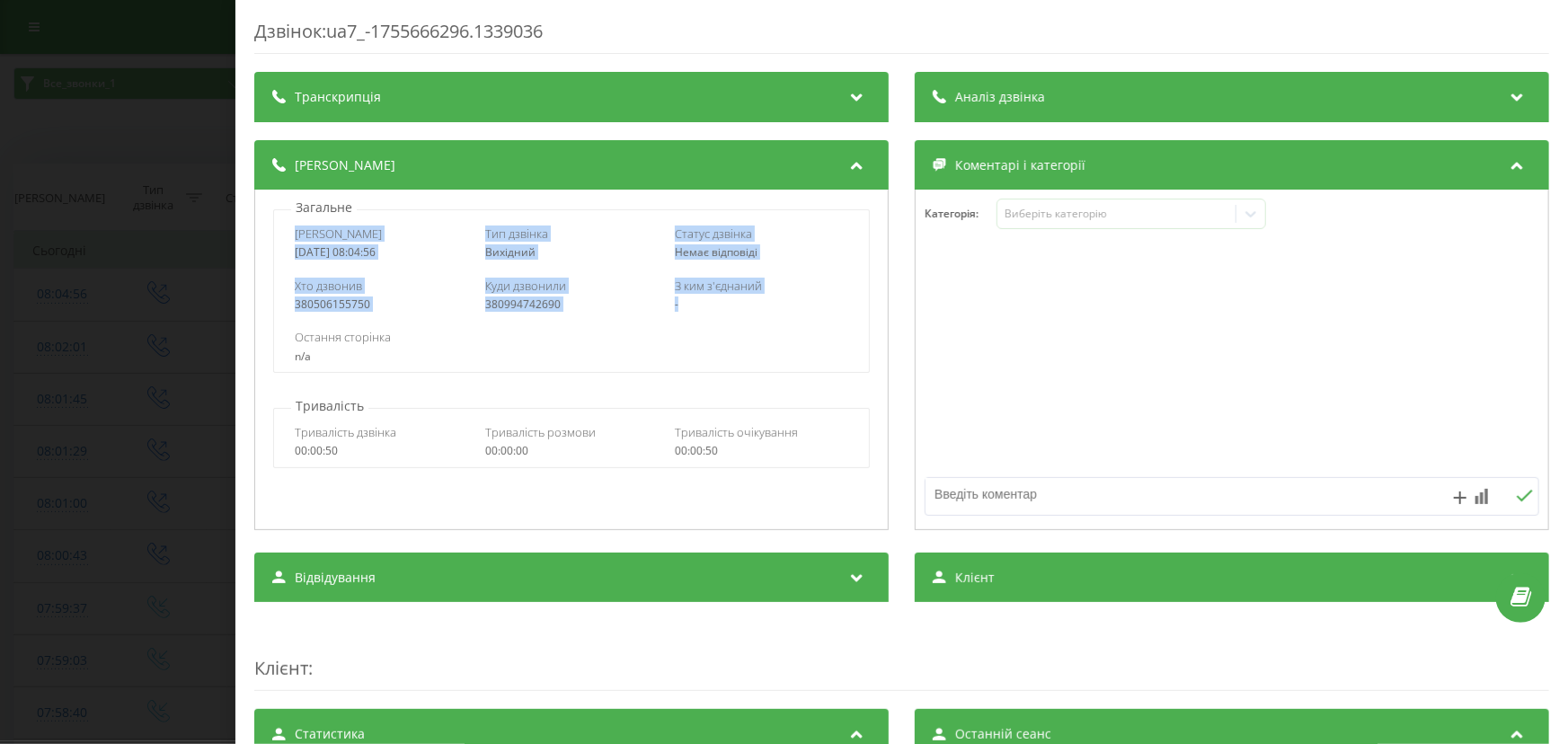
drag, startPoint x: 329, startPoint y: 240, endPoint x: 710, endPoint y: 312, distance: 387.7
click at [710, 312] on div "Дата дзвінка 2025-08-20 08:04:56 Тип дзвінка Вихідний Статус дзвінка Немає відп…" at bounding box center [571, 291] width 596 height 164
click at [412, 294] on div "Хто дзвонив" at bounding box center [381, 285] width 173 height 16
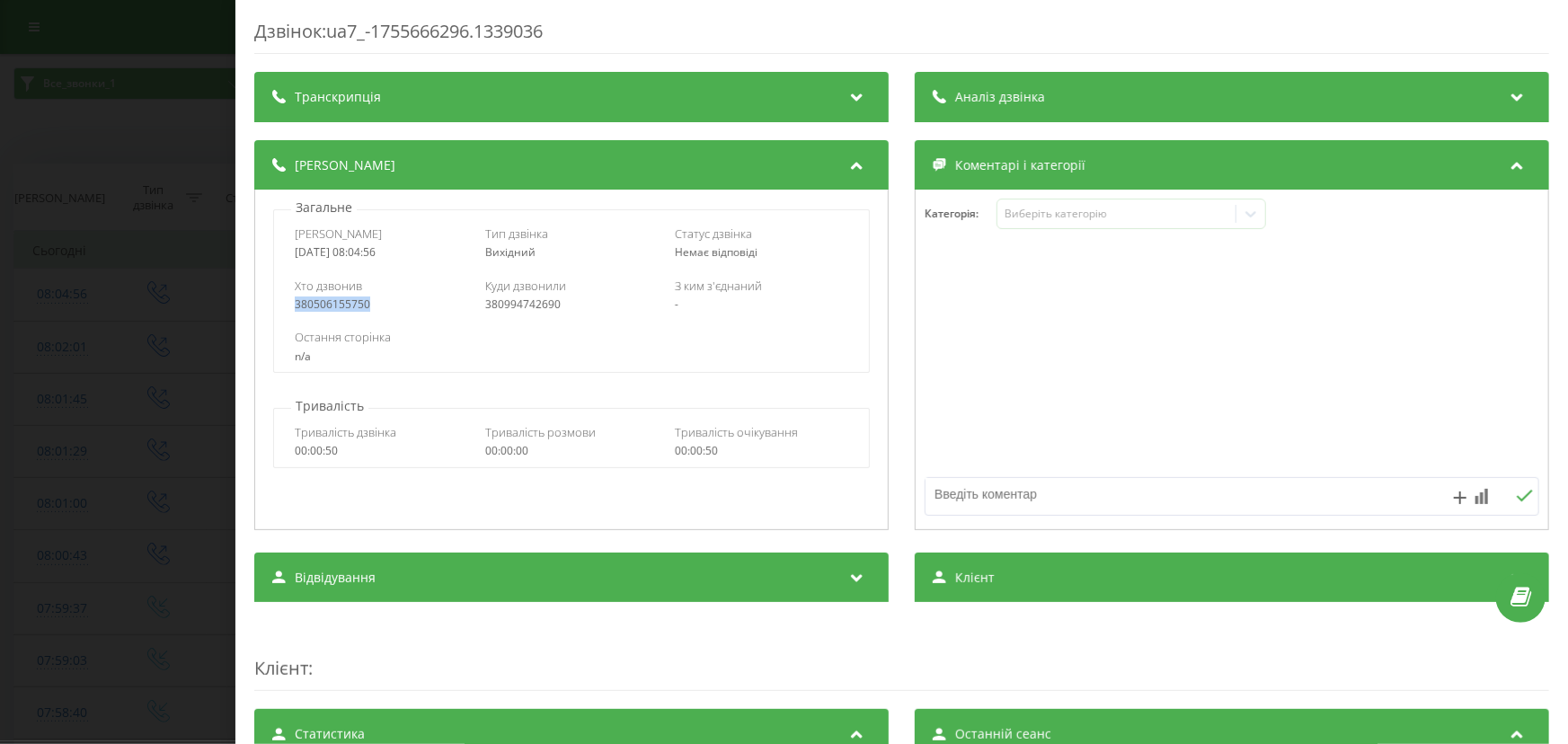
drag, startPoint x: 278, startPoint y: 305, endPoint x: 257, endPoint y: 305, distance: 21.0
click at [257, 305] on div "Загальне Дата дзвінка 2025-08-20 08:04:56 Тип дзвінка Вихідний Статус дзвінка Н…" at bounding box center [571, 359] width 634 height 341
click at [74, 181] on div "Дзвінок : ua7_-1755666296.1339036 Транскрипція Для AI-аналізу майбутніх дзвінкі…" at bounding box center [784, 372] width 1568 height 744
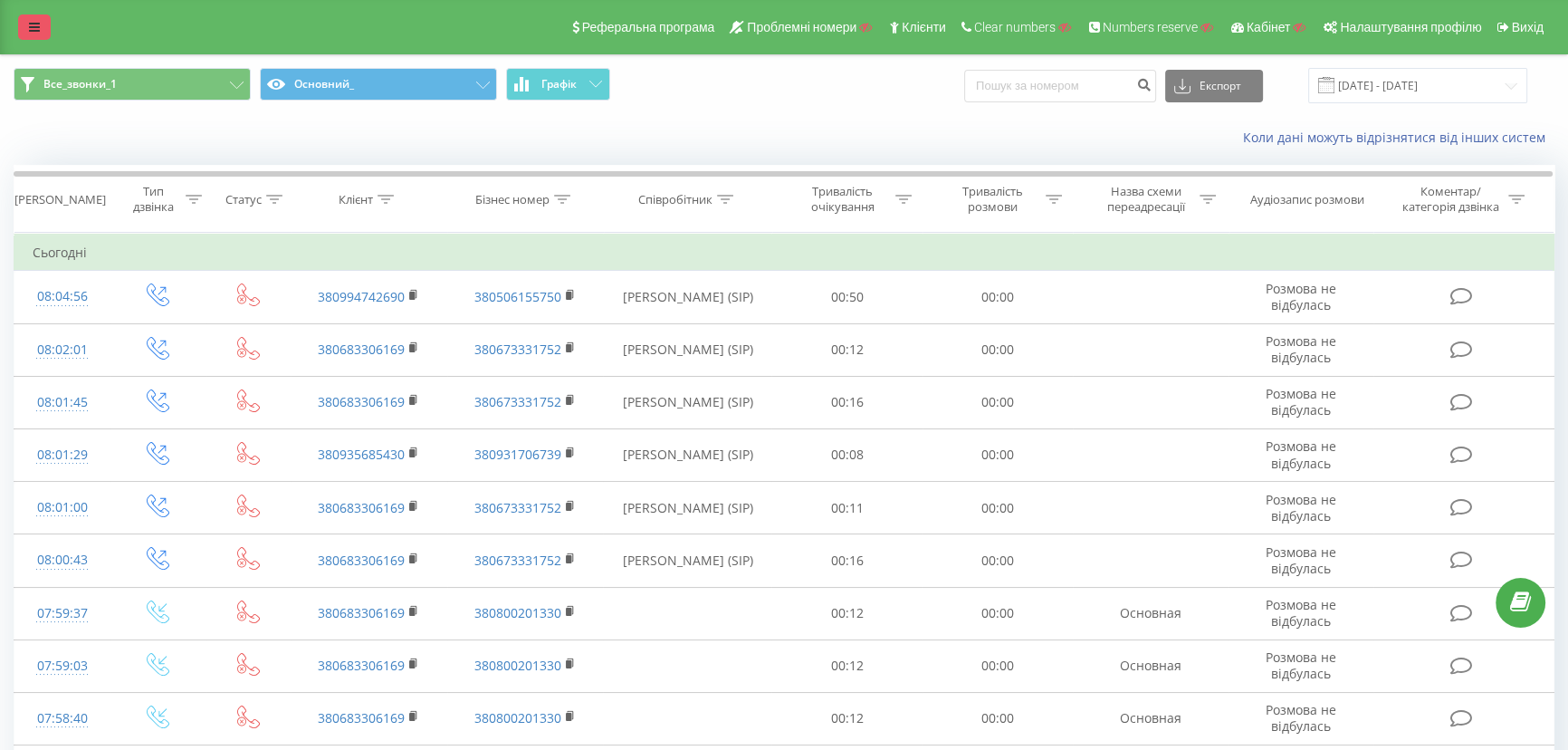
click at [32, 18] on link at bounding box center [34, 26] width 33 height 25
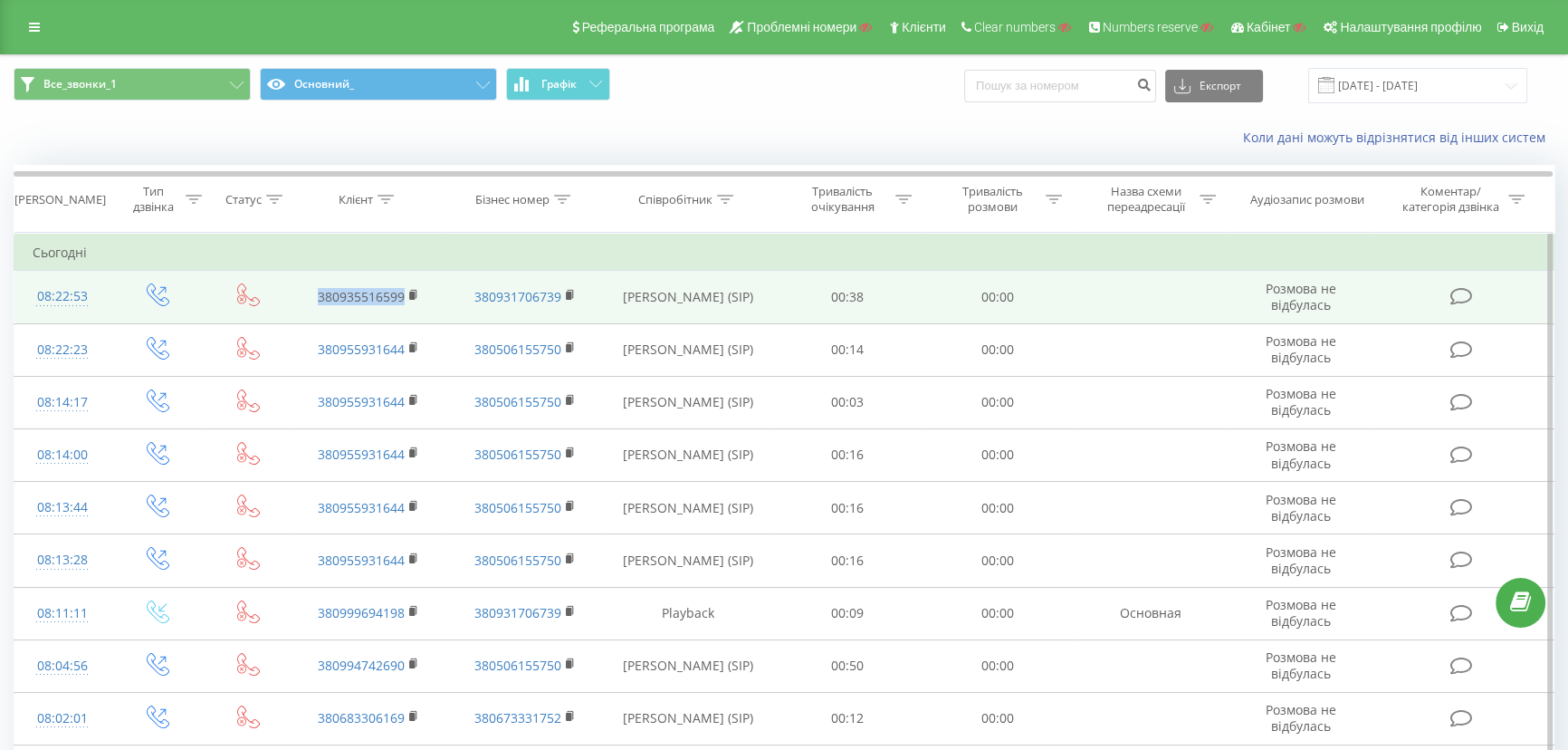
drag, startPoint x: 316, startPoint y: 307, endPoint x: 402, endPoint y: 305, distance: 86.0
click at [402, 305] on td "380935516599" at bounding box center [369, 297] width 157 height 53
copy link "380935516599"
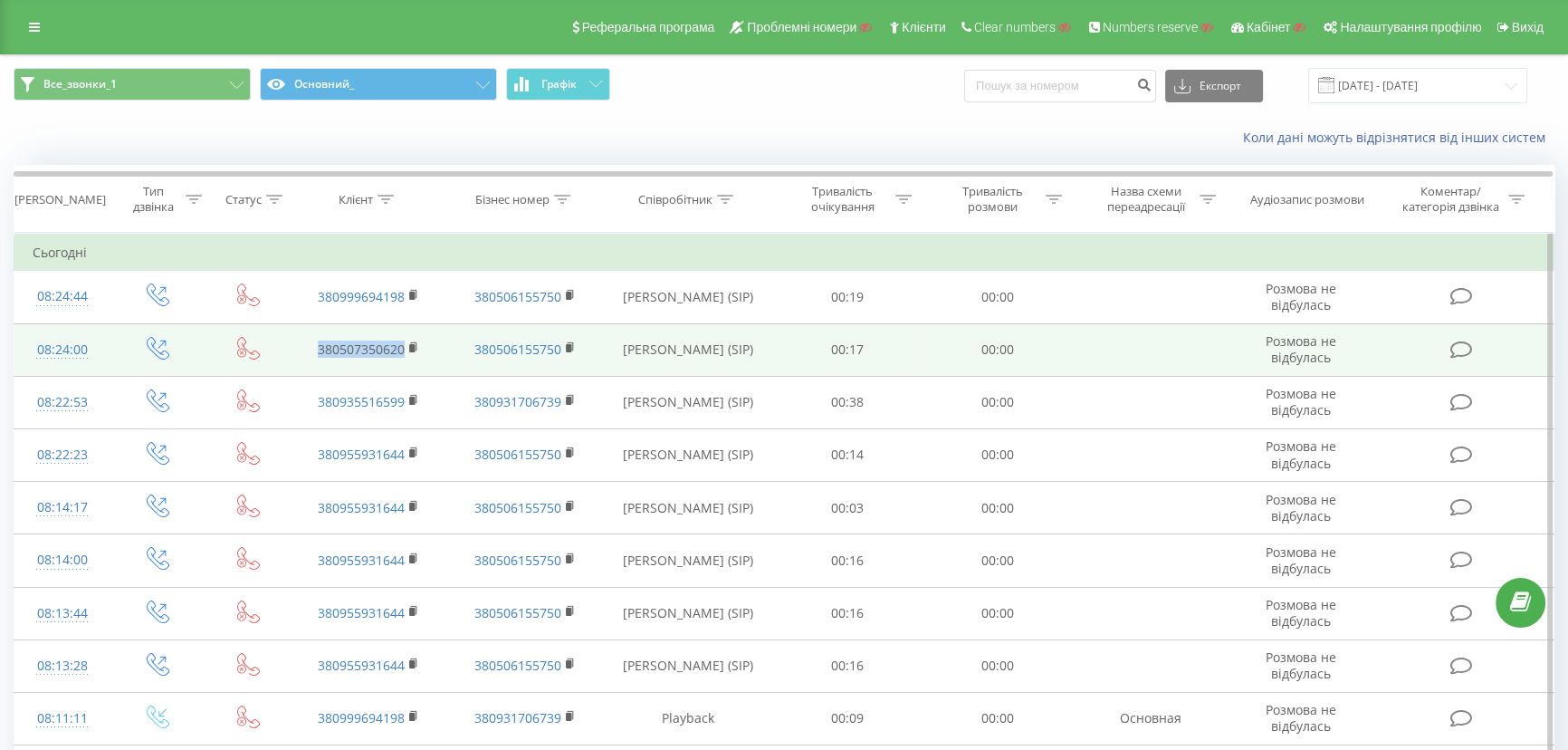
drag, startPoint x: 312, startPoint y: 353, endPoint x: 403, endPoint y: 353, distance: 91.0
click at [403, 353] on td "380507350620" at bounding box center [369, 350] width 157 height 53
copy link "380507350620"
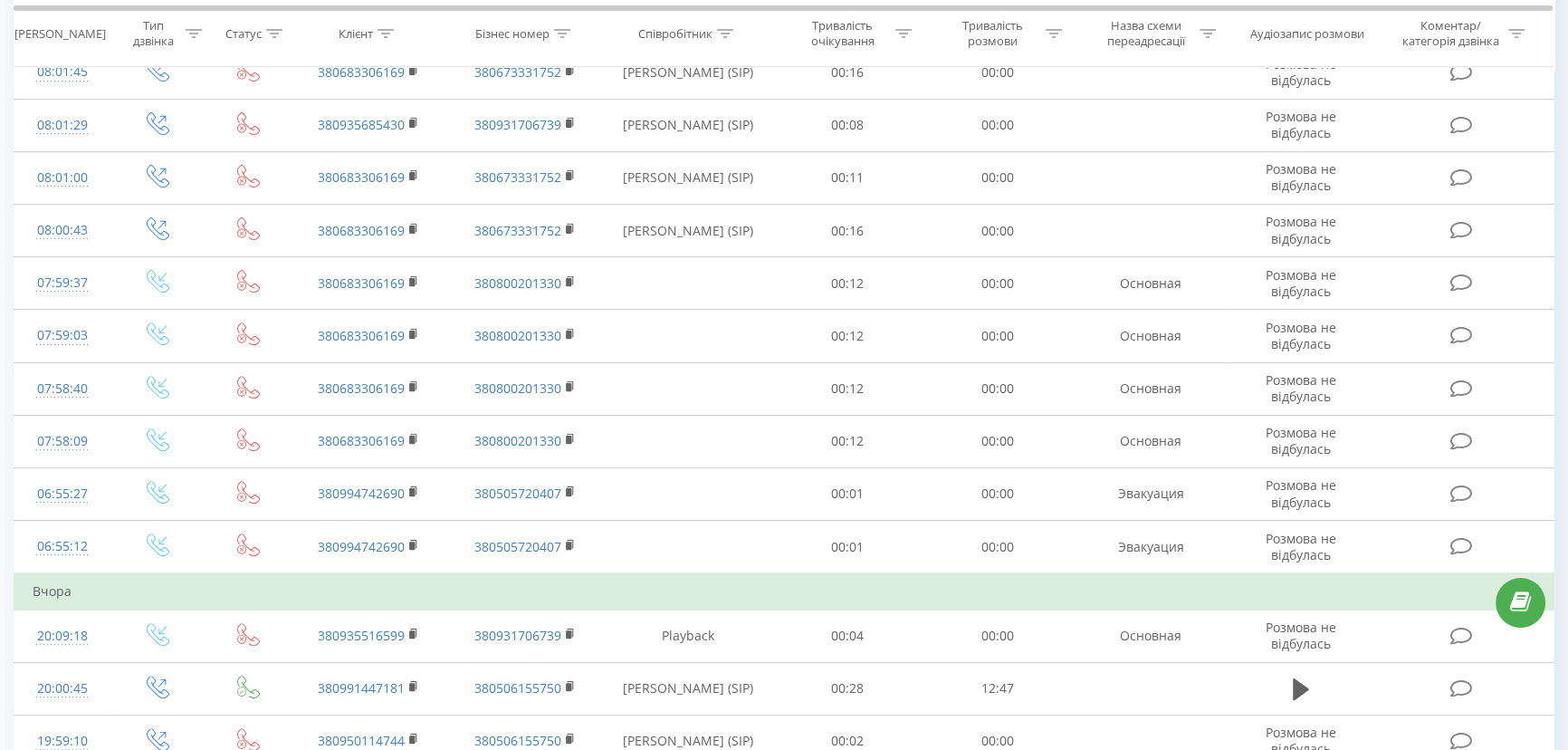
scroll to position [797, 0]
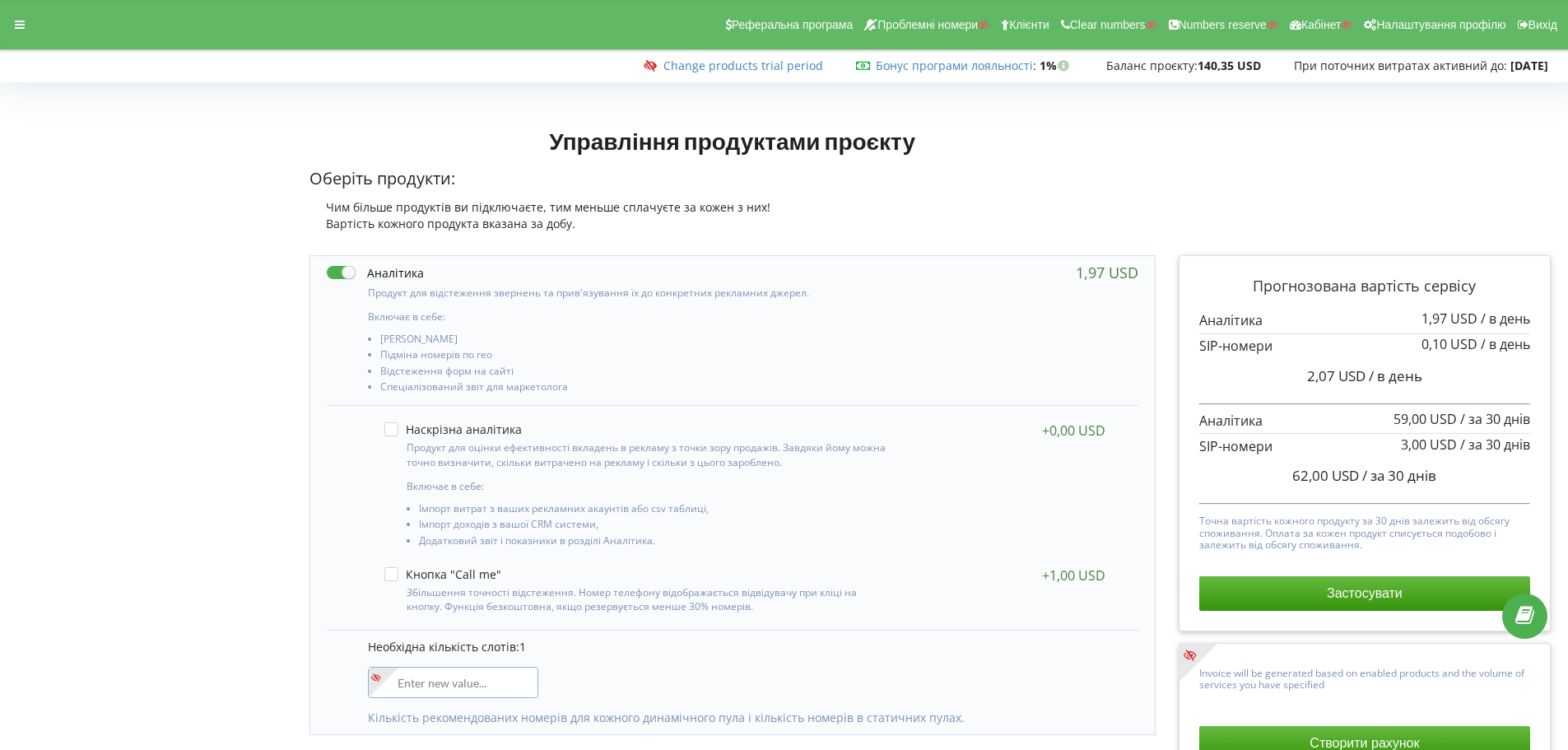
click at [450, 686] on input"] "number" at bounding box center [453, 682] width 171 height 31
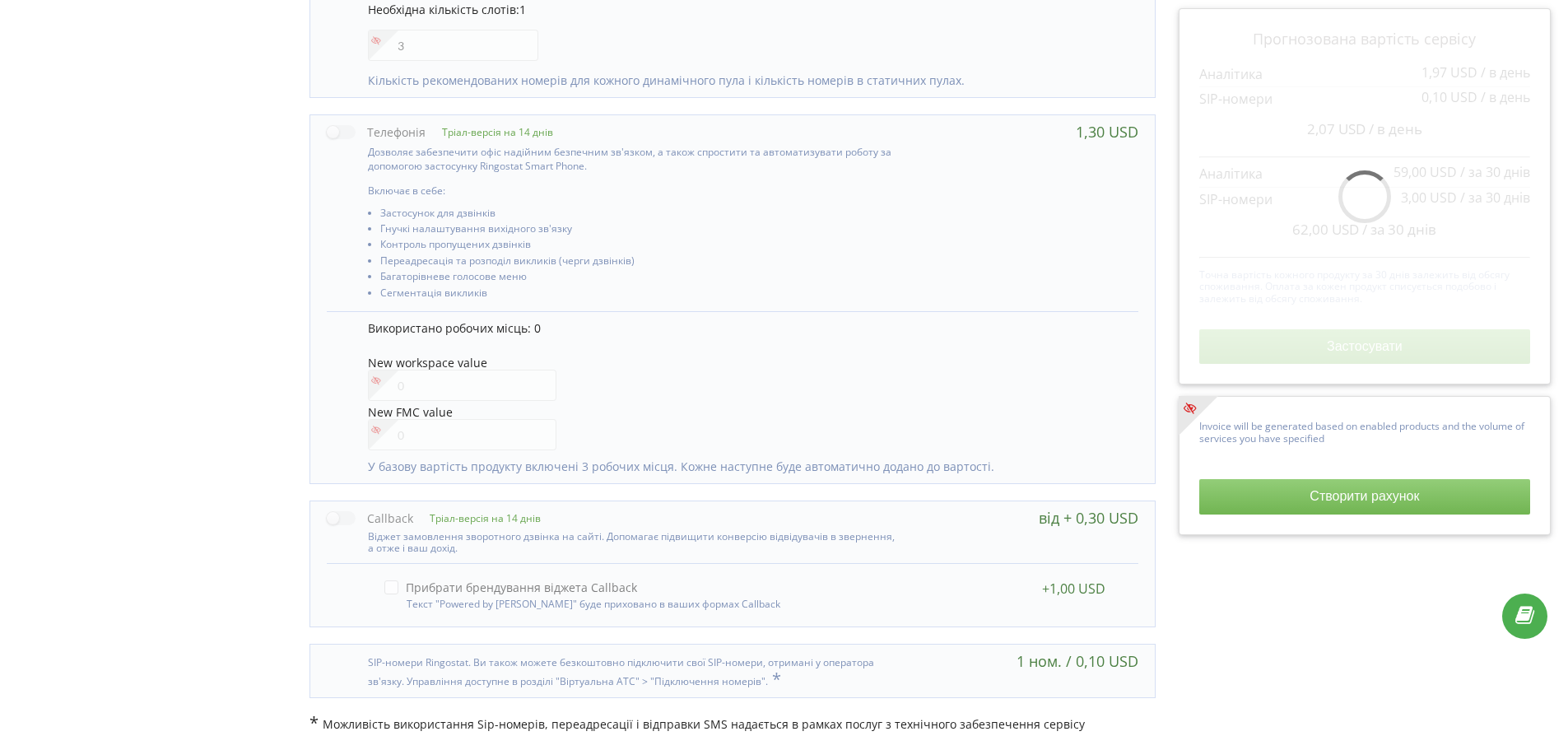
click at [620, 51] on div "Необхідна кількість слотів: 1 3 Кількість рекомендованих номерів для кожного ди…" at bounding box center [733, 45] width 811 height 105
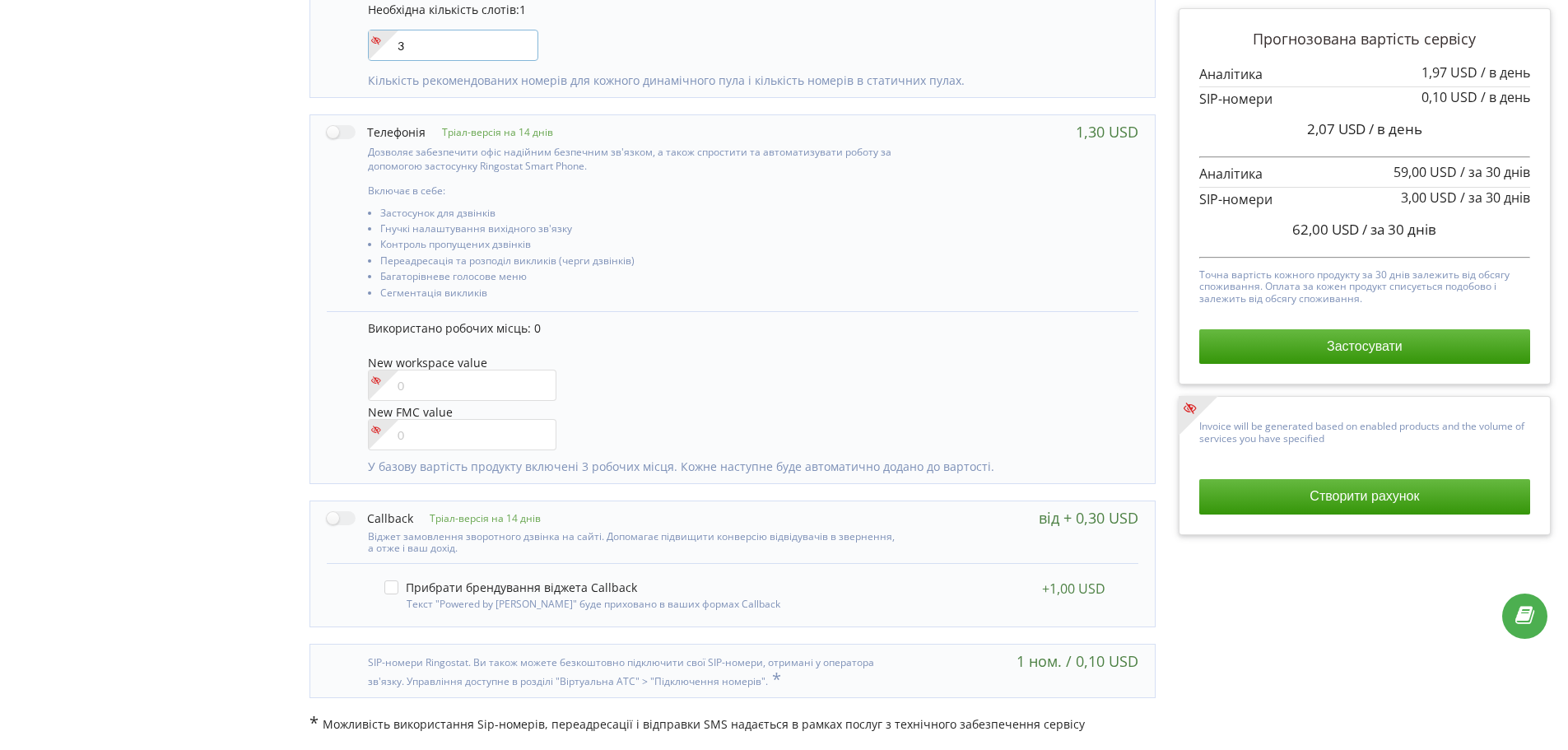
drag, startPoint x: 411, startPoint y: 53, endPoint x: 397, endPoint y: 50, distance: 14.3
click at [397, 50] on div "3" at bounding box center [453, 45] width 171 height 31
type input"] "1"
click at [583, 23] on div "Необхідна кількість слотів: 1 1 Кількість рекомендованих номерів для кожного ди…" at bounding box center [733, 45] width 811 height 105
